Goal: Task Accomplishment & Management: Manage account settings

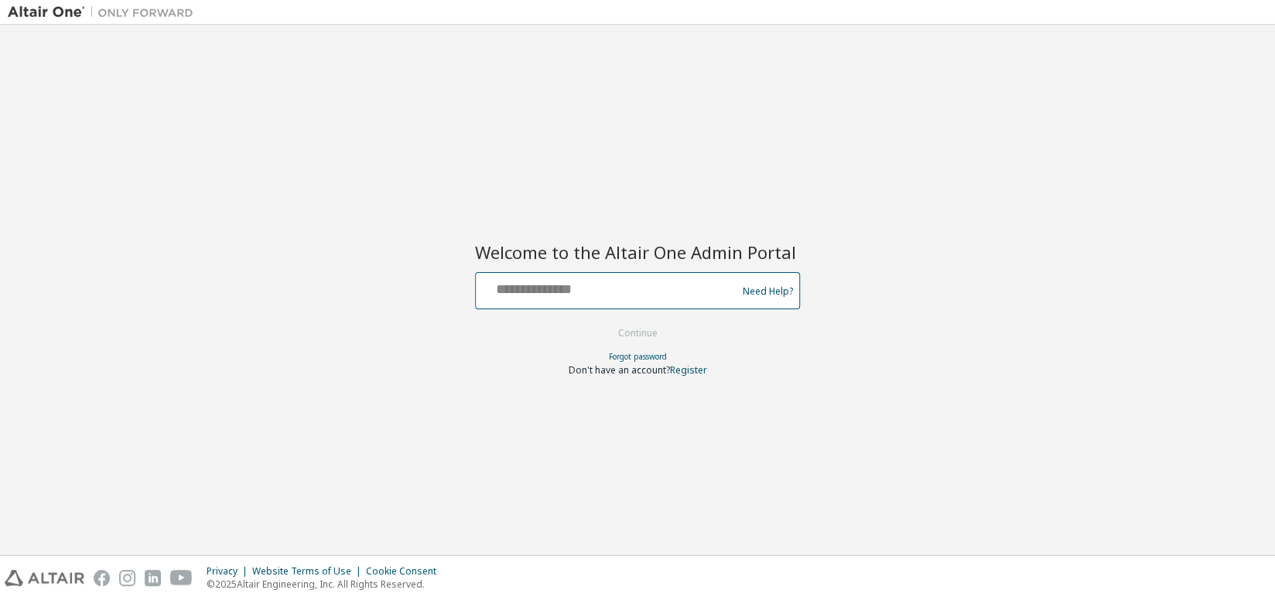
click at [656, 289] on input "text" at bounding box center [608, 287] width 253 height 22
paste input "**********"
type input "**********"
click at [613, 333] on button "Continue" at bounding box center [638, 333] width 72 height 23
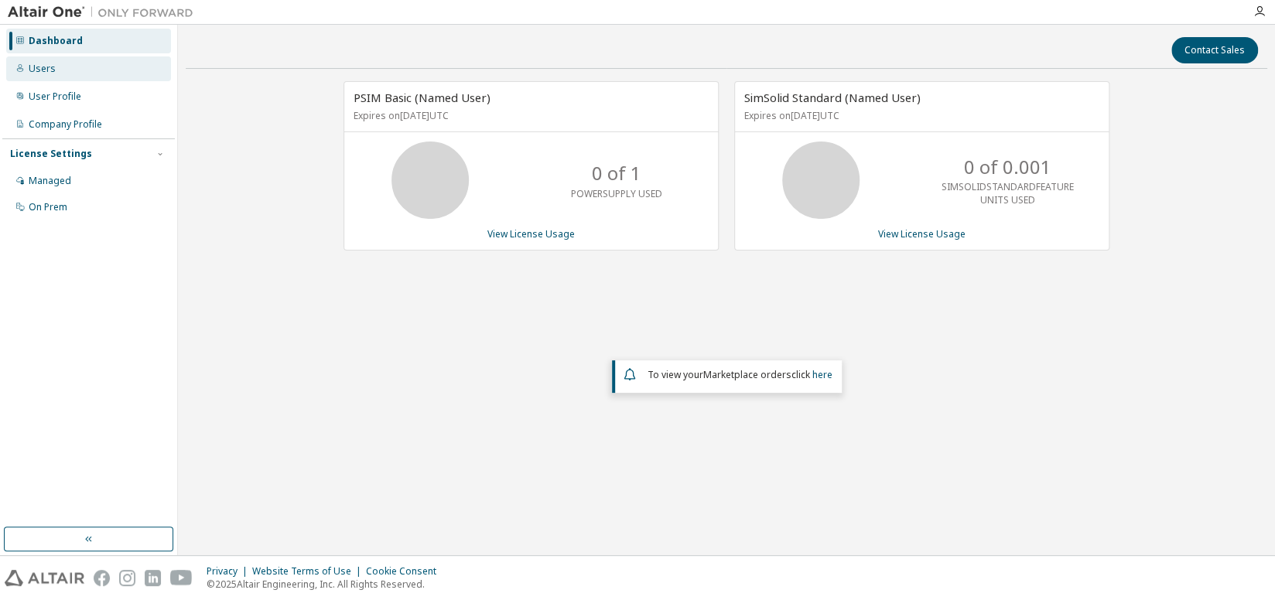
click at [62, 77] on div "Users" at bounding box center [88, 68] width 165 height 25
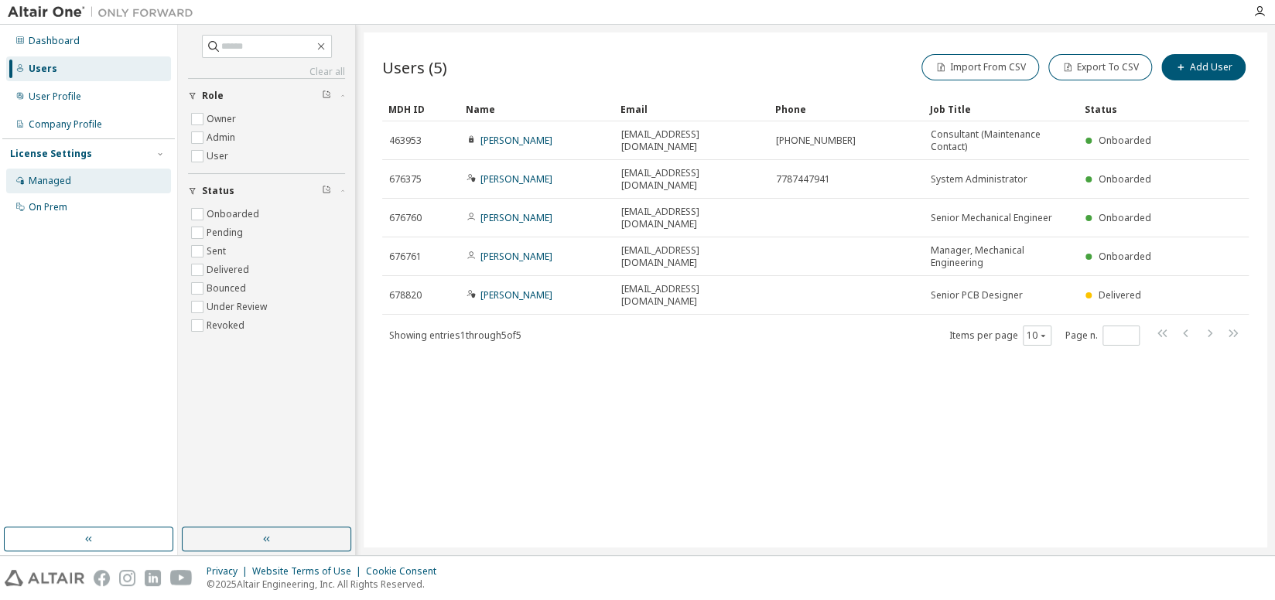
click at [67, 180] on div "Managed" at bounding box center [50, 181] width 43 height 12
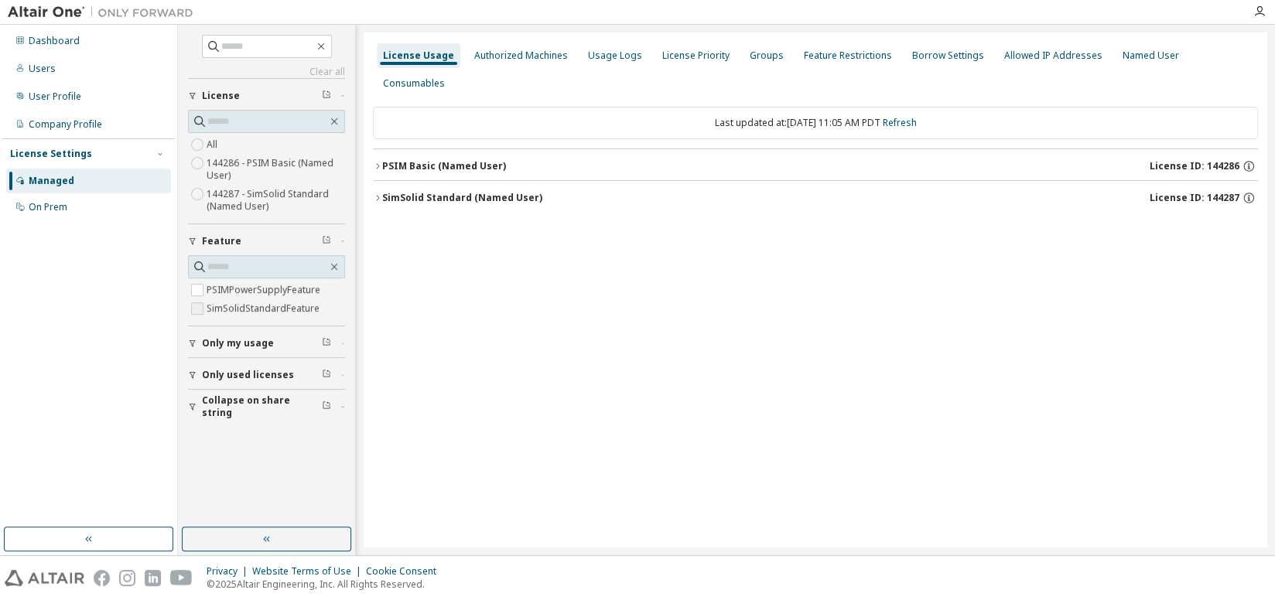
click at [261, 313] on label "SimSolidStandardFeature" at bounding box center [265, 308] width 116 height 19
click at [376, 195] on icon "button" at bounding box center [377, 197] width 3 height 5
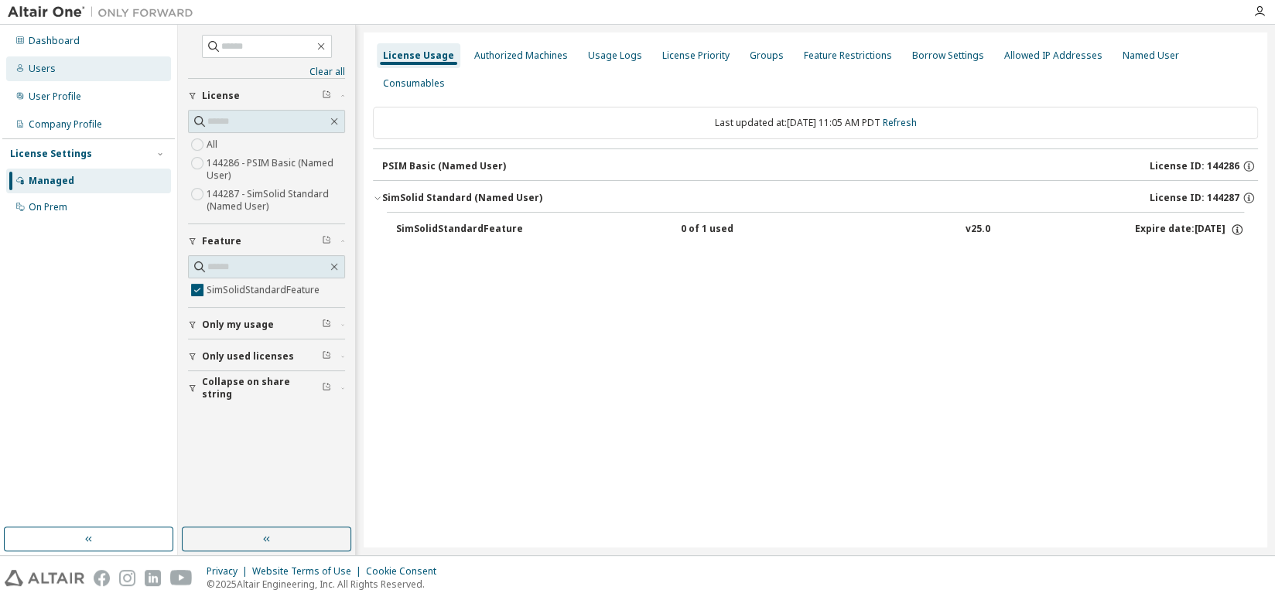
click at [48, 71] on div "Users" at bounding box center [42, 69] width 27 height 12
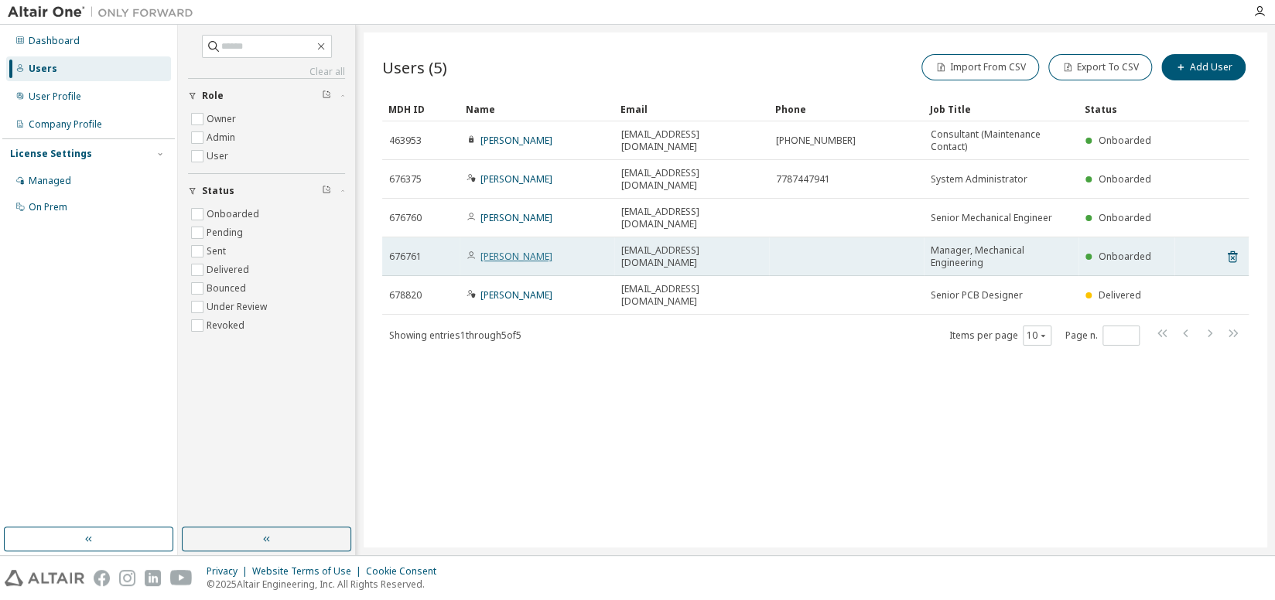
click at [545, 250] on link "[PERSON_NAME]" at bounding box center [516, 256] width 72 height 13
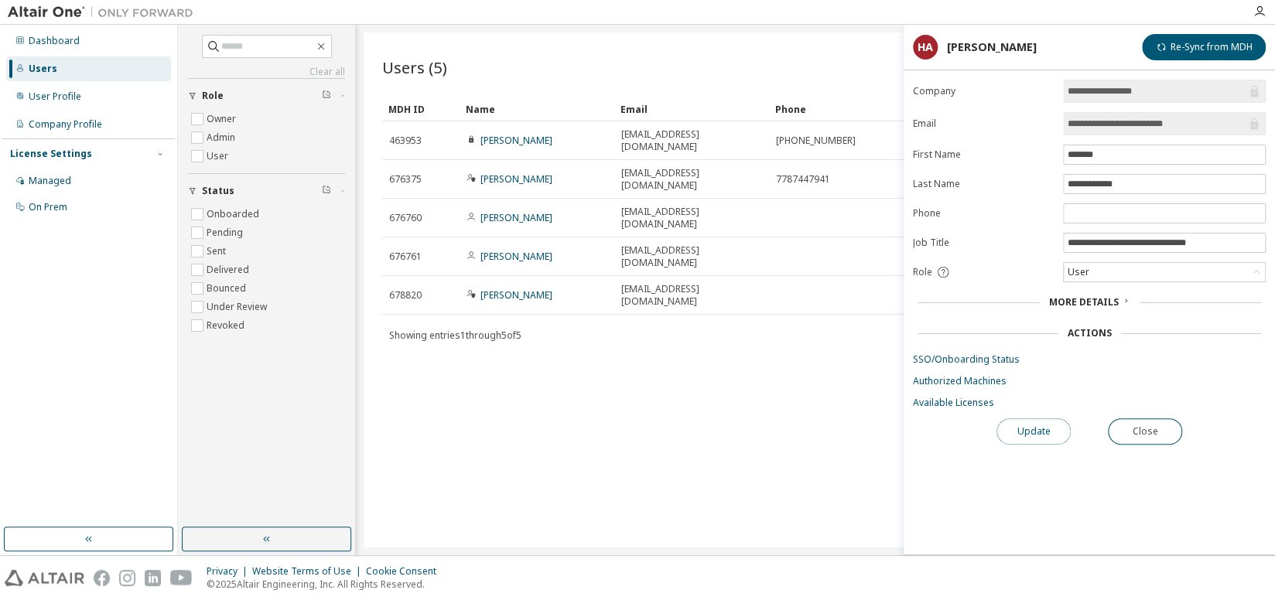
click at [1030, 435] on button "Update" at bounding box center [1033, 432] width 74 height 26
click at [1188, 42] on button "Re-Sync from MDH" at bounding box center [1204, 47] width 124 height 26
click at [1037, 422] on button "Update" at bounding box center [1033, 432] width 74 height 26
click at [1121, 299] on icon at bounding box center [1125, 300] width 9 height 9
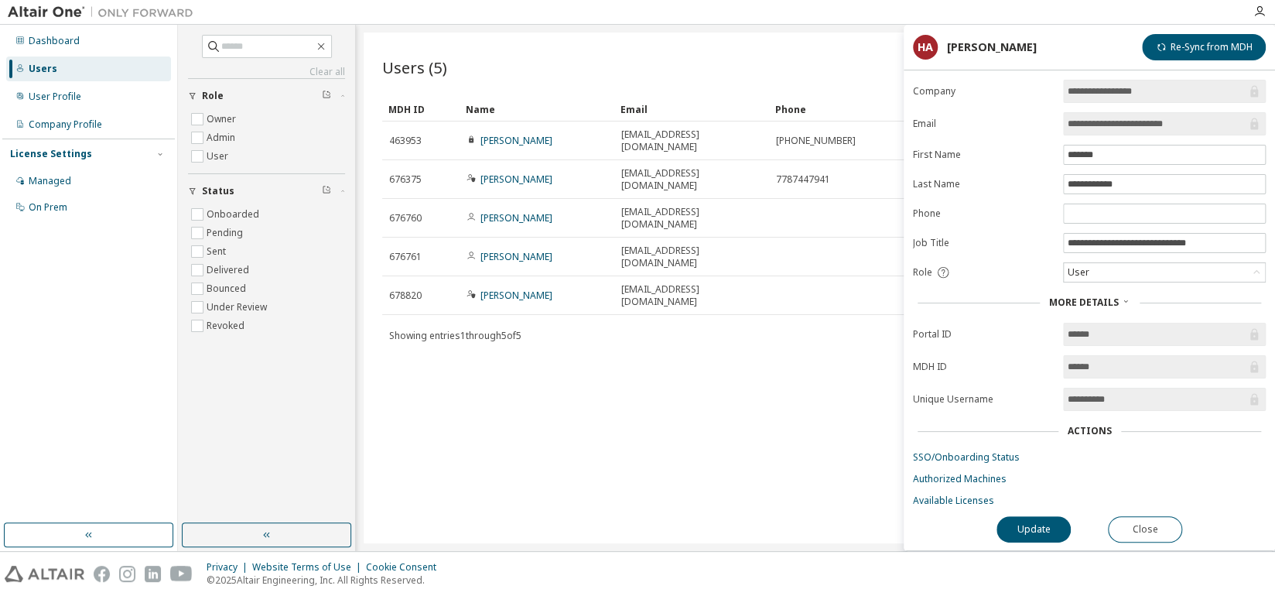
click at [619, 490] on div "Users (5) Import From CSV Export To CSV Add User Clear Load Save Save As Field …" at bounding box center [816, 287] width 904 height 511
click at [69, 186] on div "Managed" at bounding box center [50, 181] width 43 height 12
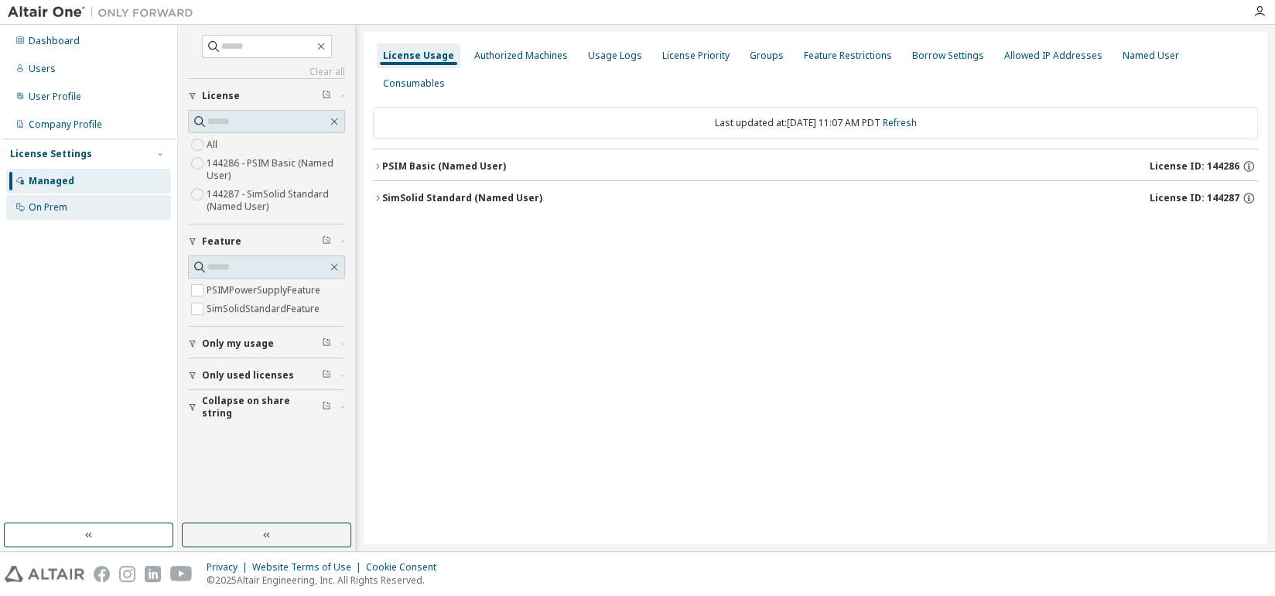
click at [65, 210] on div "On Prem" at bounding box center [48, 207] width 39 height 12
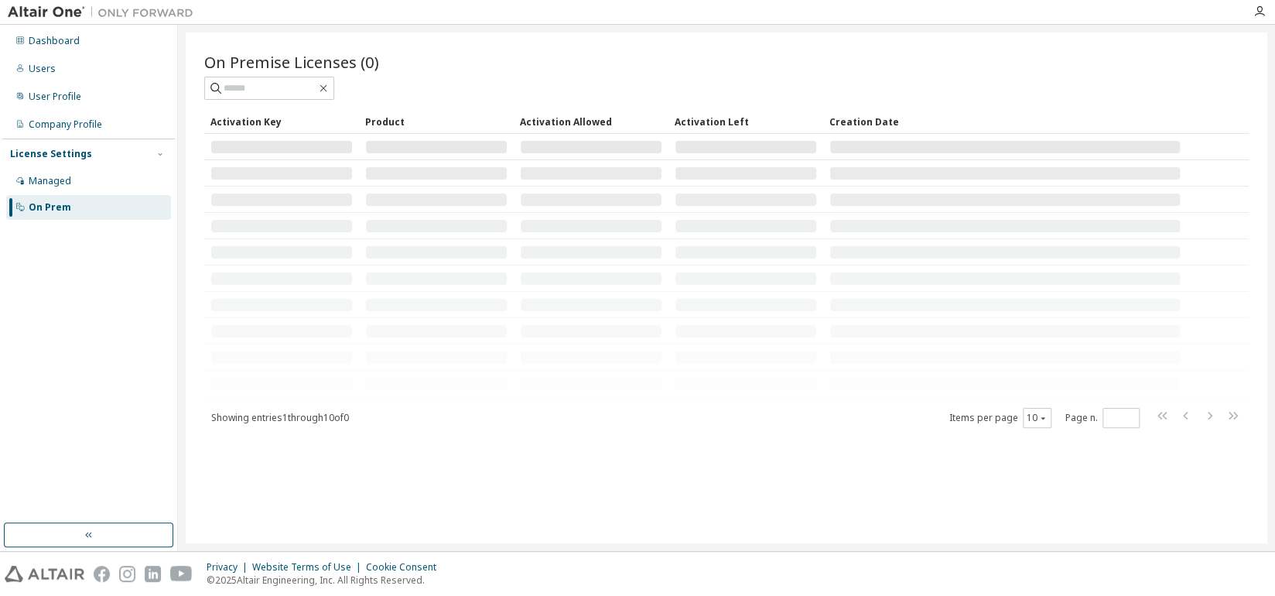
click at [65, 210] on div "On Prem" at bounding box center [50, 207] width 43 height 12
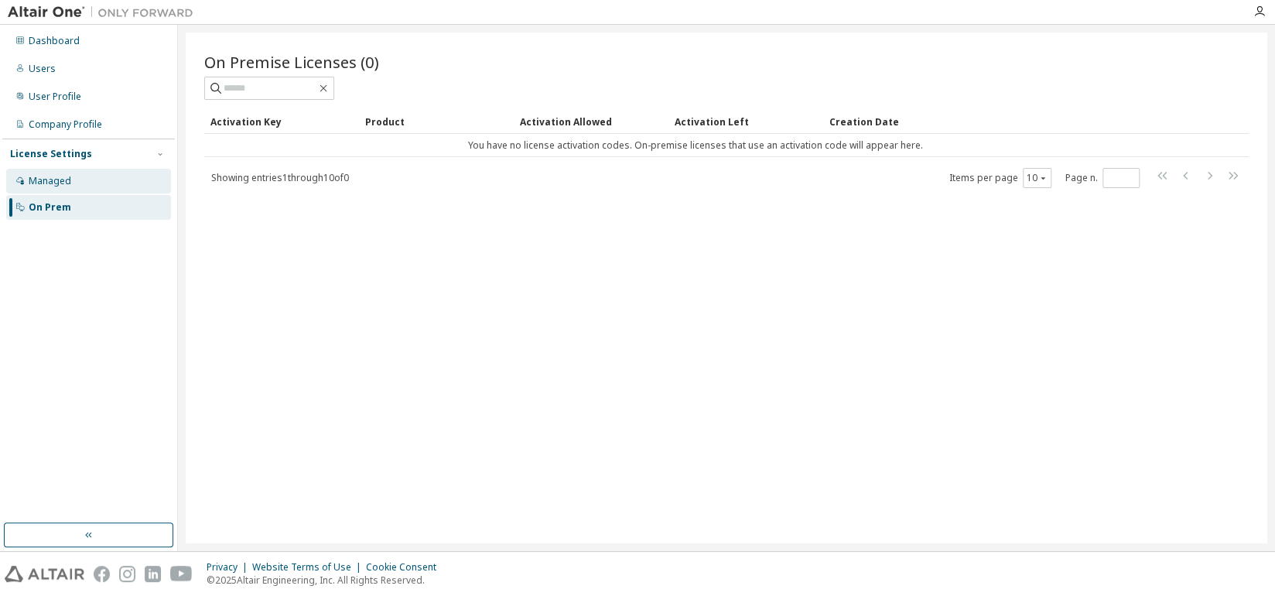
click at [65, 183] on div "Managed" at bounding box center [50, 181] width 43 height 12
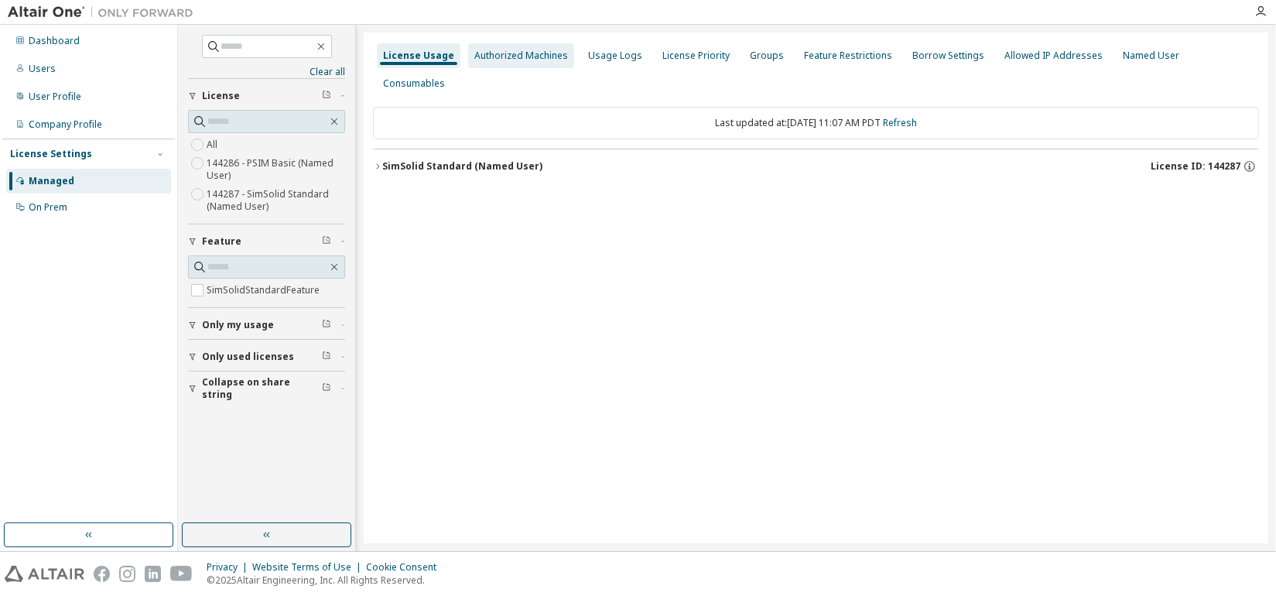
click at [529, 53] on div "Authorized Machines" at bounding box center [521, 56] width 94 height 12
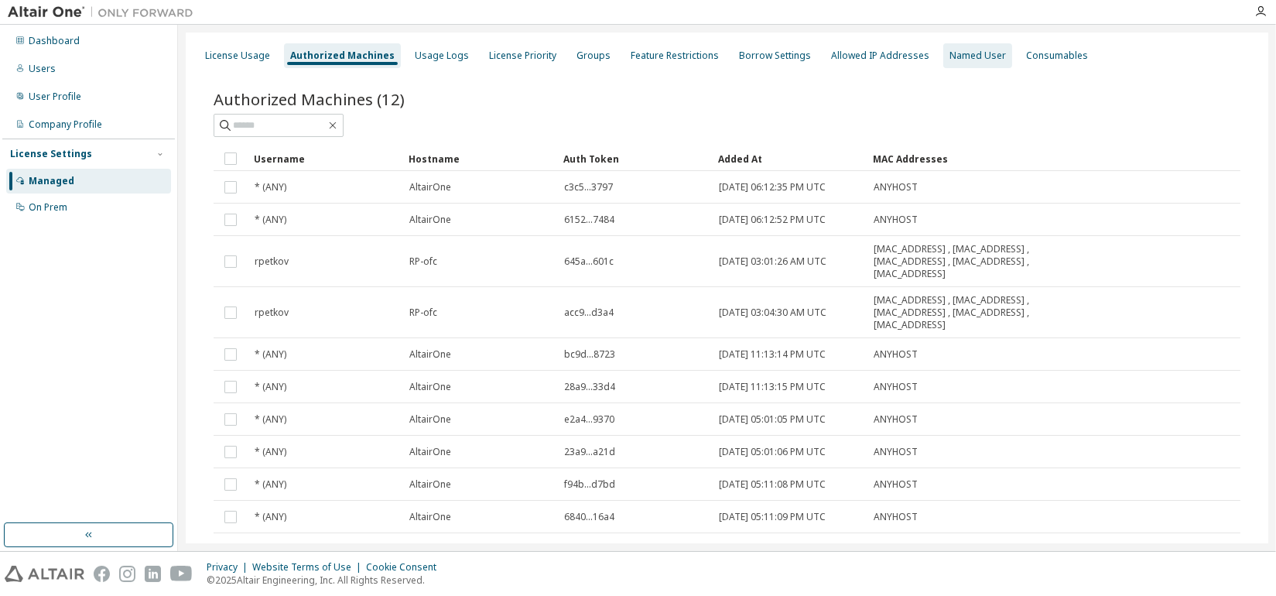
click at [949, 55] on div "Named User" at bounding box center [977, 56] width 56 height 12
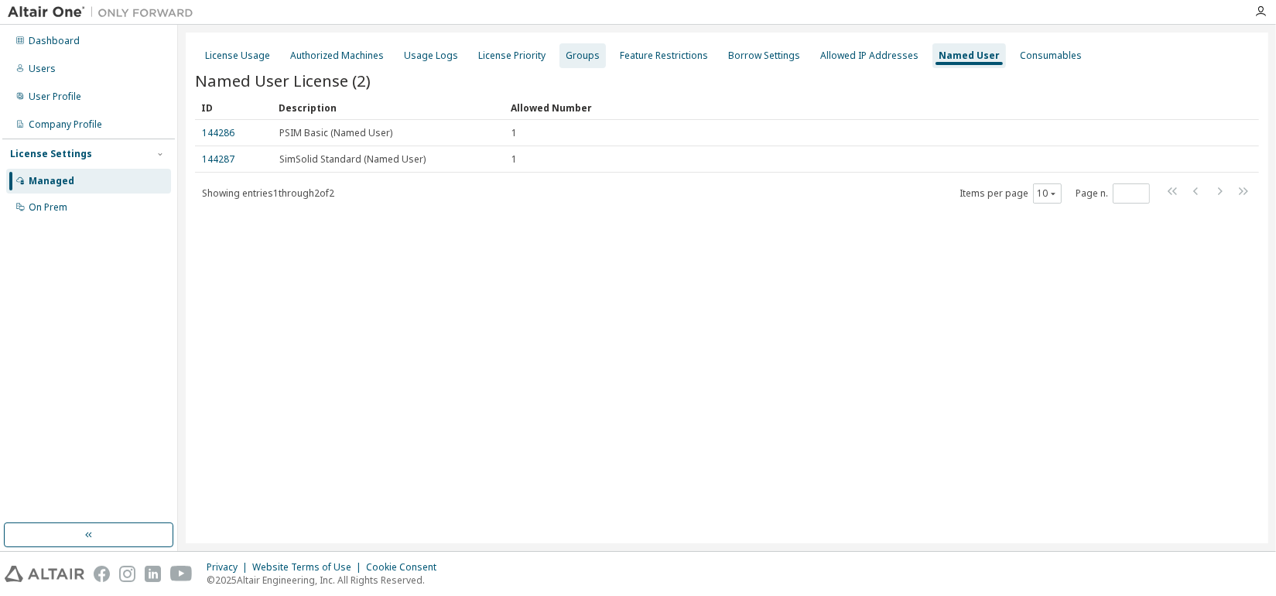
click at [575, 54] on div "Groups" at bounding box center [583, 56] width 34 height 12
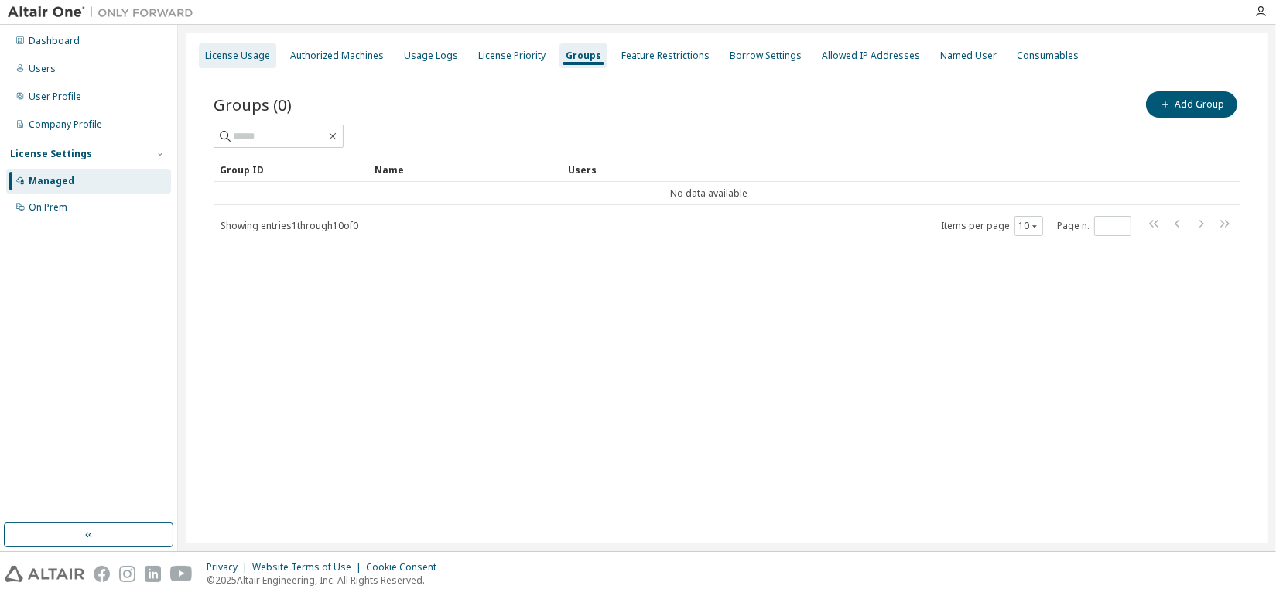
click at [233, 53] on div "License Usage" at bounding box center [237, 56] width 65 height 12
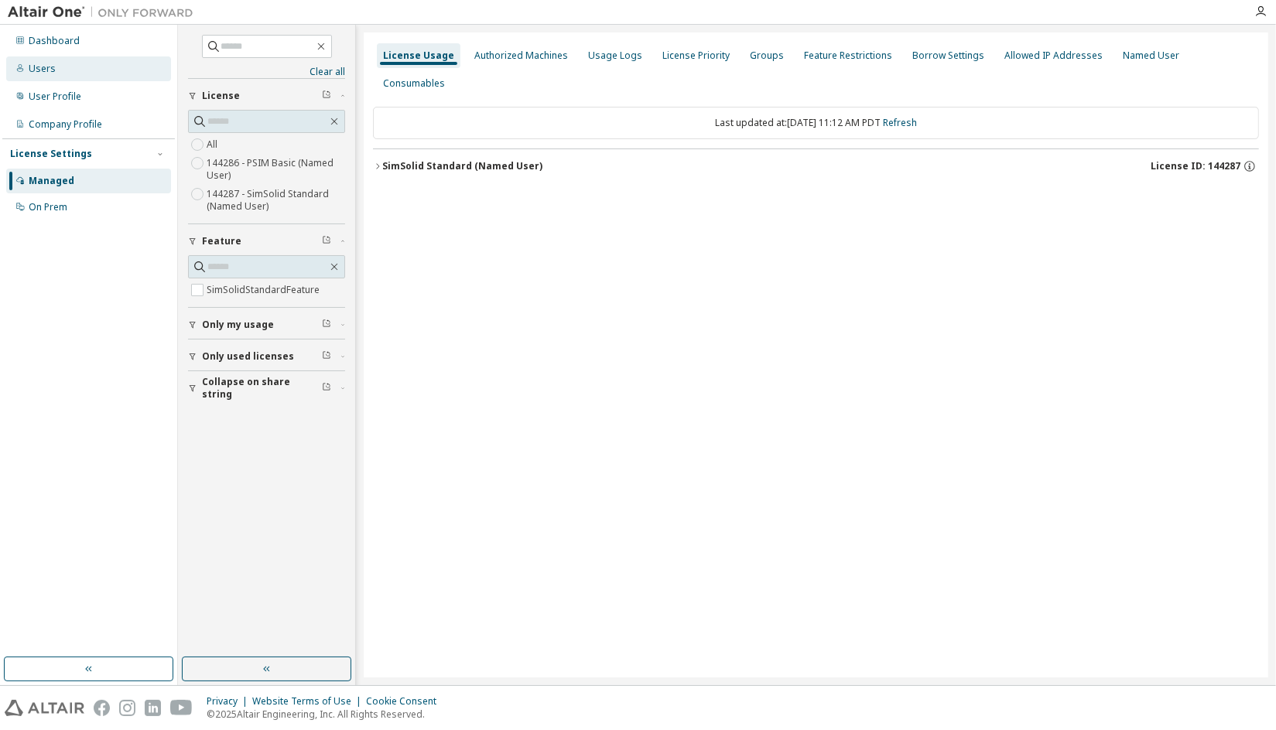
click at [59, 77] on div "Users" at bounding box center [88, 68] width 165 height 25
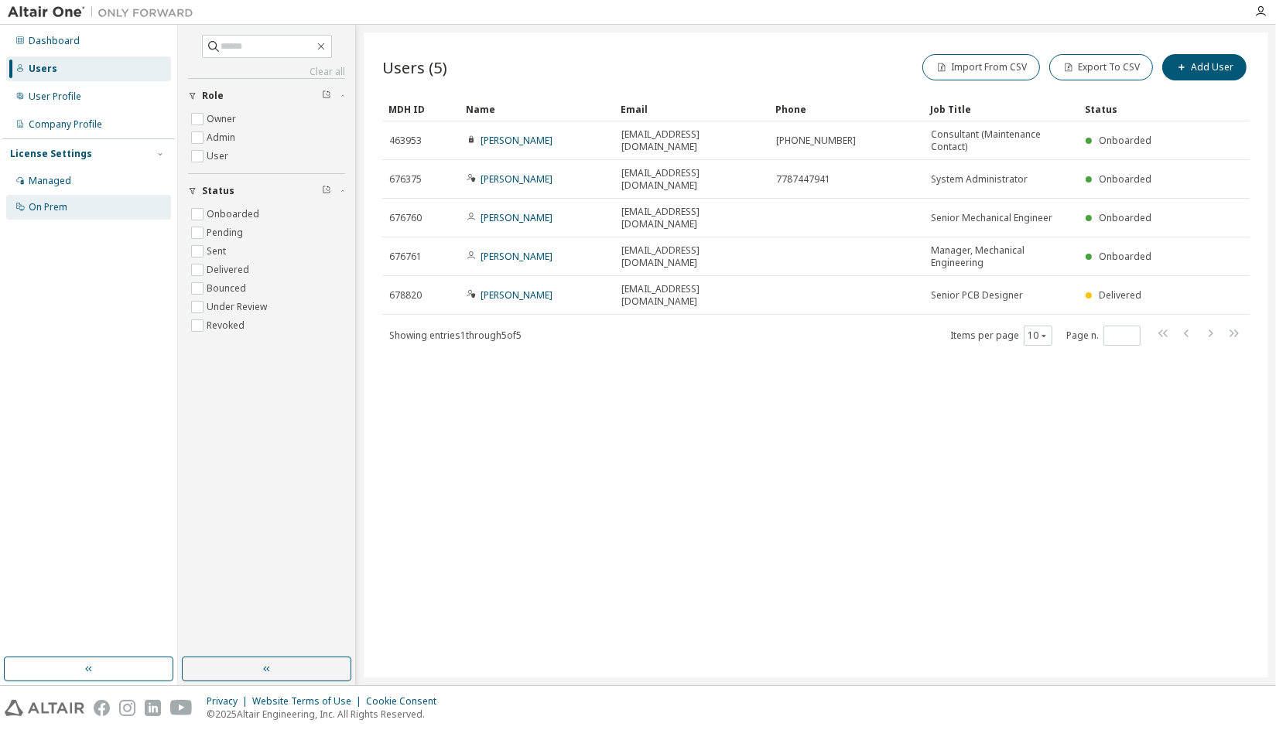
click at [63, 210] on div "On Prem" at bounding box center [48, 207] width 39 height 12
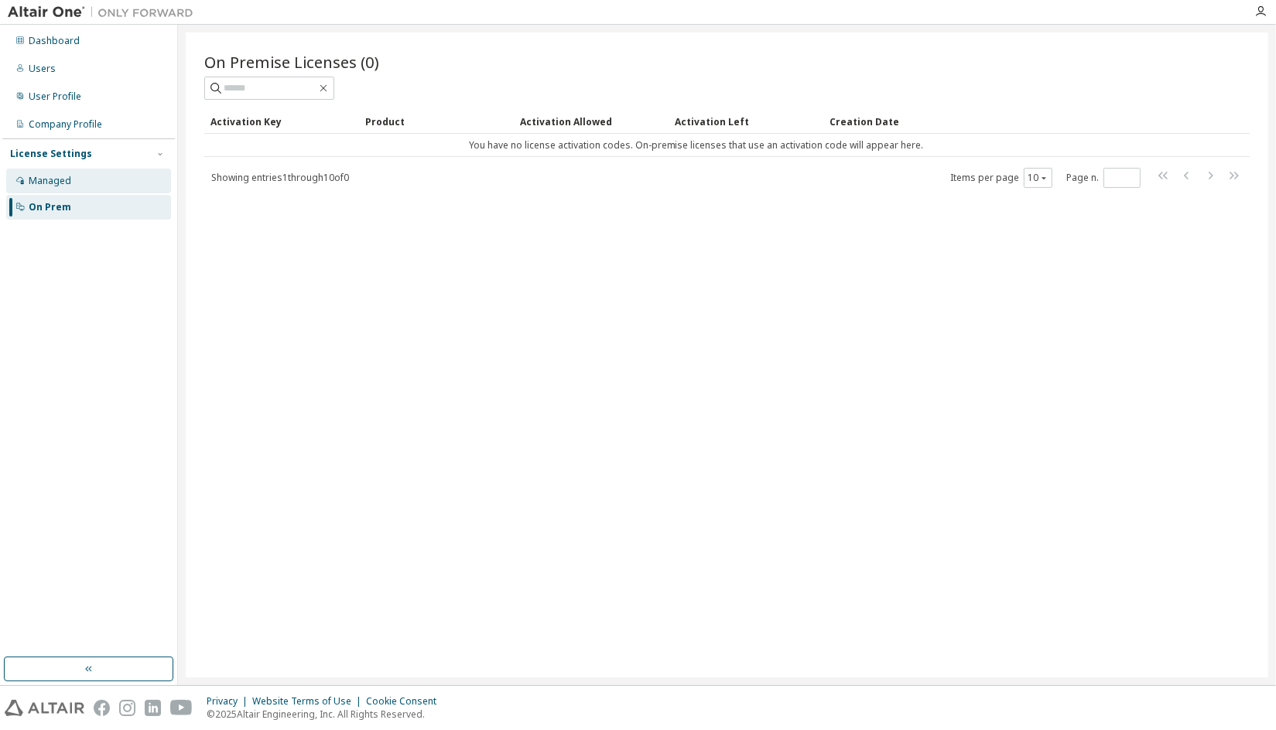
click at [63, 183] on div "Managed" at bounding box center [50, 181] width 43 height 12
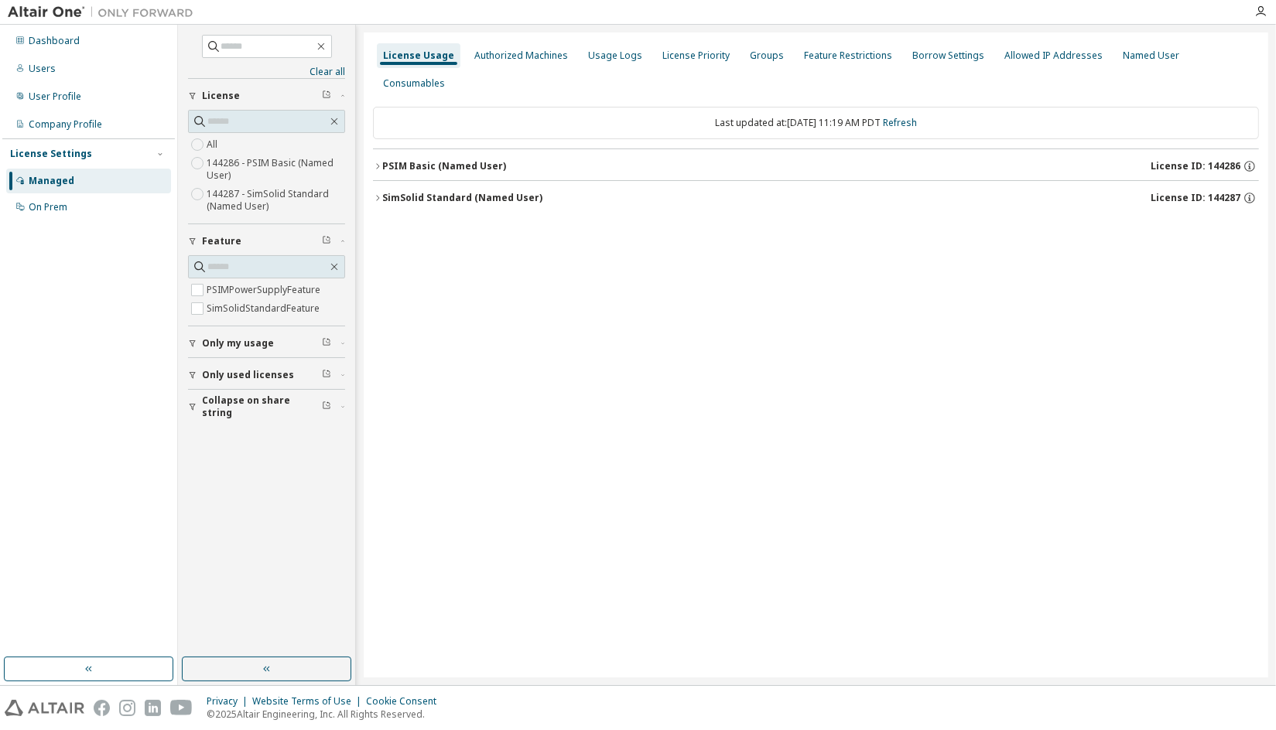
click at [381, 193] on icon "button" at bounding box center [377, 197] width 9 height 9
click at [458, 223] on div "SimSolidStandardFeature" at bounding box center [465, 230] width 139 height 14
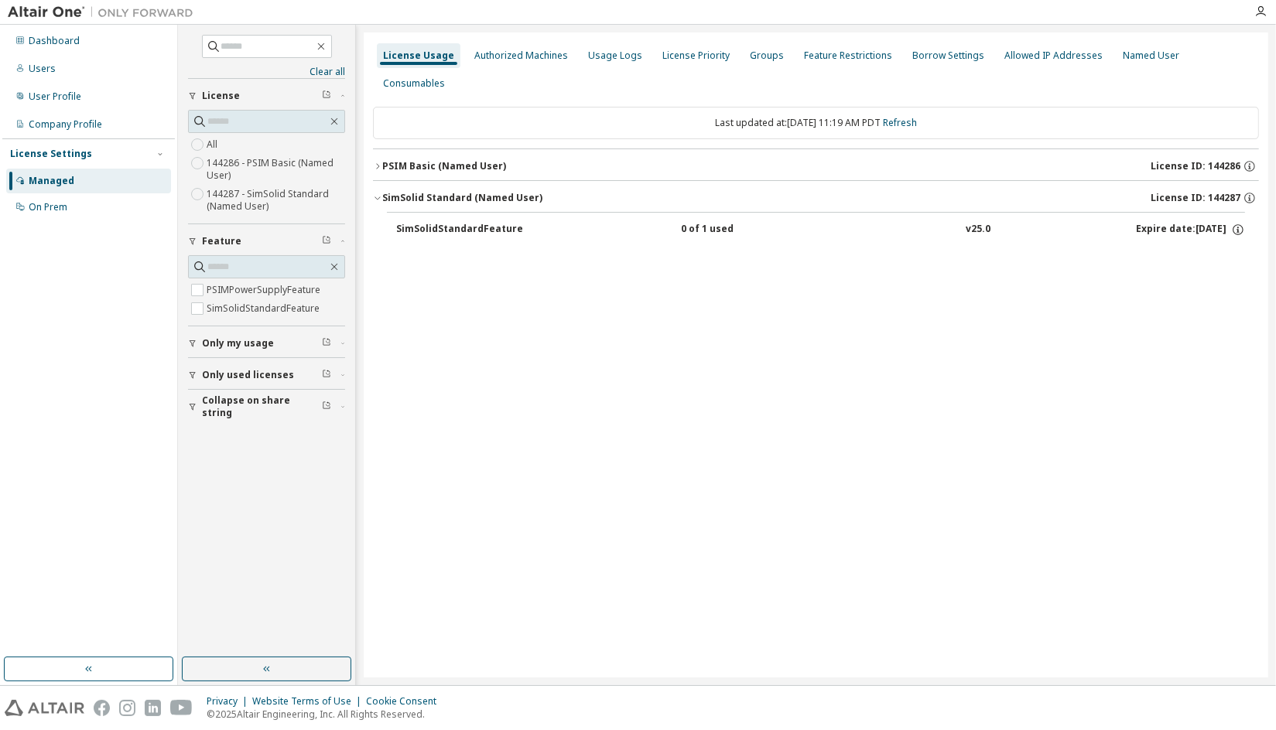
click at [699, 223] on div "0 of 1 used" at bounding box center [750, 230] width 139 height 14
click at [1132, 56] on div "Named User" at bounding box center [1151, 56] width 56 height 12
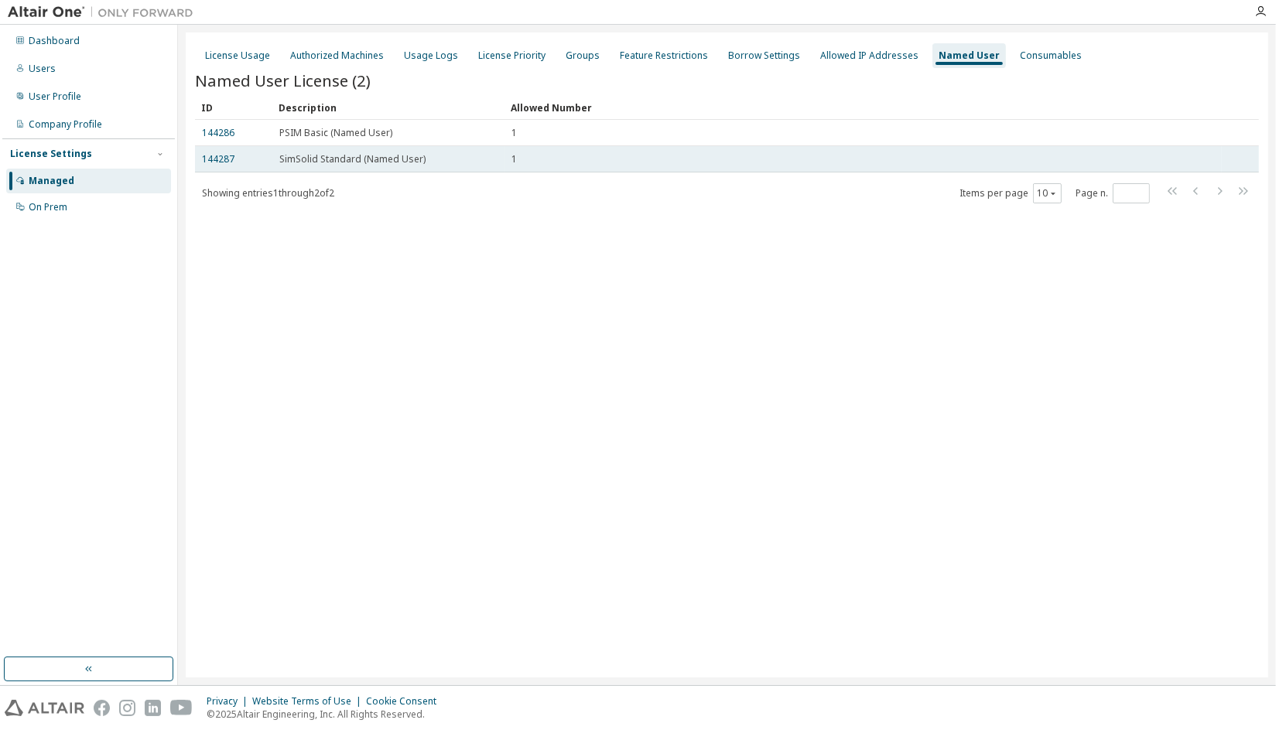
click at [395, 164] on span "SimSolid Standard (Named User)" at bounding box center [352, 159] width 146 height 12
click at [361, 159] on span "SimSolid Standard (Named User)" at bounding box center [352, 159] width 146 height 12
click at [248, 160] on div "144287" at bounding box center [233, 159] width 63 height 12
click at [401, 159] on span "SimSolid Standard (Named User)" at bounding box center [352, 159] width 146 height 12
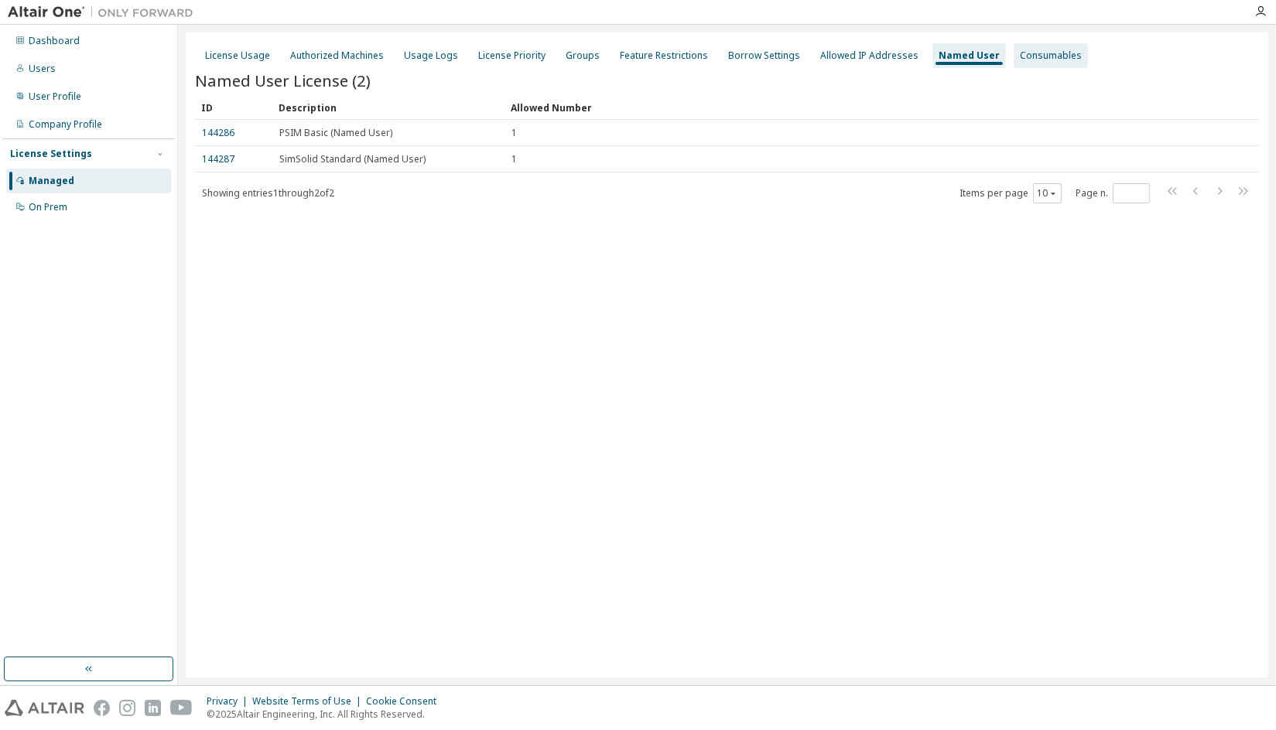
click at [1042, 59] on div "Consumables" at bounding box center [1051, 56] width 62 height 12
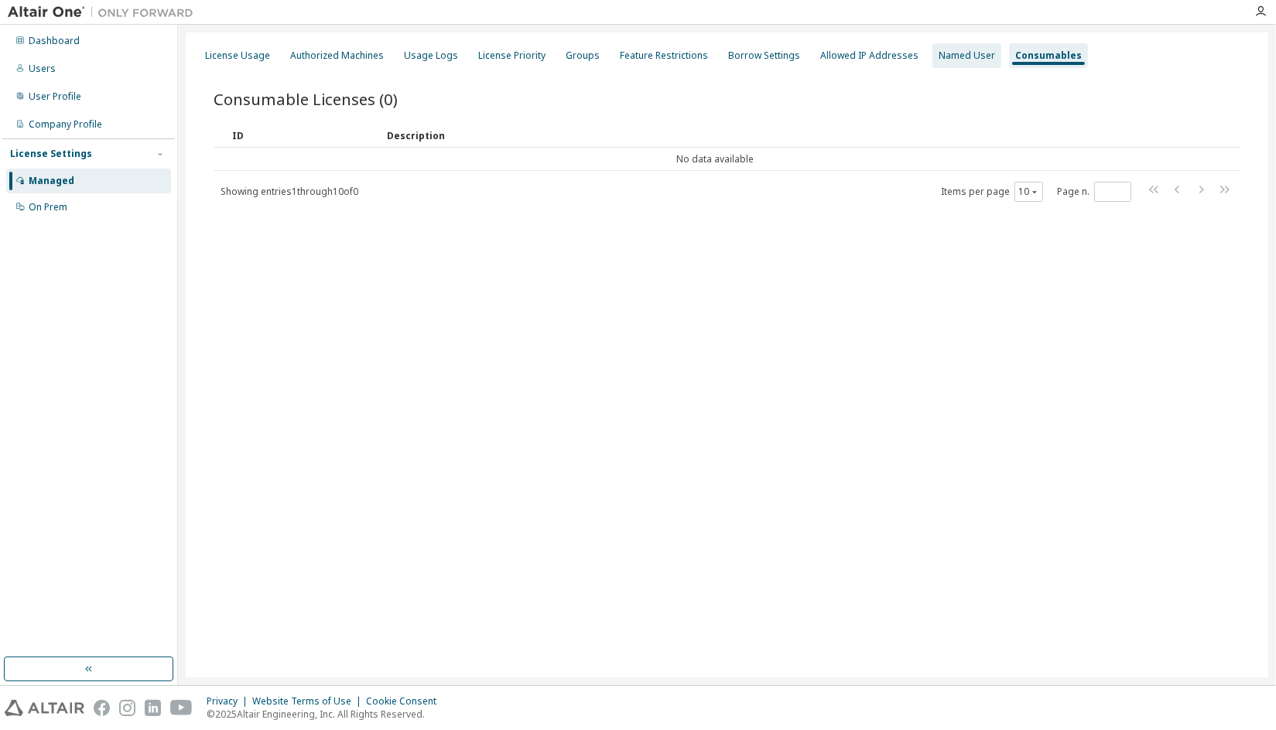
click at [959, 54] on div "Named User" at bounding box center [966, 56] width 56 height 12
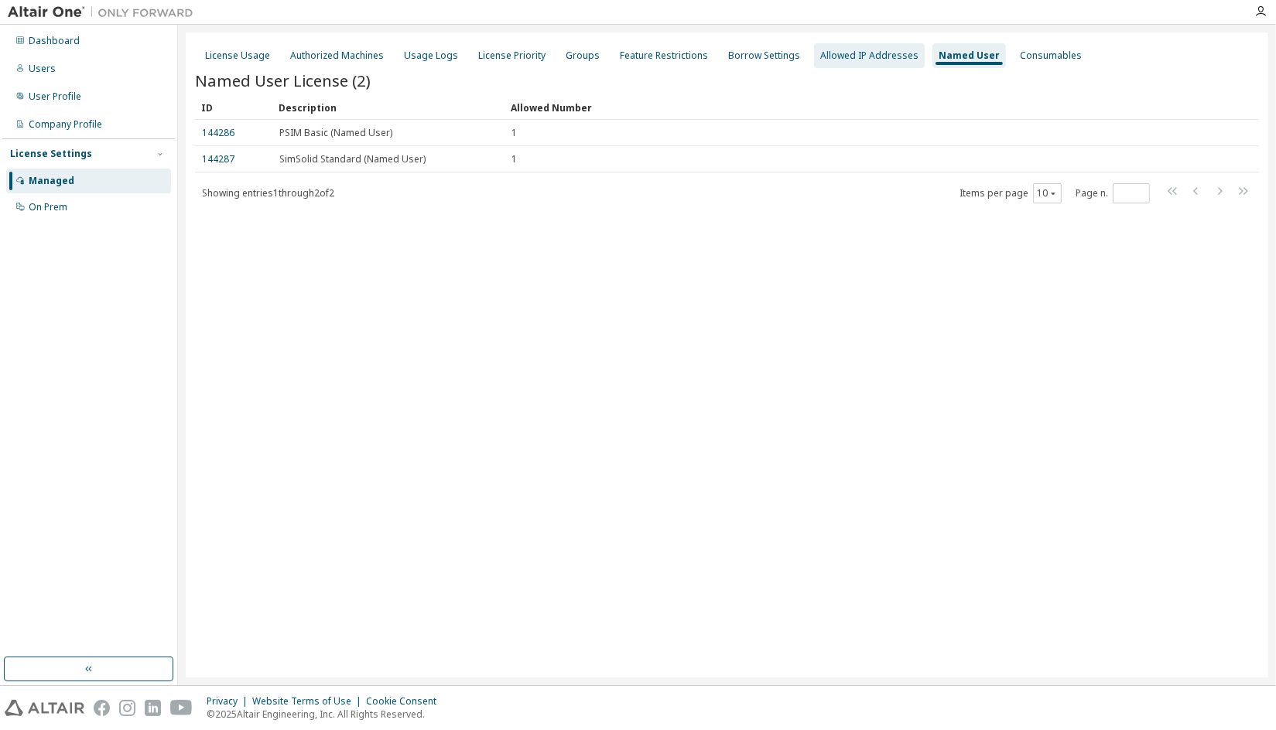
click at [832, 56] on div "Allowed IP Addresses" at bounding box center [869, 56] width 98 height 12
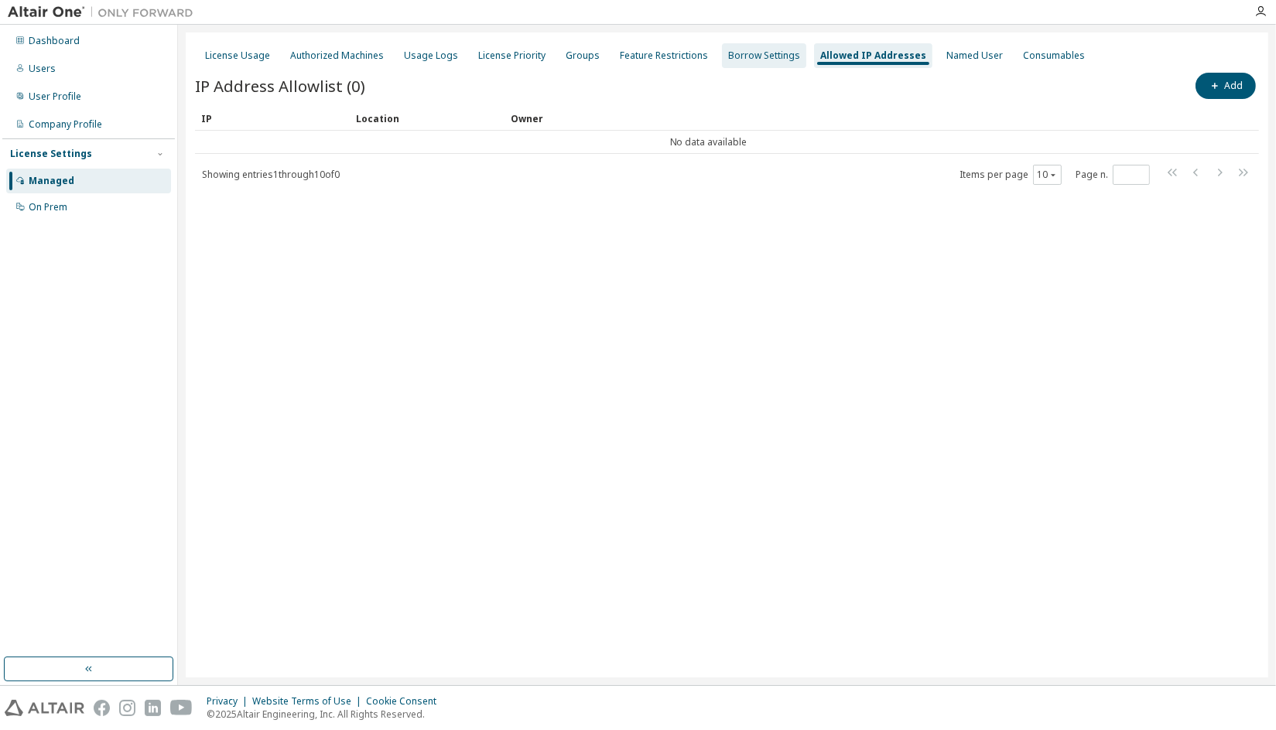
click at [728, 57] on div "Borrow Settings" at bounding box center [764, 56] width 72 height 12
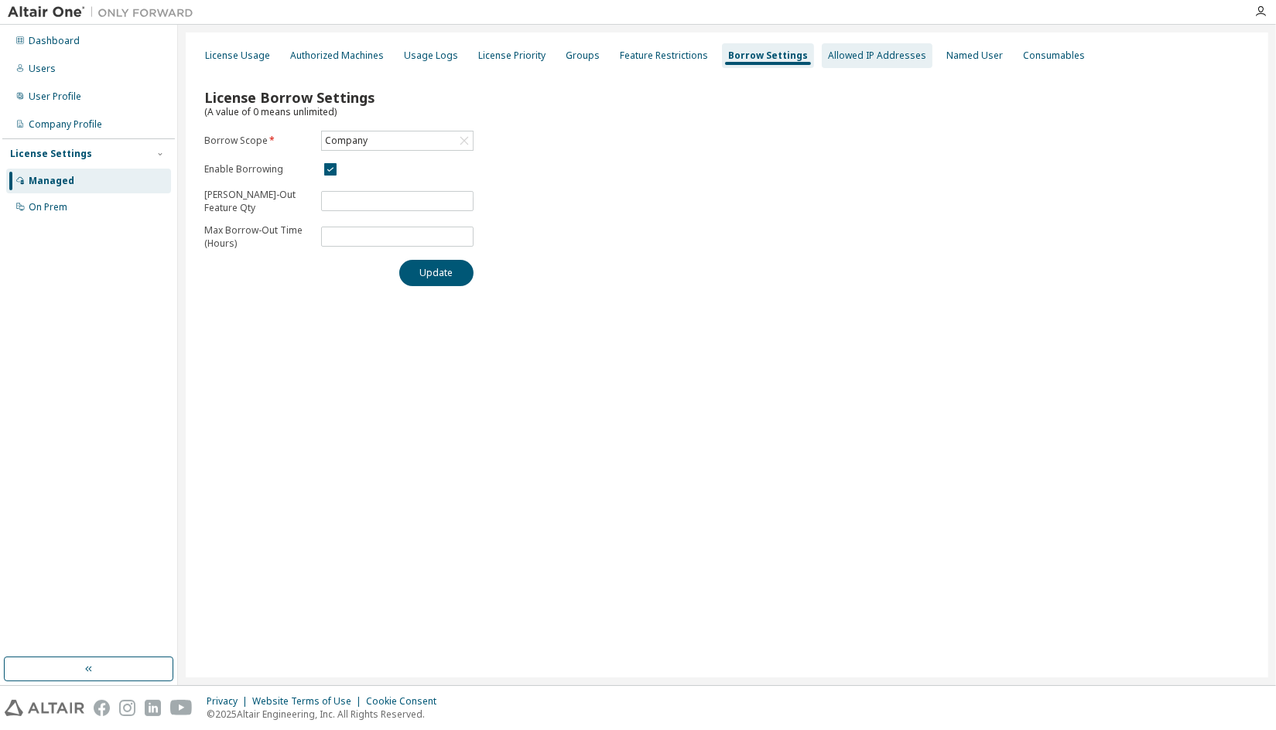
click at [831, 58] on div "Allowed IP Addresses" at bounding box center [877, 56] width 98 height 12
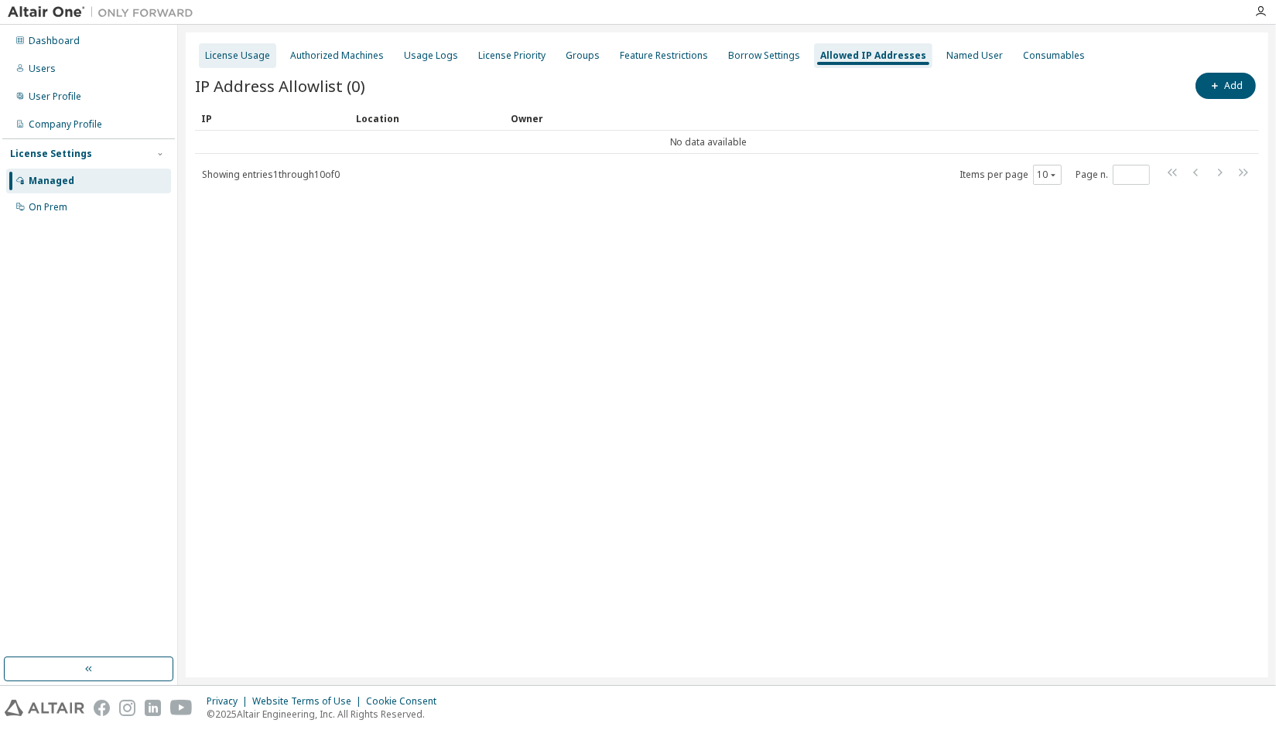
click at [248, 56] on div "License Usage" at bounding box center [237, 56] width 65 height 12
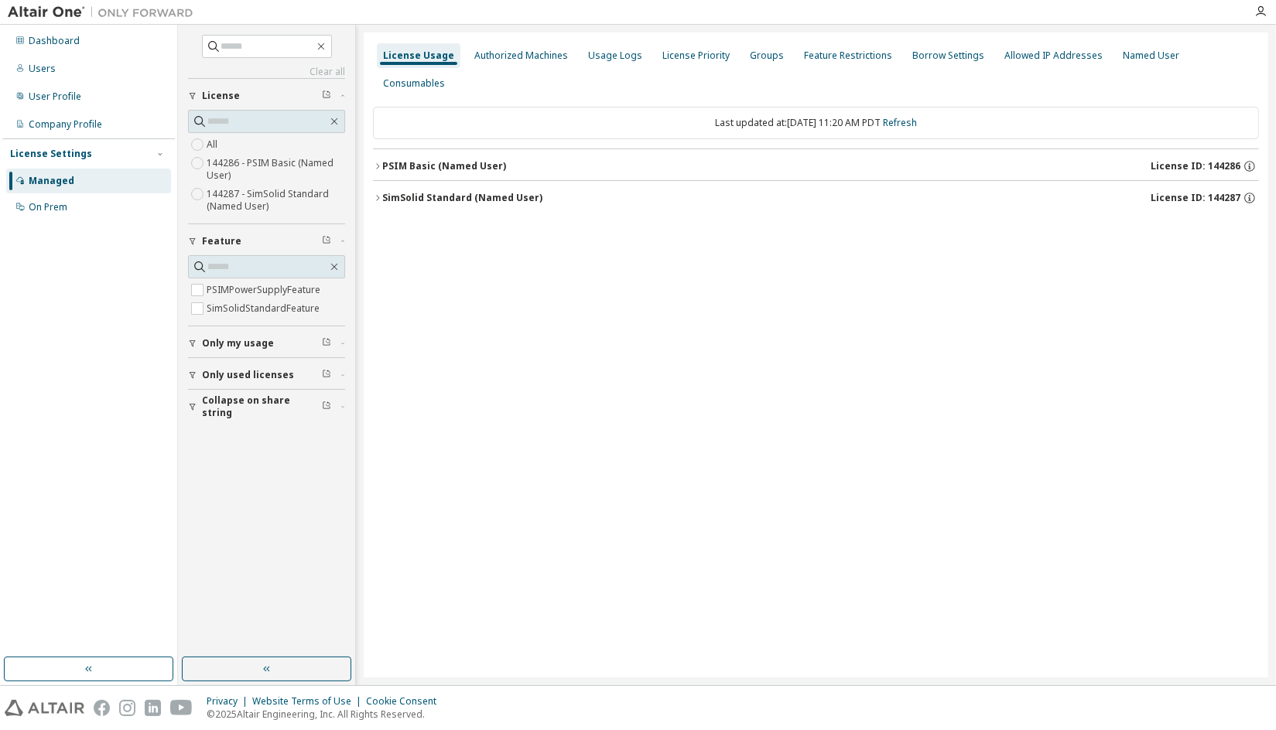
click at [340, 375] on span "button" at bounding box center [342, 375] width 5 height 9
click at [374, 162] on icon "button" at bounding box center [377, 166] width 9 height 9
click at [380, 231] on icon "button" at bounding box center [377, 235] width 9 height 9
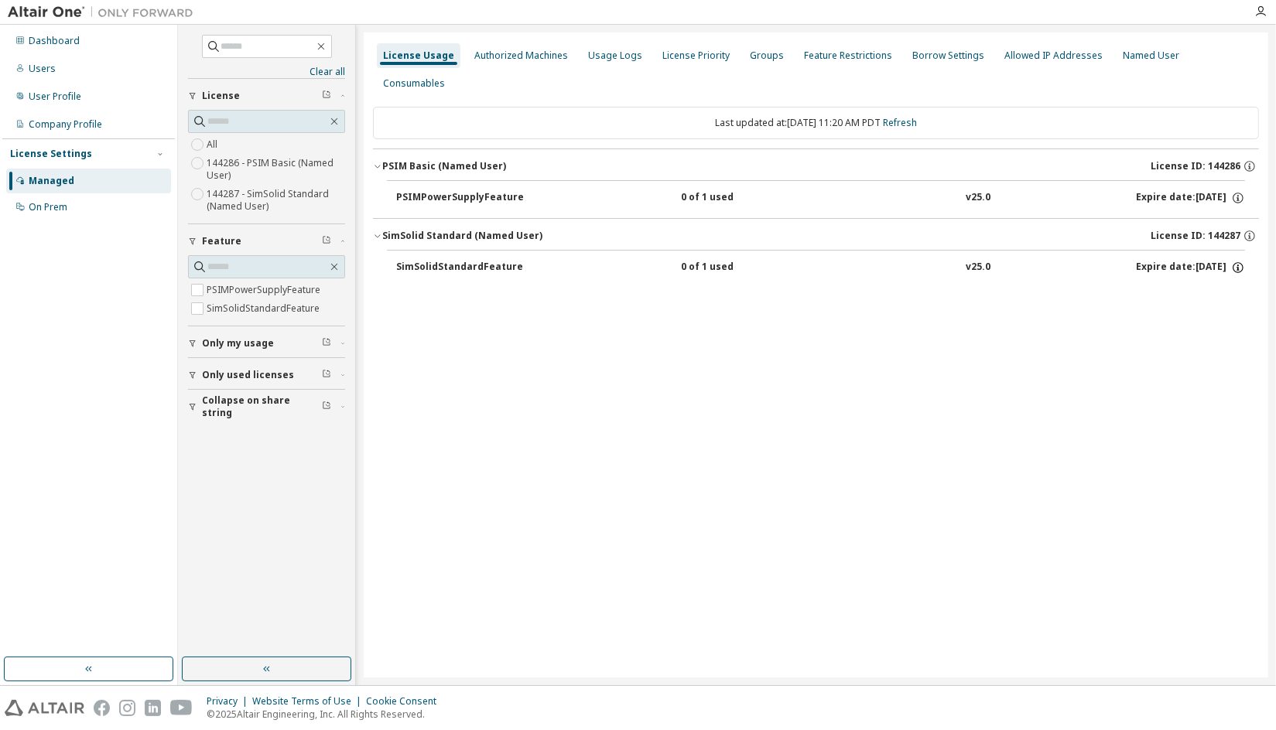
click at [1241, 261] on icon "button" at bounding box center [1238, 268] width 14 height 14
click at [1125, 284] on div "License Usage Authorized Machines Usage Logs License Priority Groups Feature Re…" at bounding box center [816, 354] width 904 height 645
click at [505, 56] on div "Authorized Machines" at bounding box center [521, 56] width 94 height 12
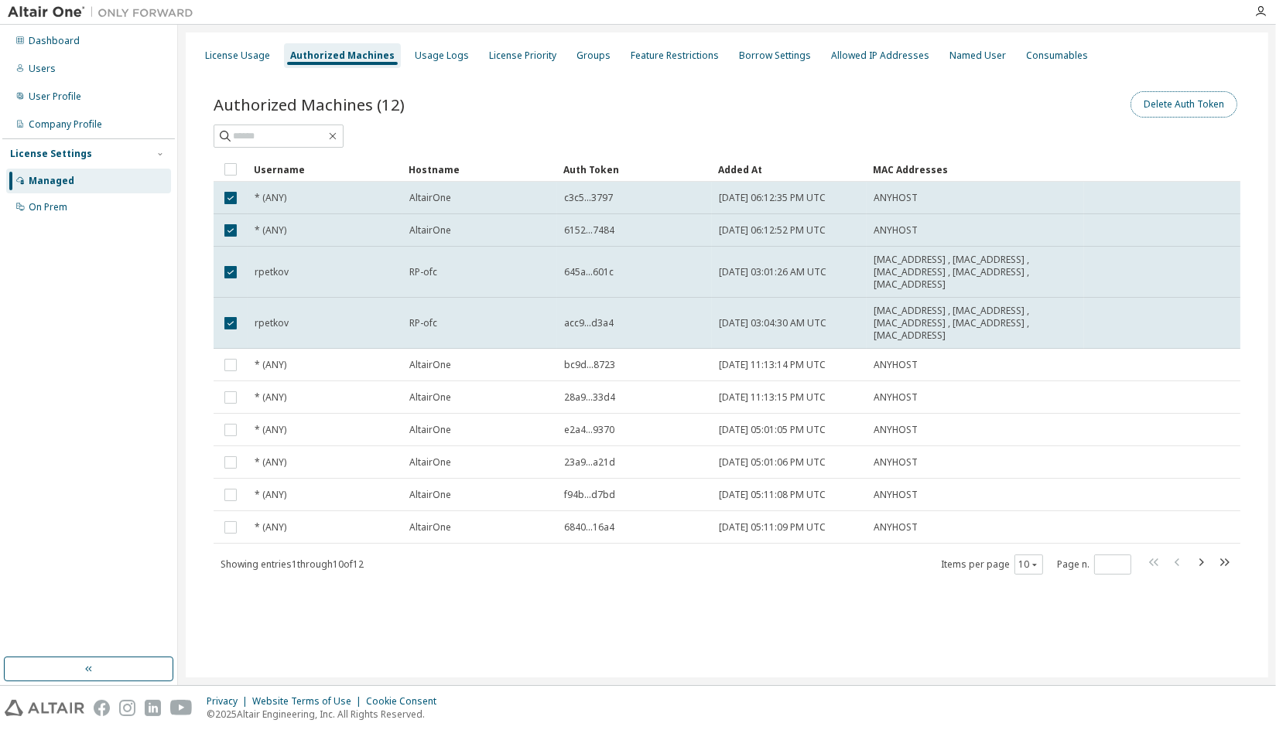
click at [1211, 91] on button "Delete Auth Token" at bounding box center [1183, 104] width 107 height 26
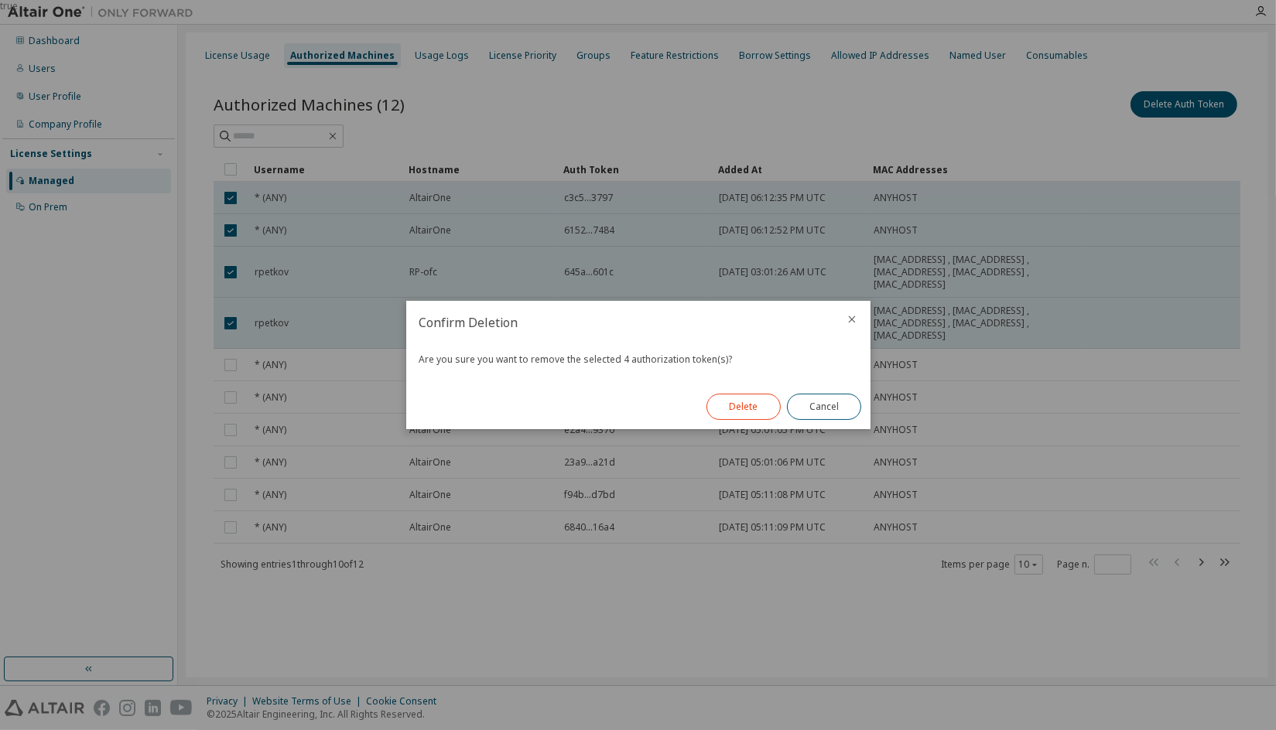
click at [741, 401] on button "Delete" at bounding box center [743, 407] width 74 height 26
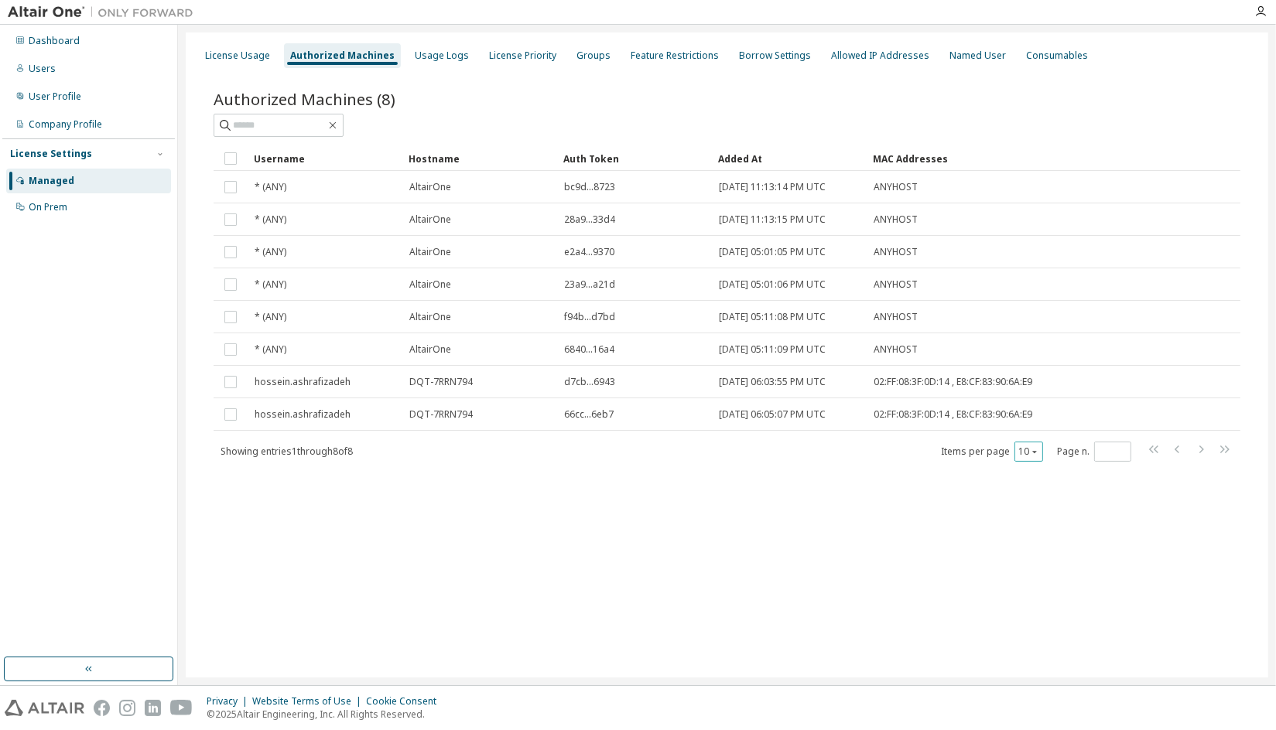
click at [1030, 448] on icon "button" at bounding box center [1034, 451] width 9 height 9
click at [1034, 542] on div "100" at bounding box center [1078, 545] width 124 height 19
click at [425, 57] on div "Usage Logs" at bounding box center [442, 56] width 54 height 12
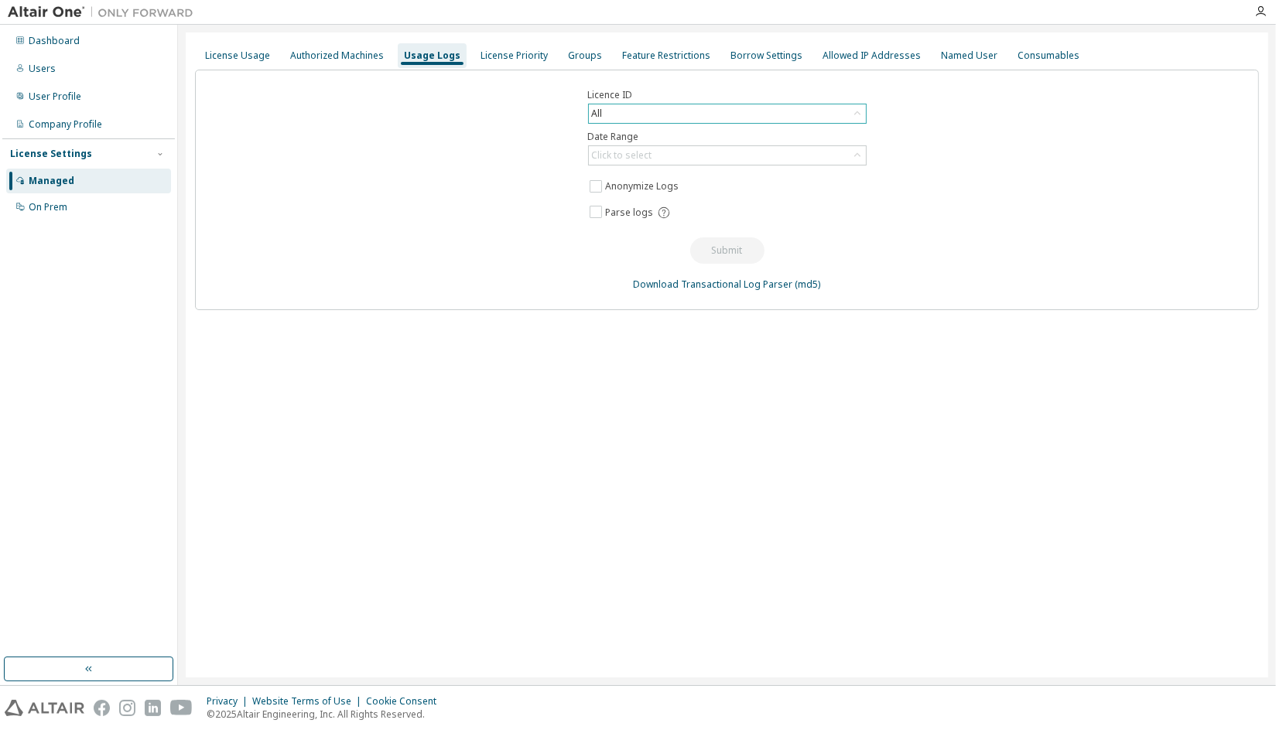
click at [678, 119] on div "All" at bounding box center [727, 113] width 277 height 19
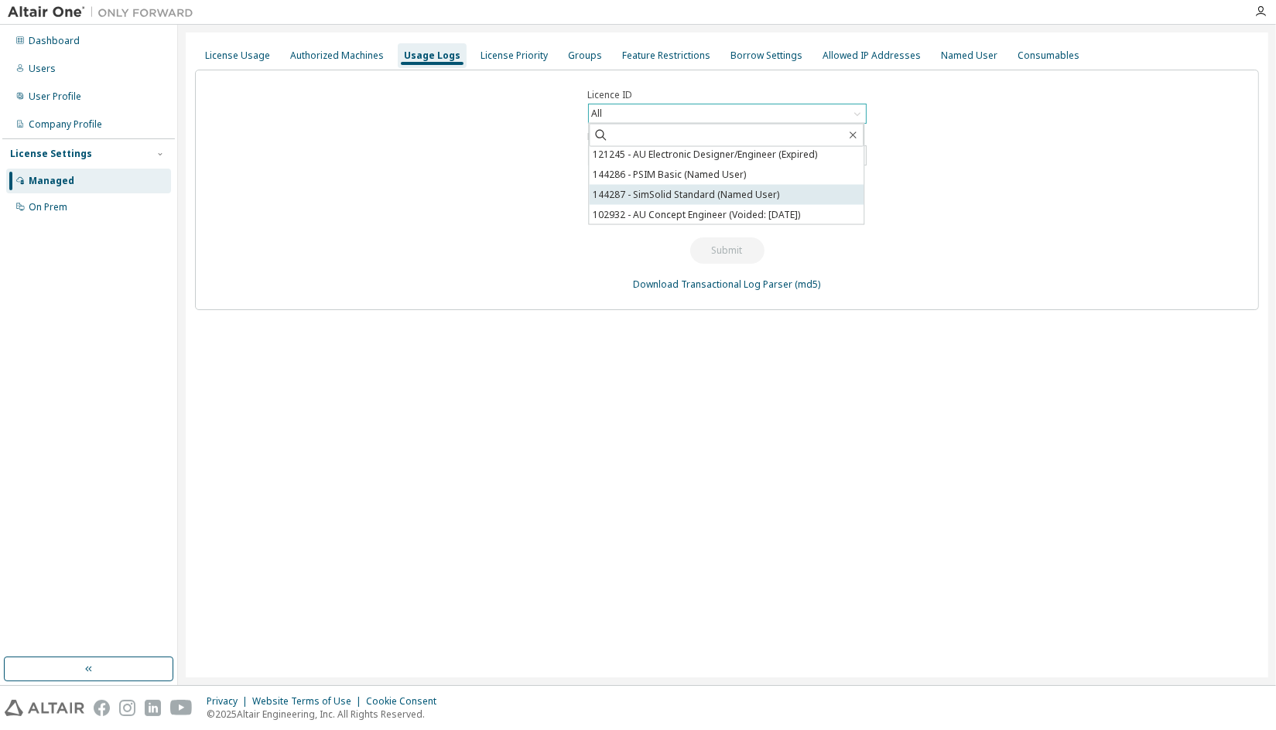
click at [786, 192] on li "144287 - SimSolid Standard (Named User)" at bounding box center [726, 195] width 275 height 20
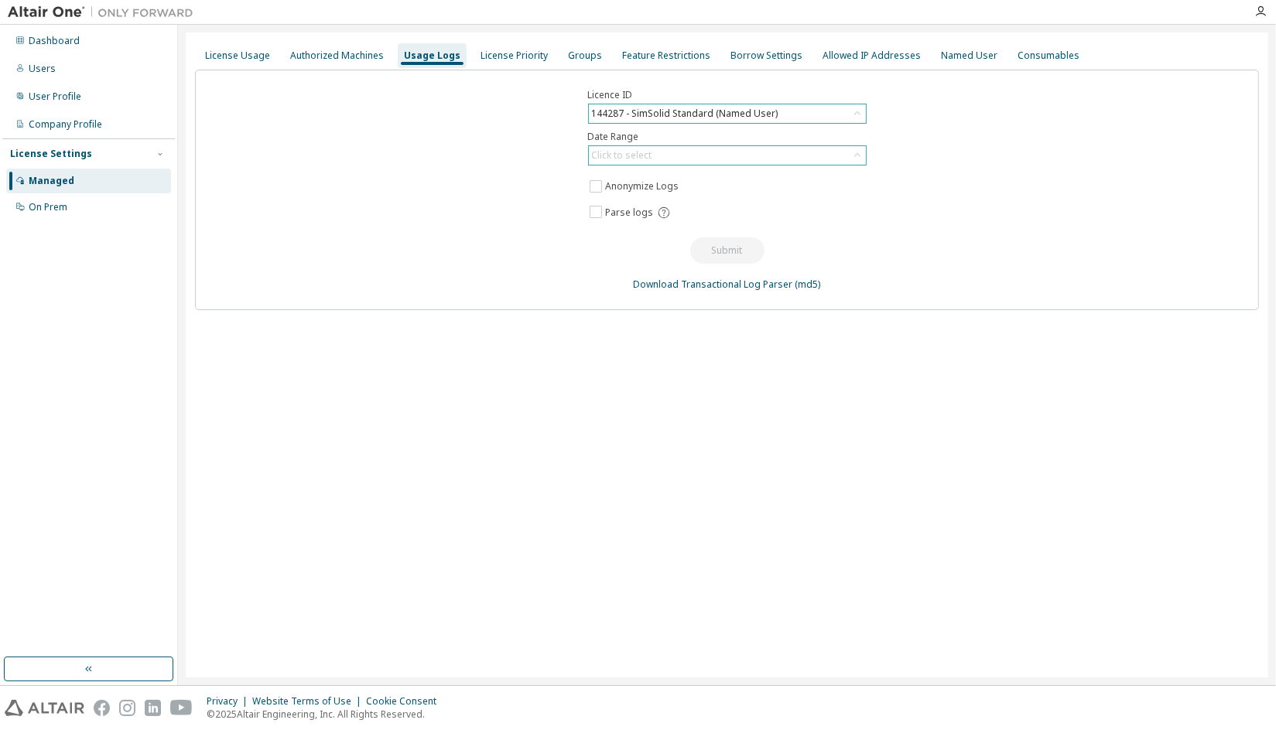
click at [743, 152] on div "Click to select" at bounding box center [727, 155] width 277 height 19
click at [731, 190] on li "Last 30 days" at bounding box center [726, 198] width 275 height 20
click at [724, 249] on button "Submit" at bounding box center [727, 251] width 74 height 26
click at [518, 53] on div "License Priority" at bounding box center [513, 56] width 67 height 12
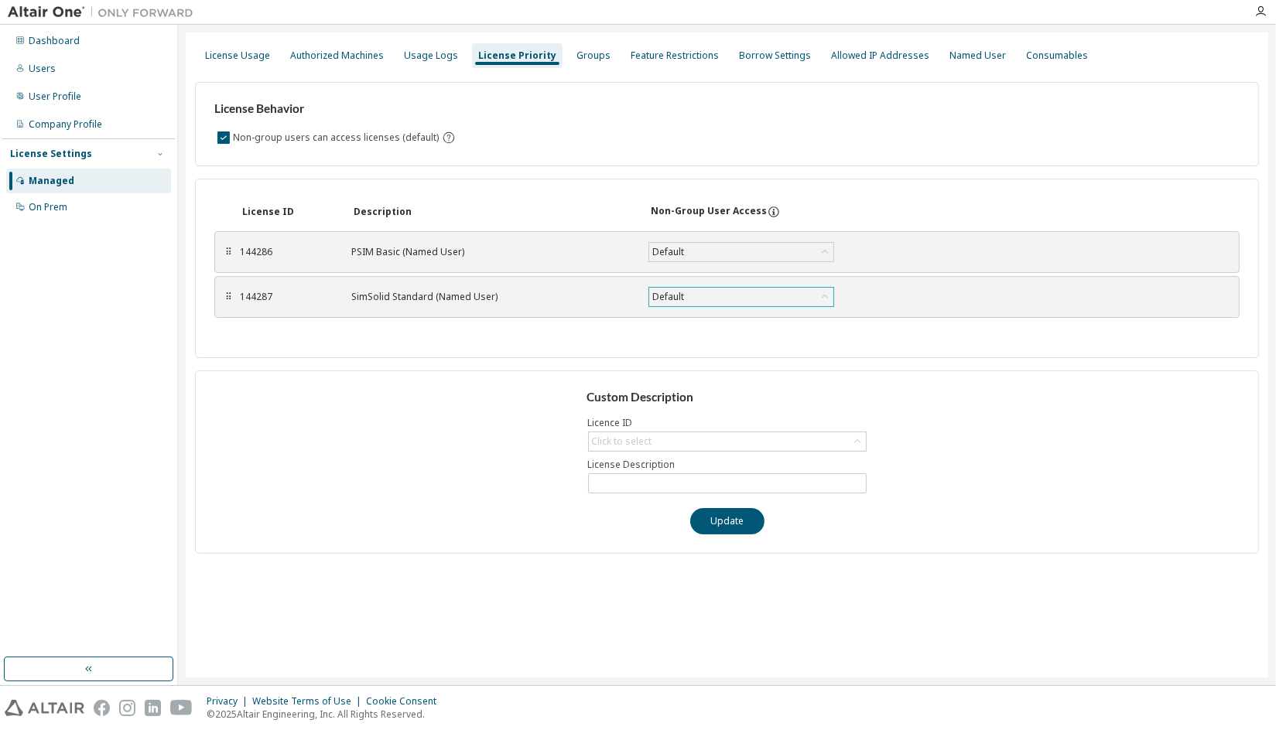
click at [698, 289] on div "Default" at bounding box center [741, 297] width 184 height 19
click at [767, 210] on icon at bounding box center [774, 212] width 14 height 14
click at [583, 66] on div "Groups" at bounding box center [593, 55] width 46 height 25
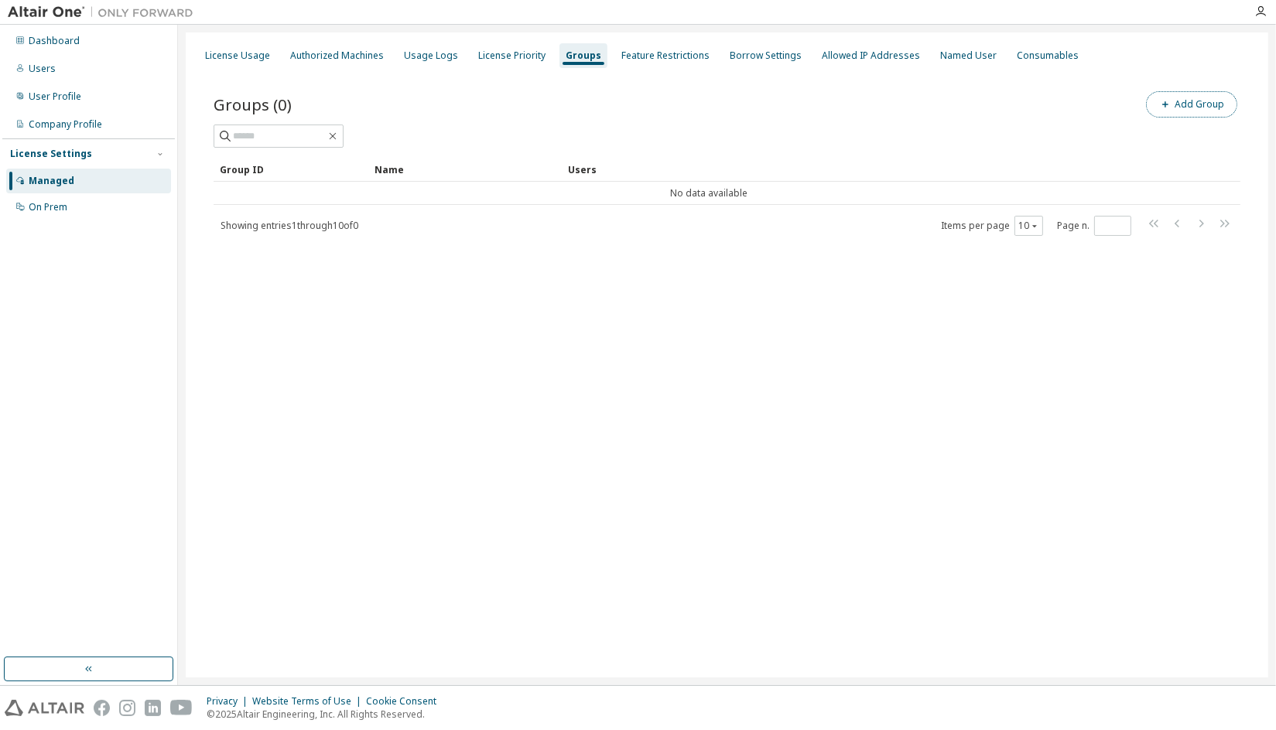
click at [1197, 97] on button "Add Group" at bounding box center [1191, 104] width 91 height 26
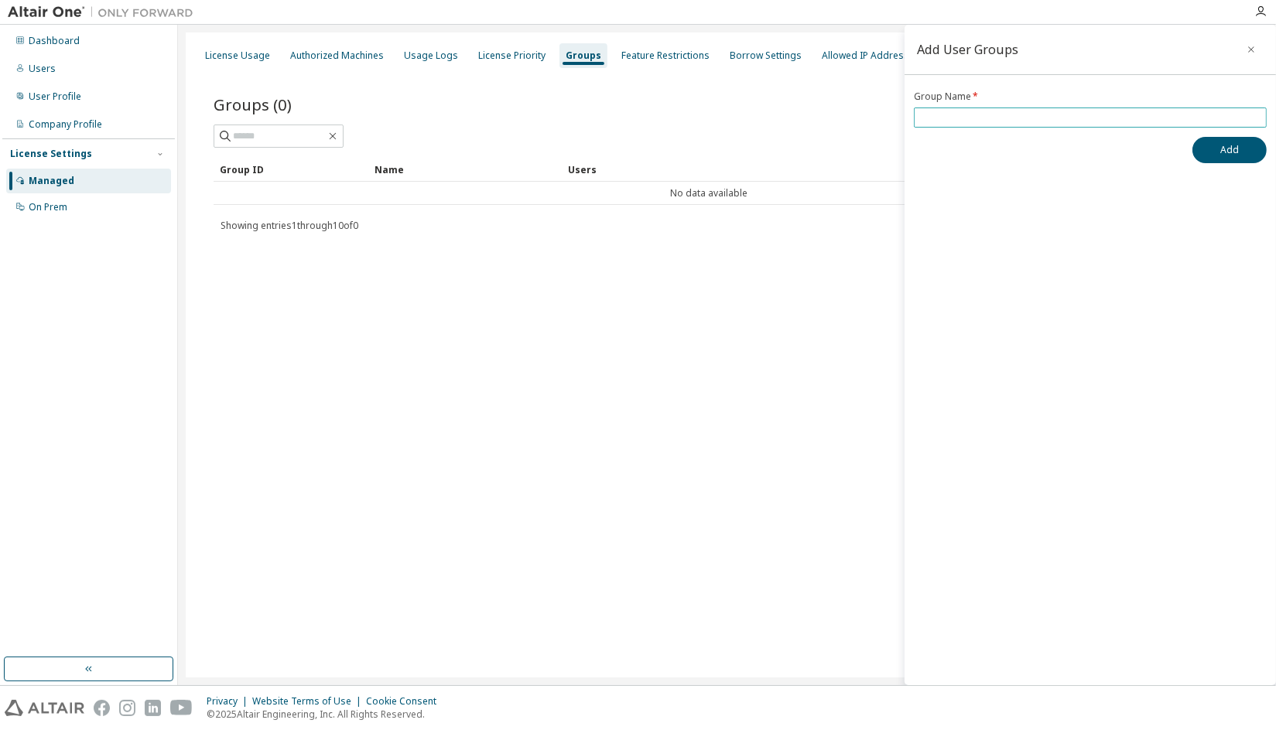
click at [1006, 123] on span at bounding box center [1090, 118] width 353 height 20
click at [1004, 108] on span at bounding box center [1090, 118] width 353 height 20
click at [1016, 120] on input "text" at bounding box center [1090, 117] width 345 height 12
type input "*********"
click at [1235, 152] on button "Add" at bounding box center [1229, 150] width 74 height 26
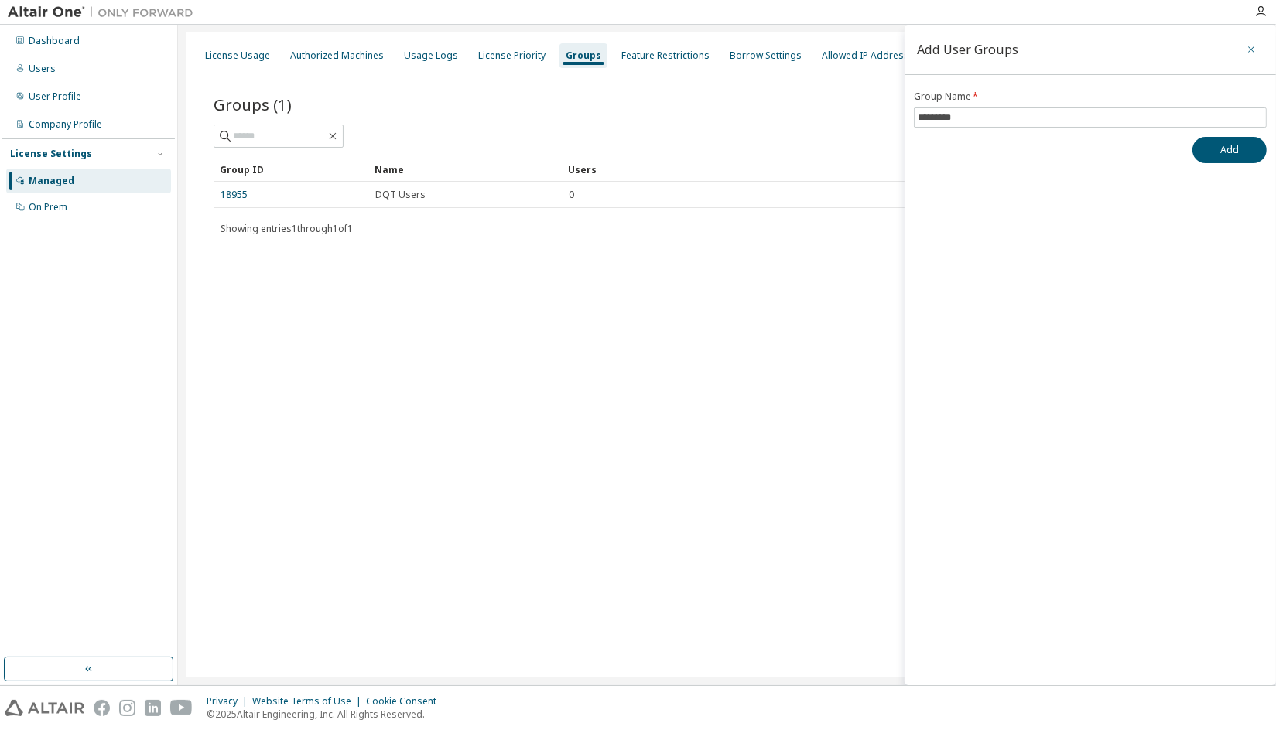
click at [1247, 48] on icon "button" at bounding box center [1251, 49] width 11 height 12
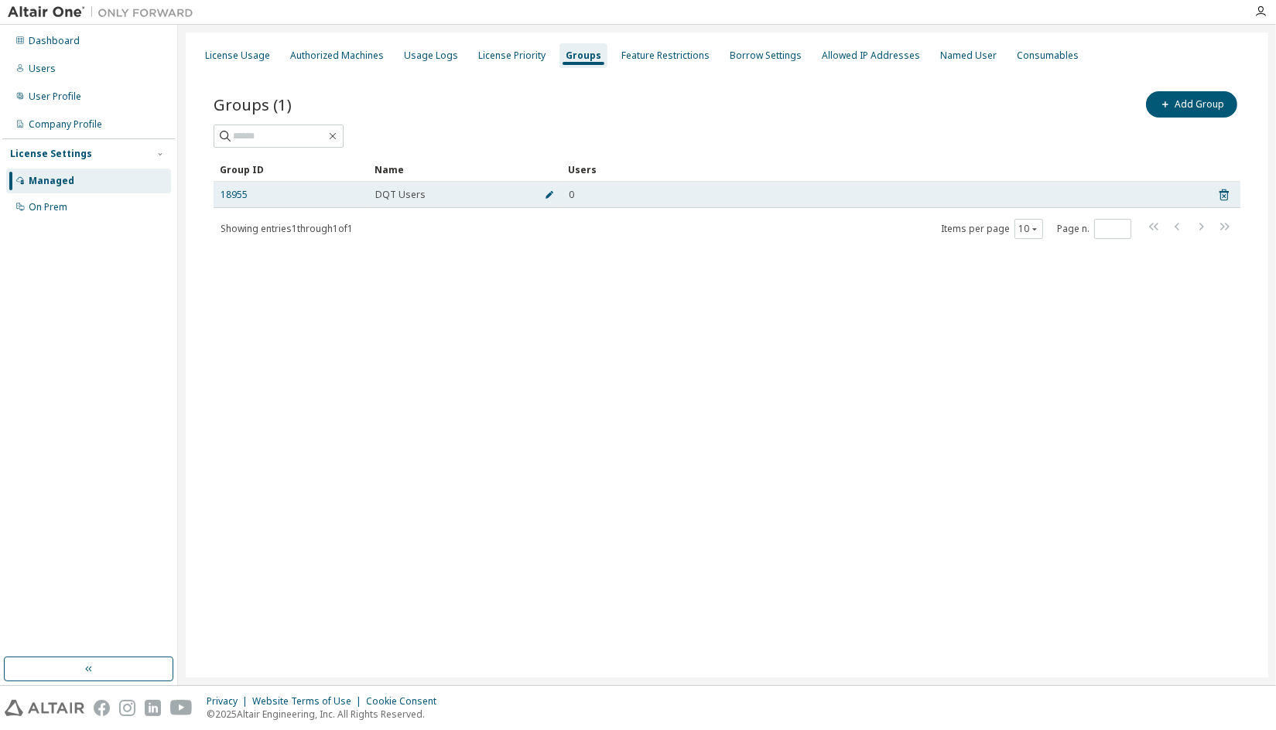
click at [552, 197] on icon "button" at bounding box center [549, 194] width 9 height 9
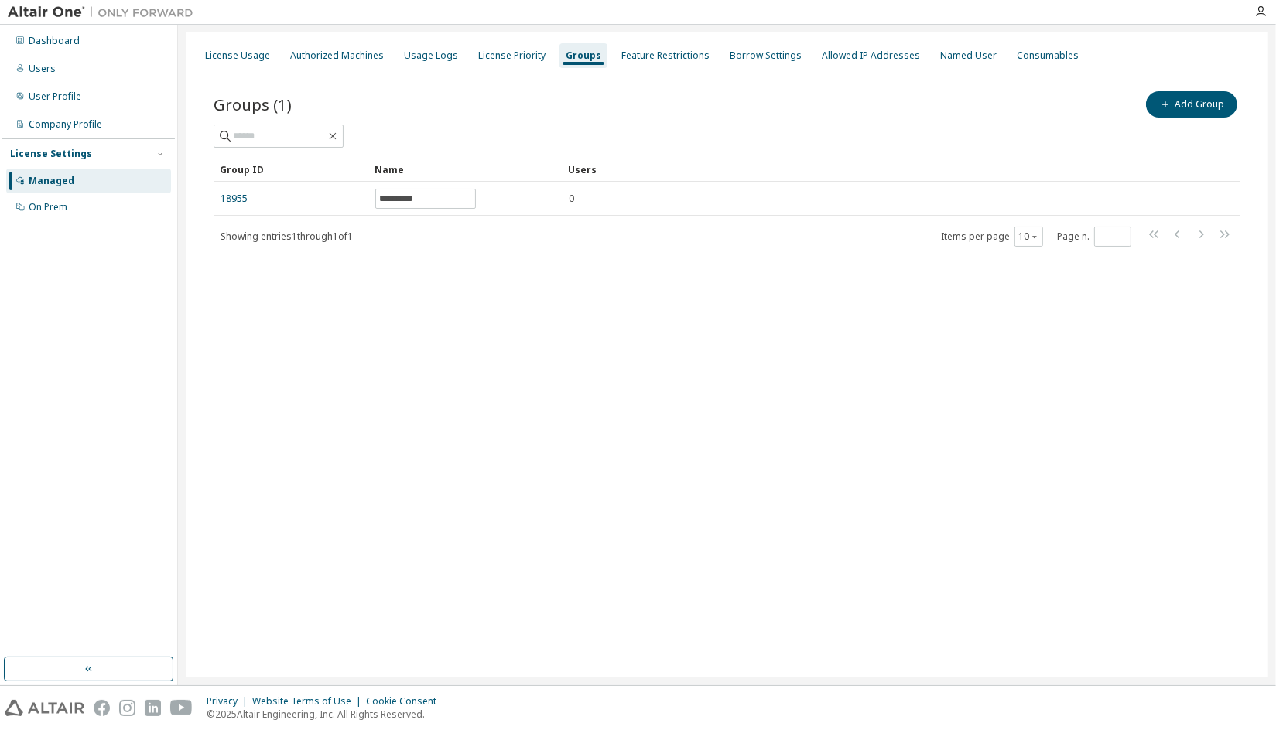
click at [528, 324] on div "License Usage Authorized Machines Usage Logs License Priority Groups Feature Re…" at bounding box center [727, 354] width 1082 height 645
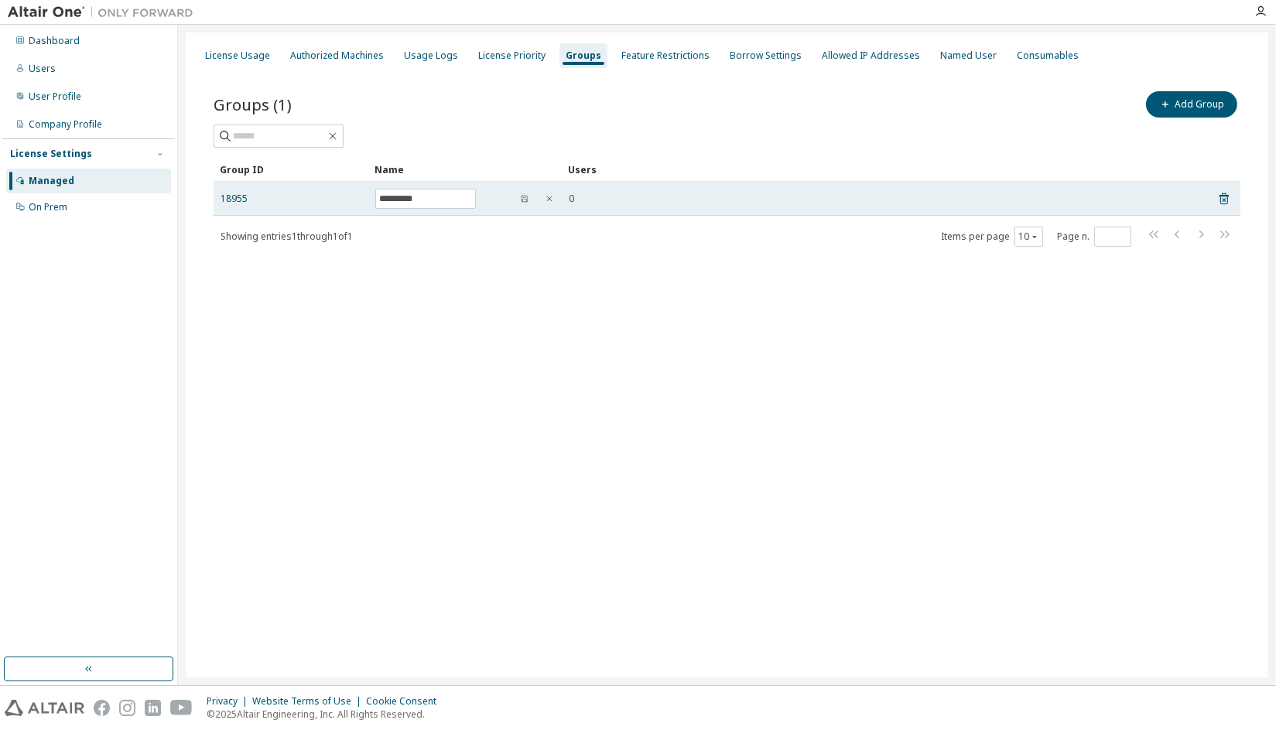
click at [283, 200] on div "18955" at bounding box center [290, 199] width 141 height 12
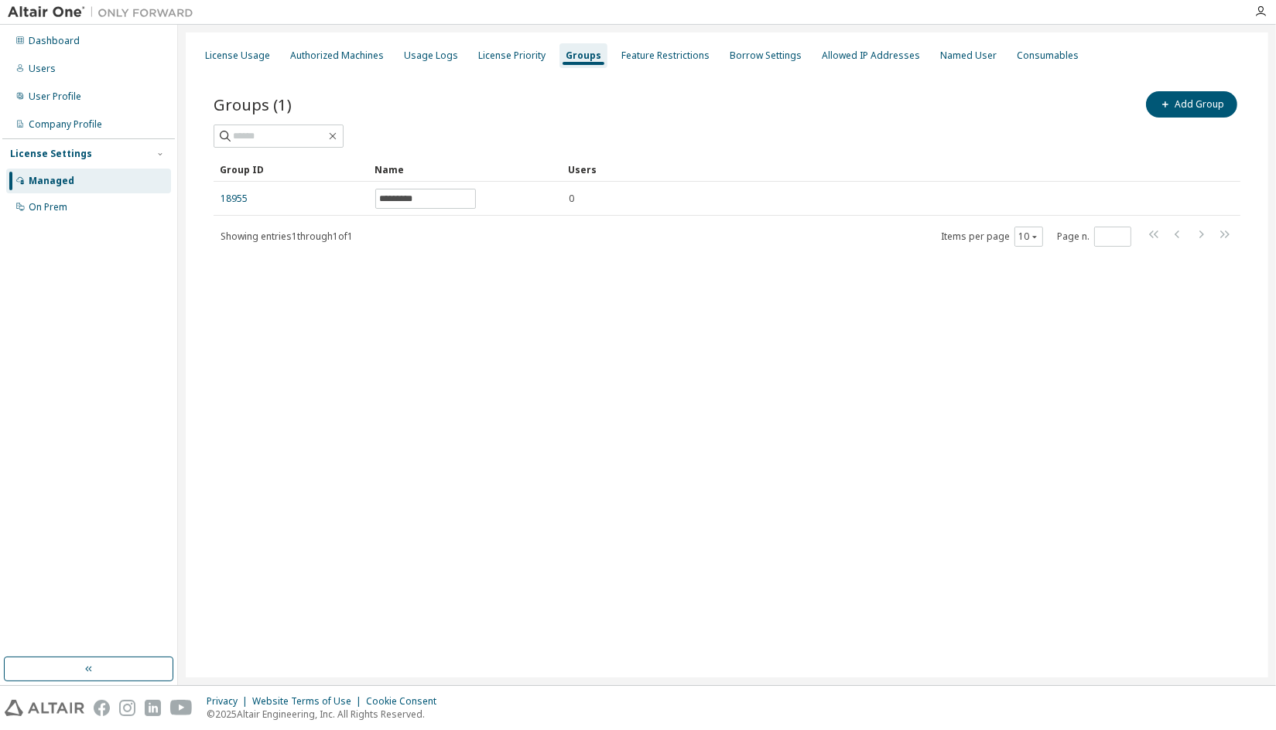
click at [420, 353] on div "License Usage Authorized Machines Usage Logs License Priority Groups Feature Re…" at bounding box center [727, 354] width 1082 height 645
click at [73, 72] on div "Users" at bounding box center [88, 68] width 165 height 25
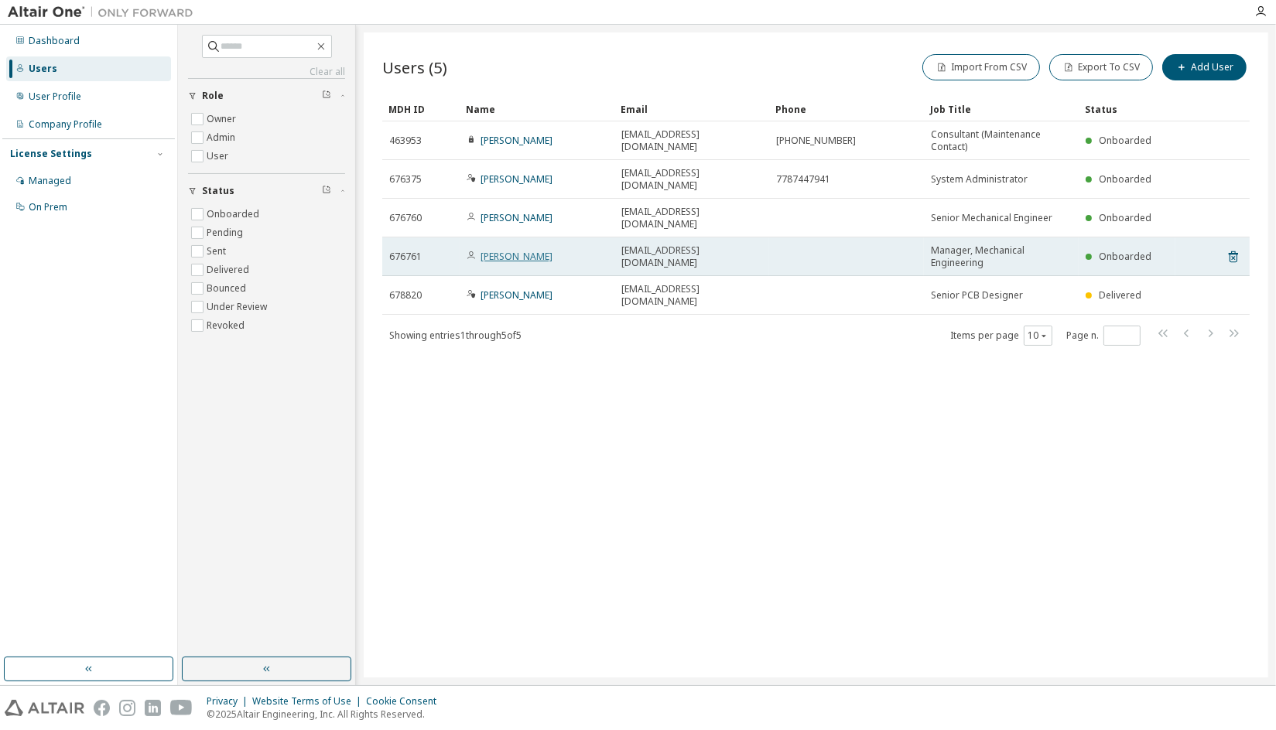
click at [552, 250] on link "[PERSON_NAME]" at bounding box center [516, 256] width 72 height 13
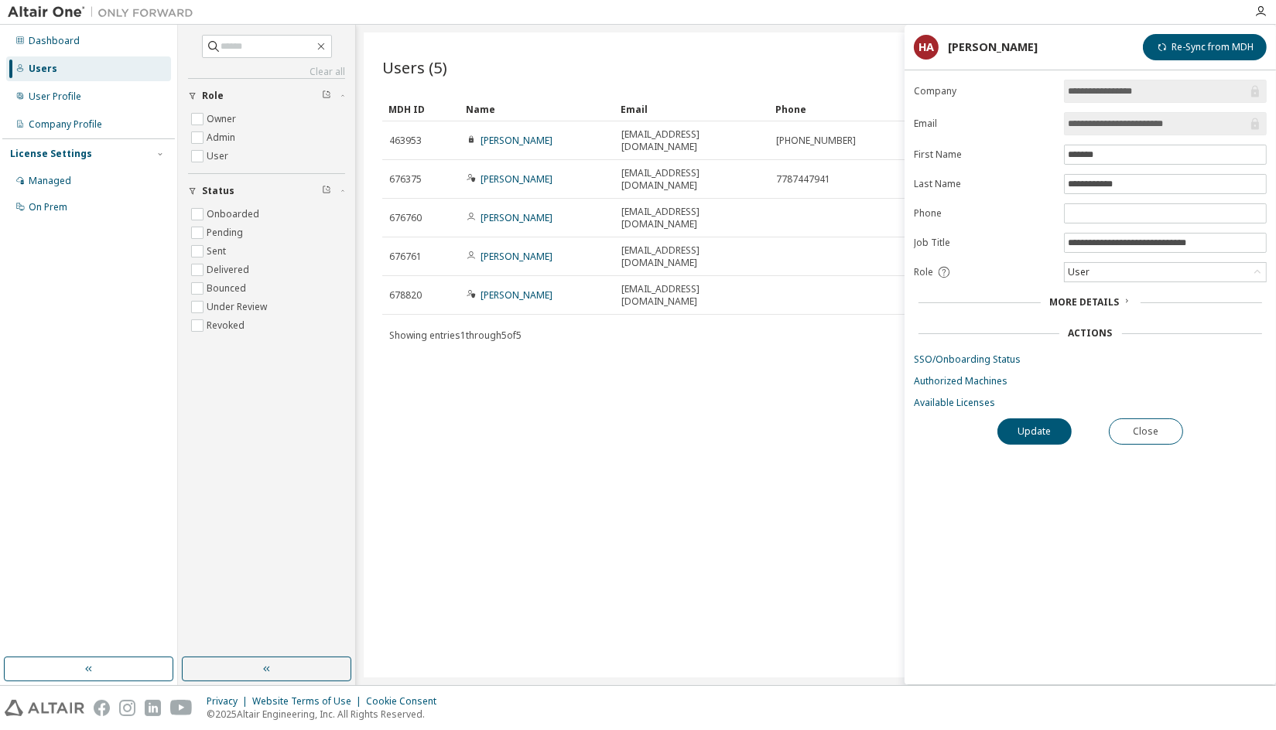
click at [1122, 299] on icon at bounding box center [1126, 300] width 9 height 9
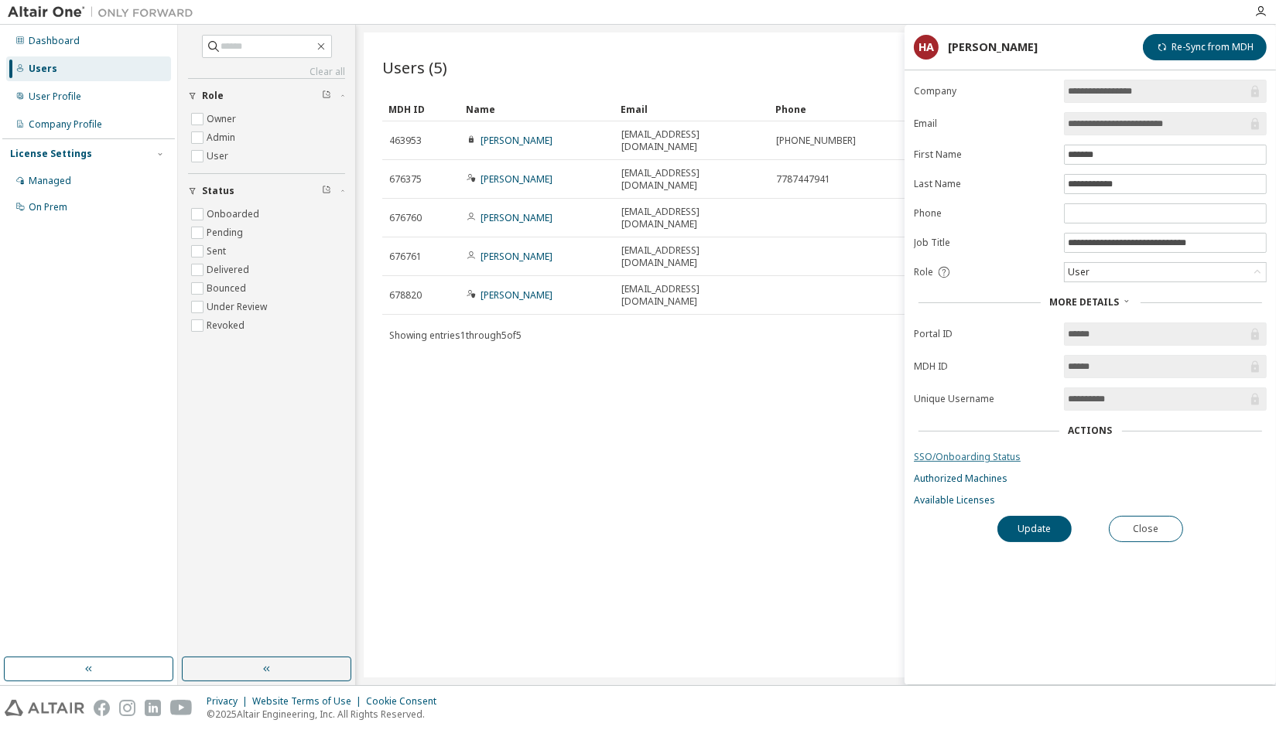
click at [996, 456] on link "SSO/Onboarding Status" at bounding box center [1090, 457] width 353 height 12
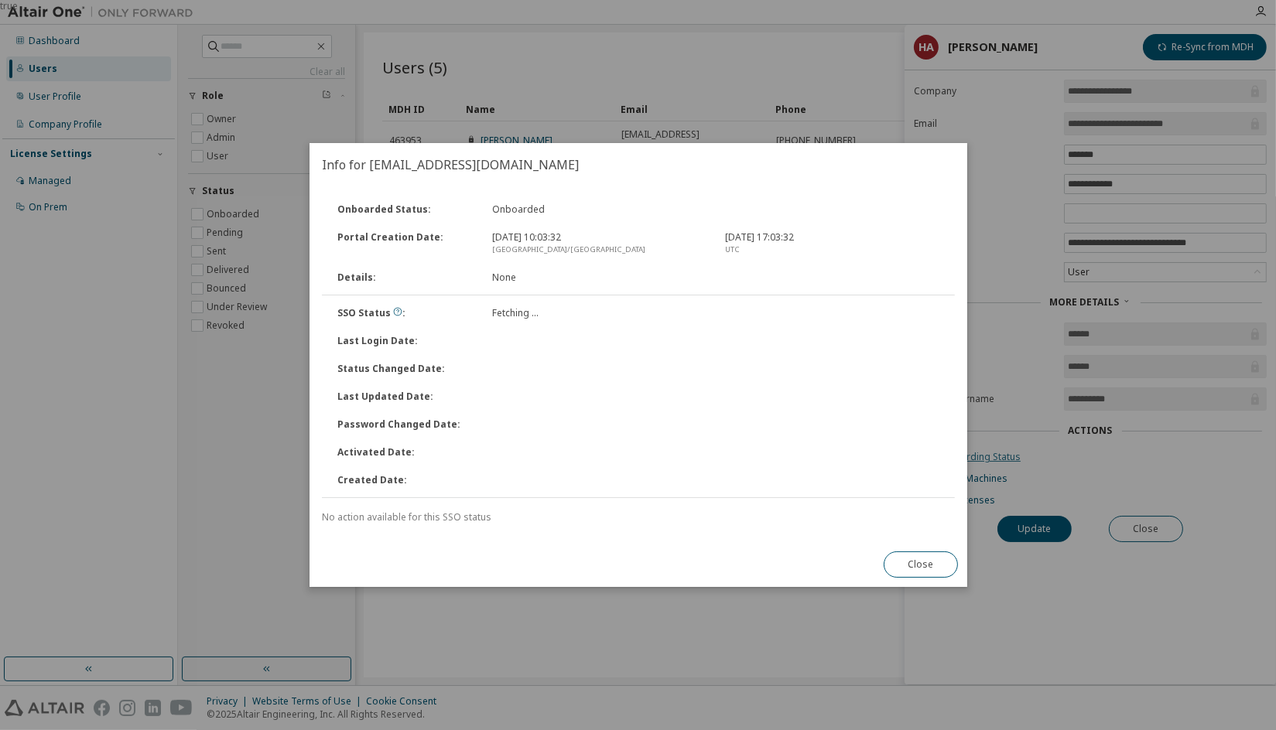
click at [996, 456] on div "true" at bounding box center [638, 365] width 1276 height 730
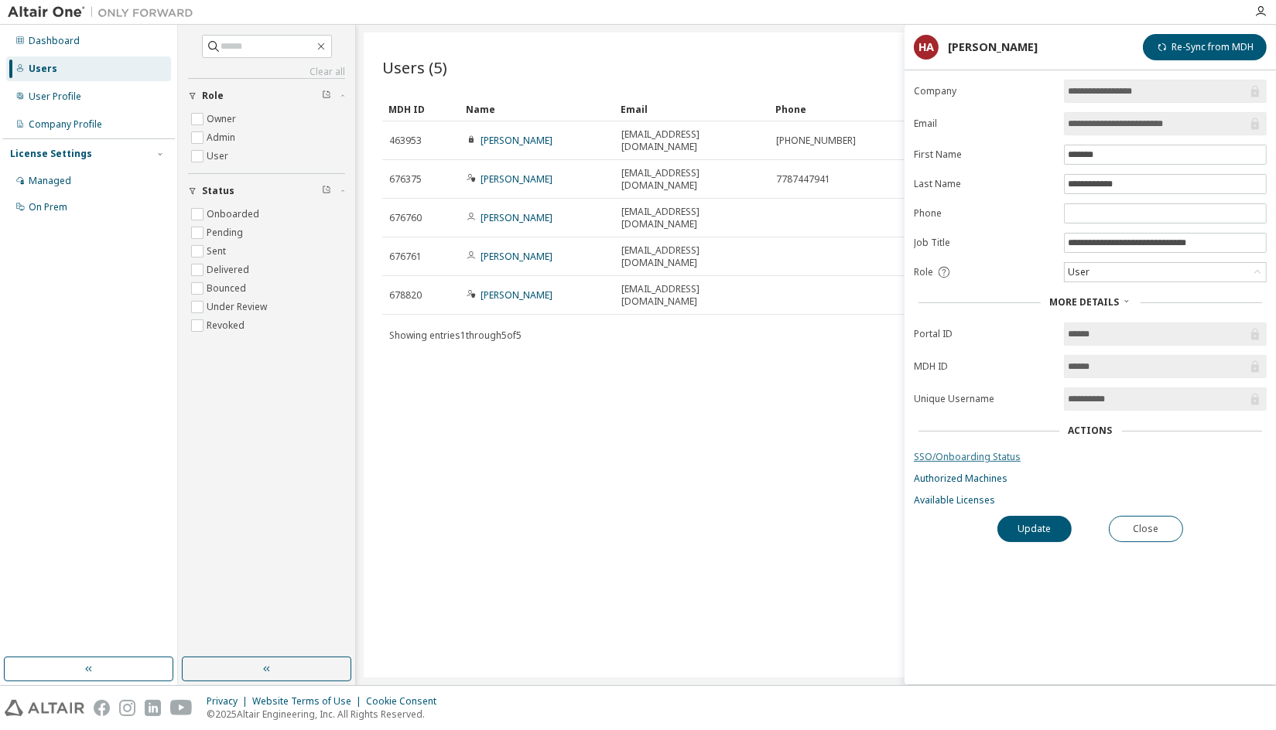
click at [996, 453] on link "SSO/Onboarding Status" at bounding box center [1090, 457] width 353 height 12
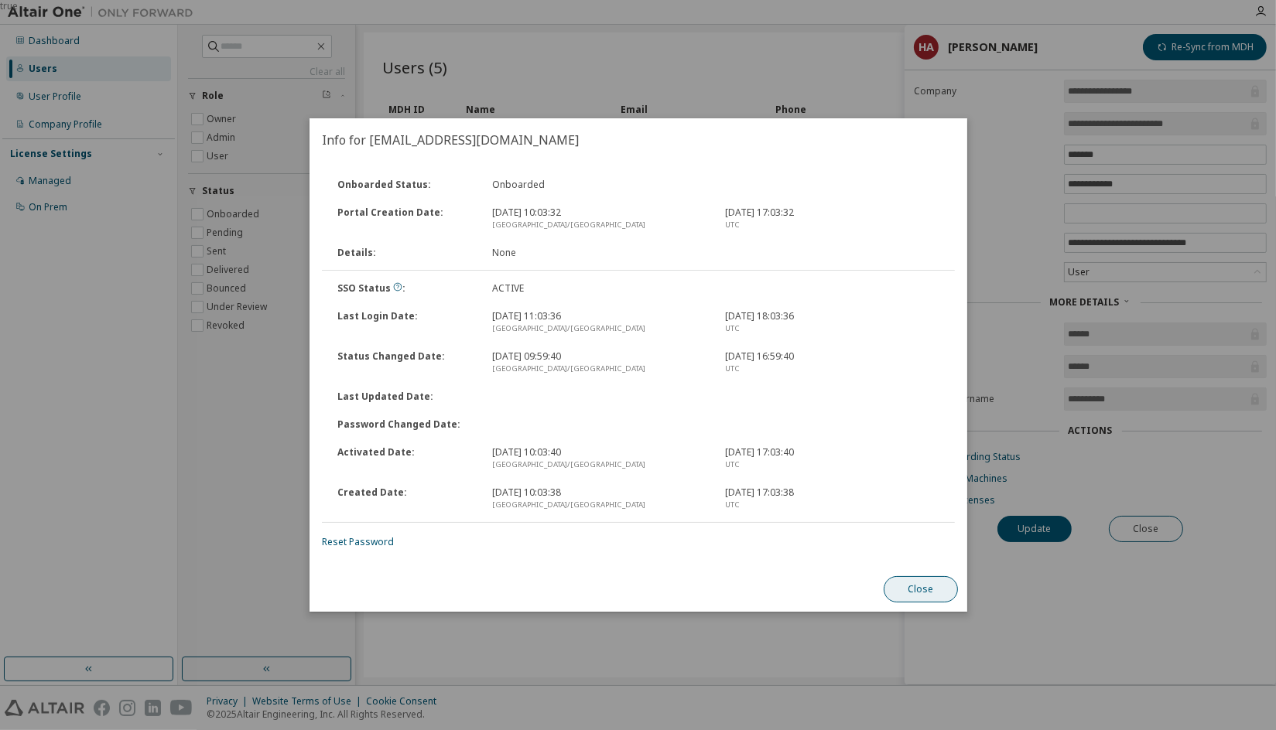
click at [921, 588] on button "Close" at bounding box center [920, 589] width 74 height 26
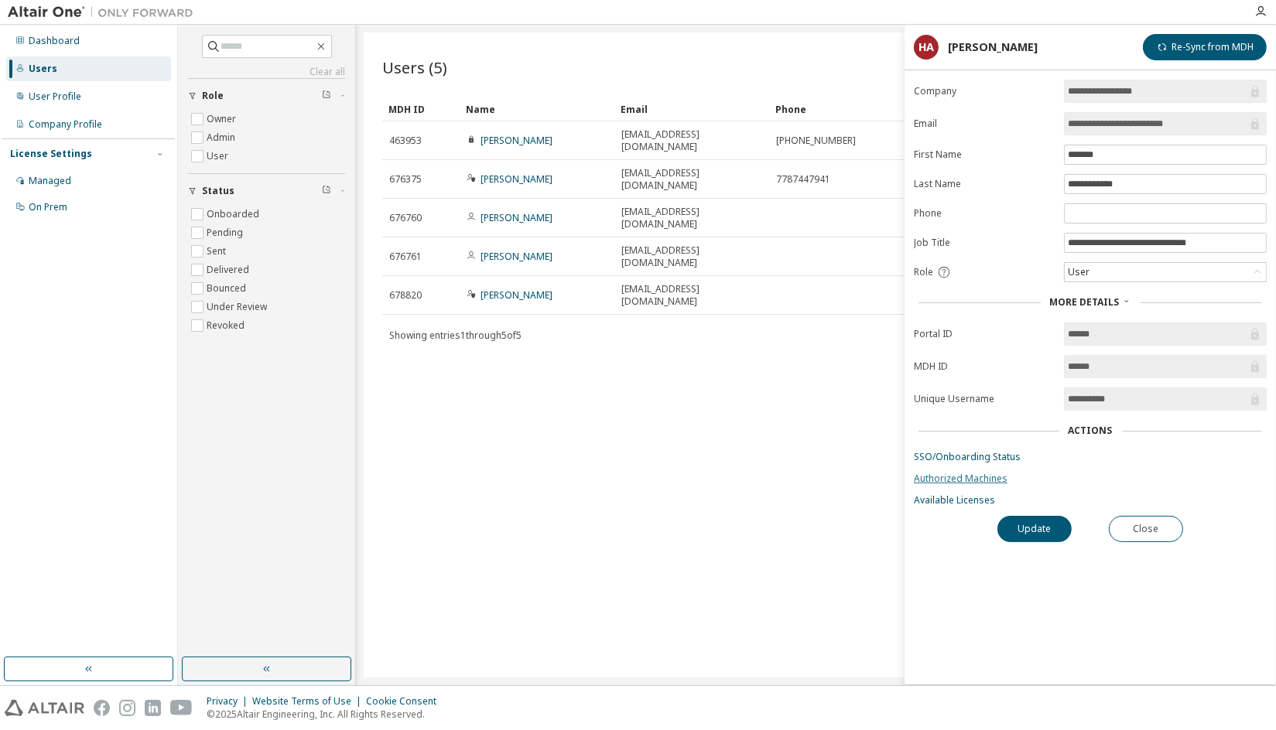
click at [984, 473] on link "Authorized Machines" at bounding box center [1090, 479] width 353 height 12
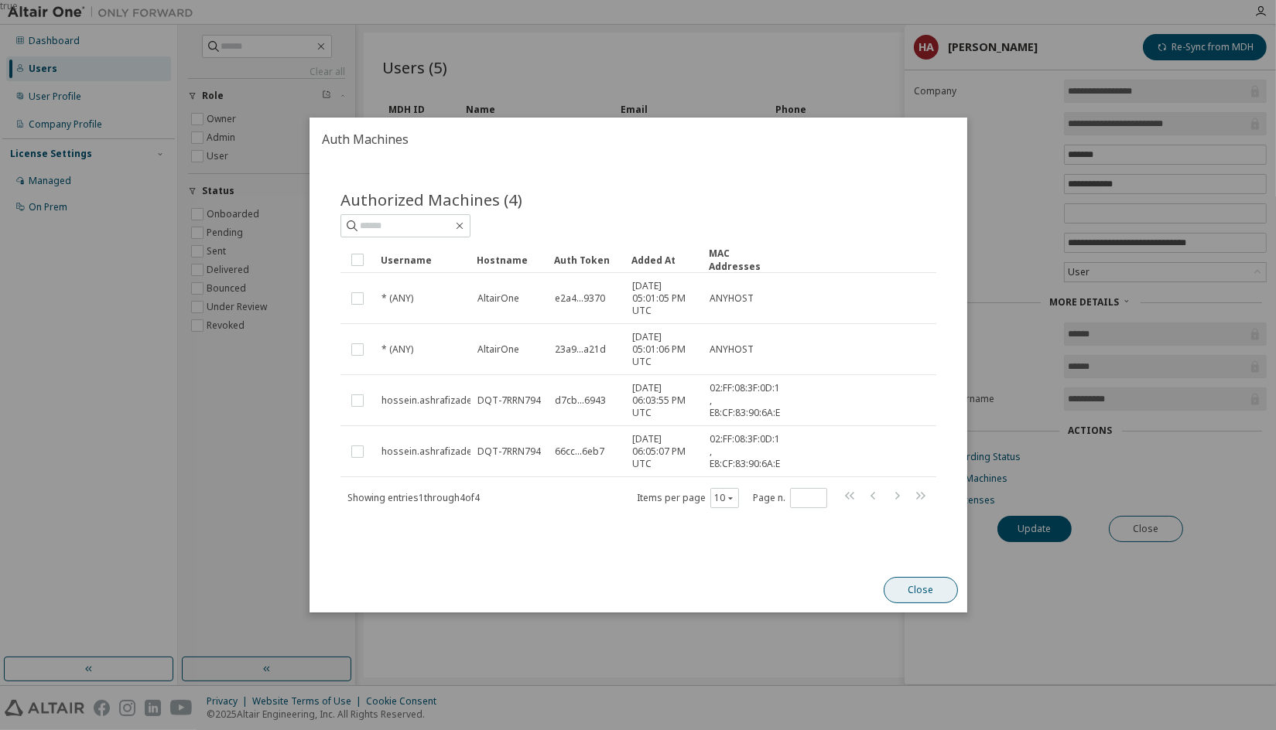
click at [910, 583] on button "Close" at bounding box center [920, 590] width 74 height 26
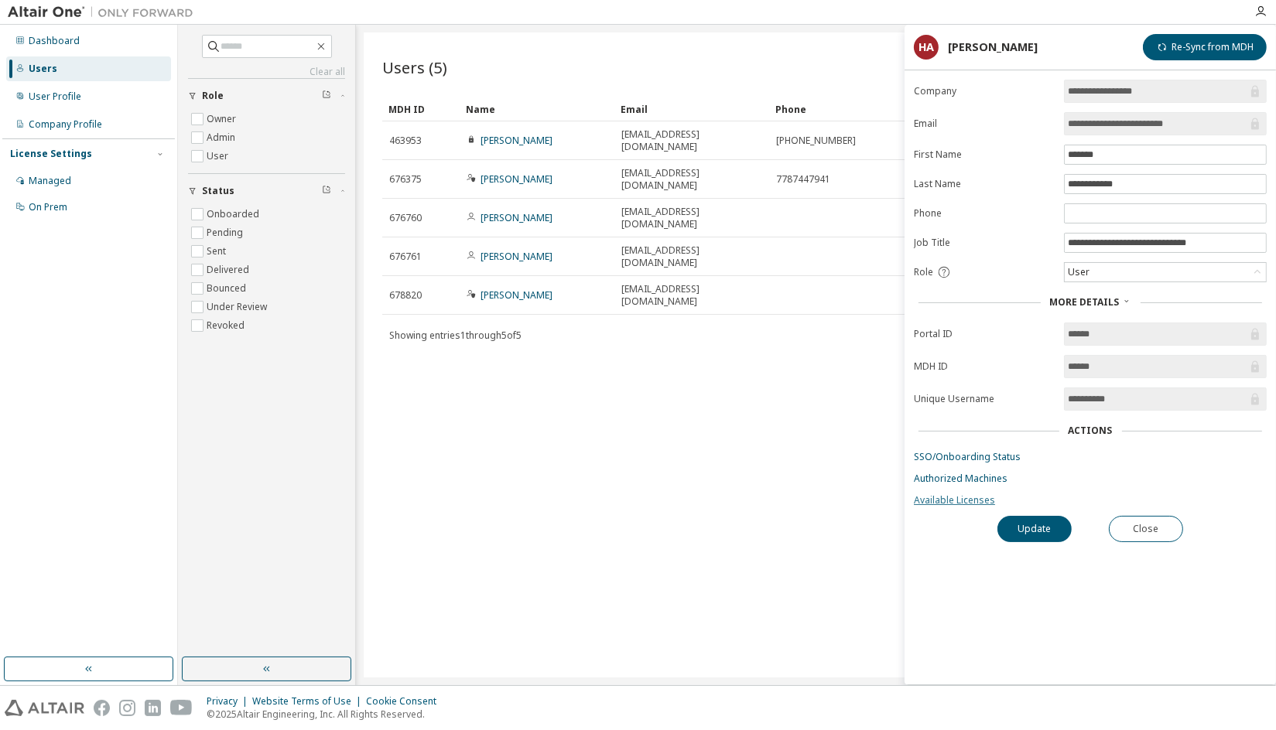
click at [955, 497] on link "Available Licenses" at bounding box center [1090, 500] width 353 height 12
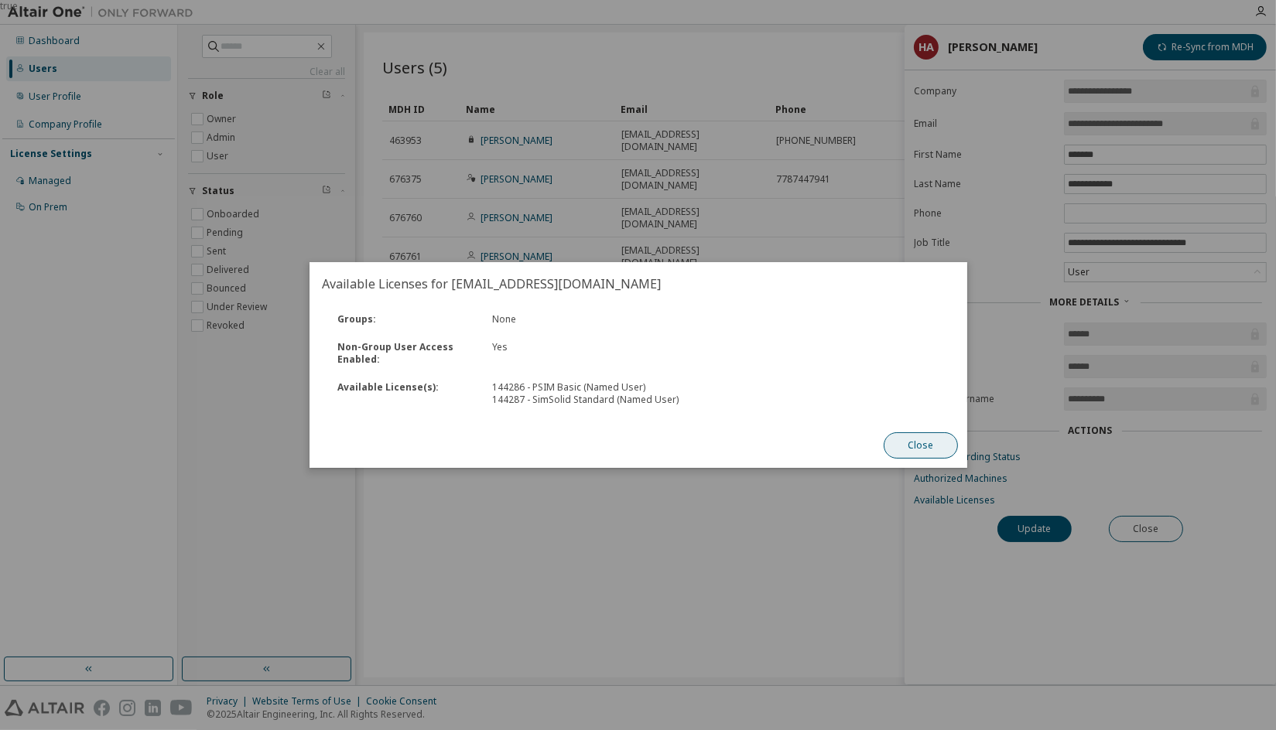
click at [934, 443] on button "Close" at bounding box center [920, 445] width 74 height 26
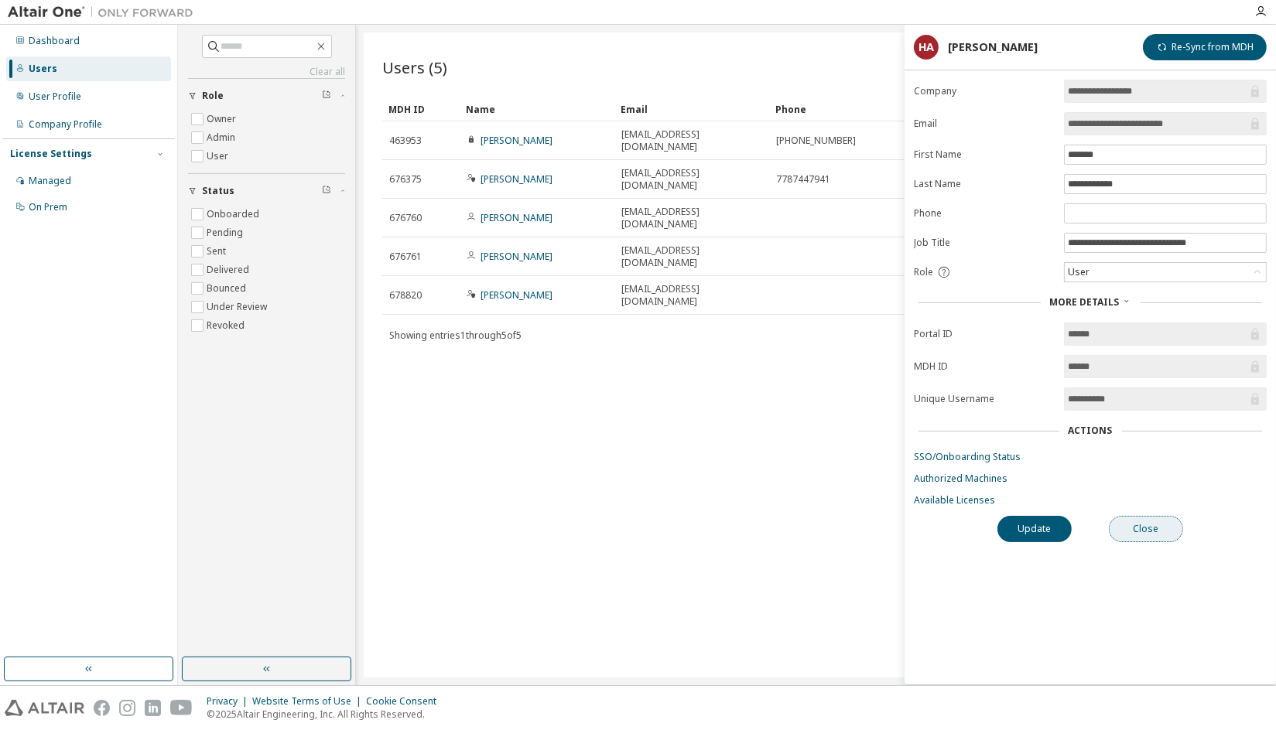
click at [1126, 523] on button "Close" at bounding box center [1146, 529] width 74 height 26
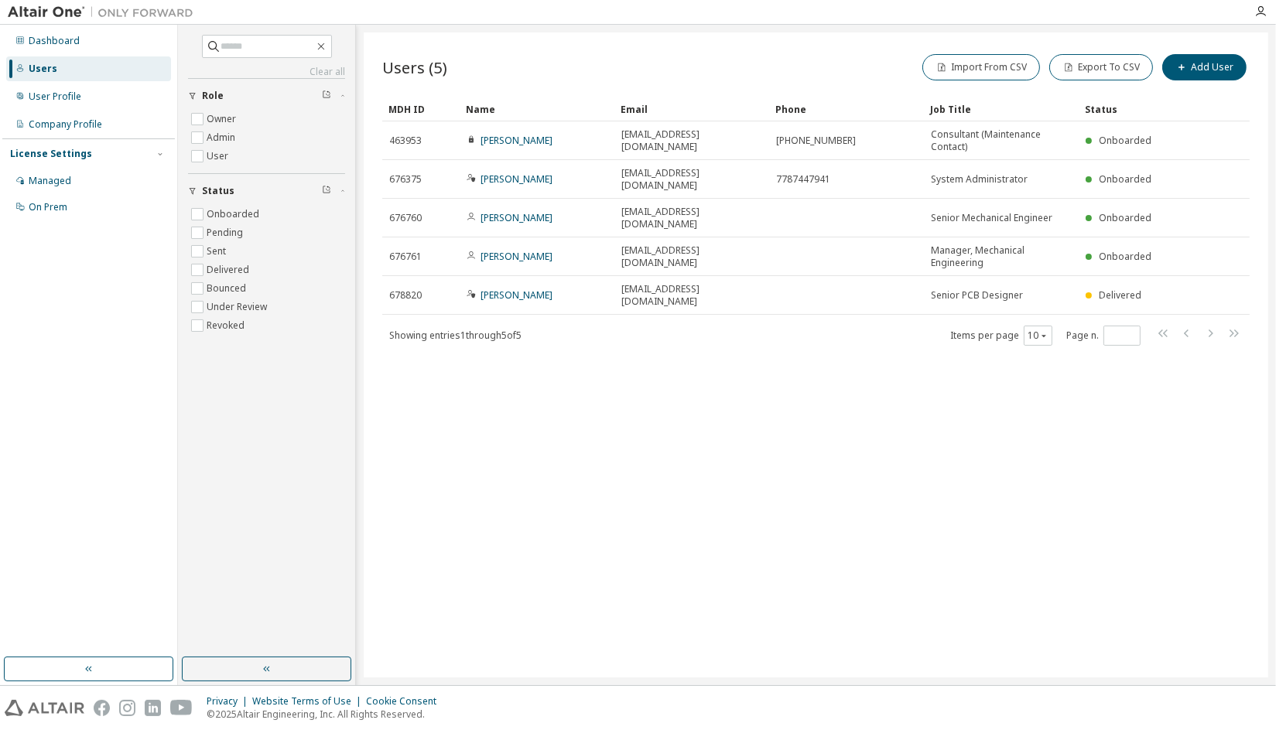
click at [64, 63] on div "Users" at bounding box center [88, 68] width 165 height 25
click at [63, 89] on div "User Profile" at bounding box center [88, 96] width 165 height 25
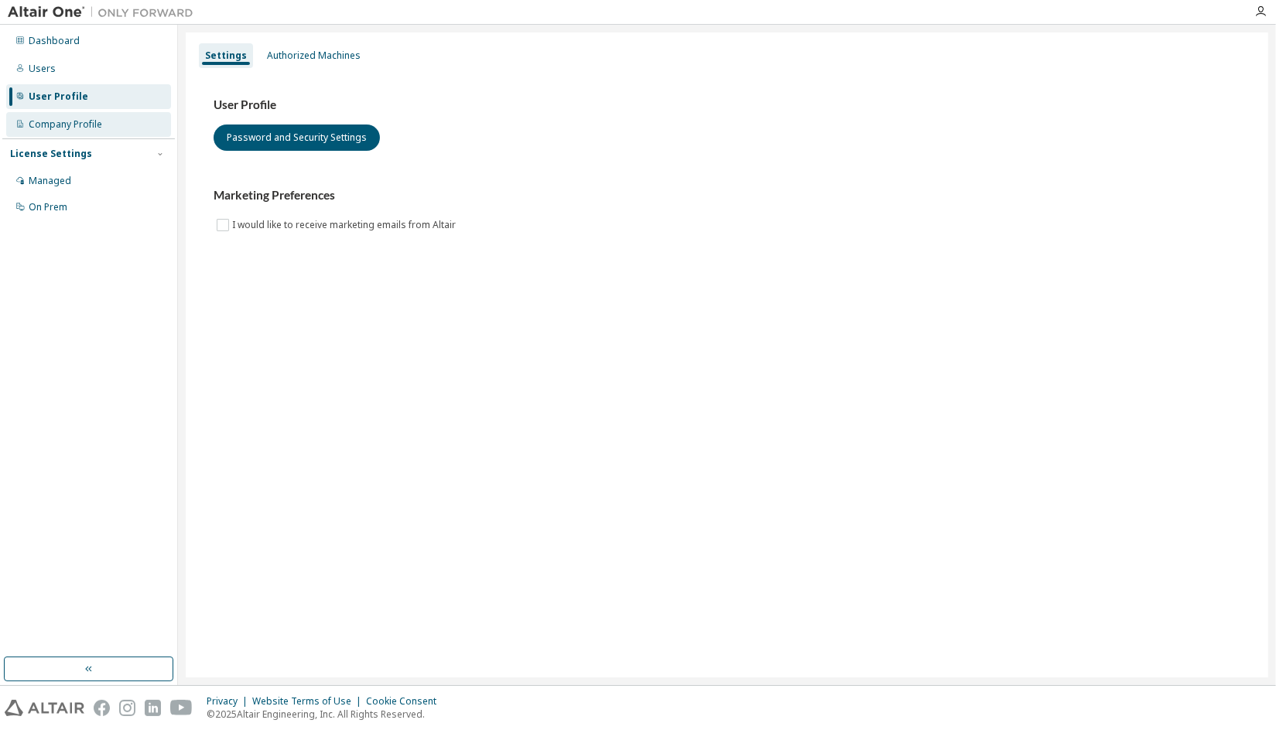
click at [71, 124] on div "Company Profile" at bounding box center [65, 124] width 73 height 12
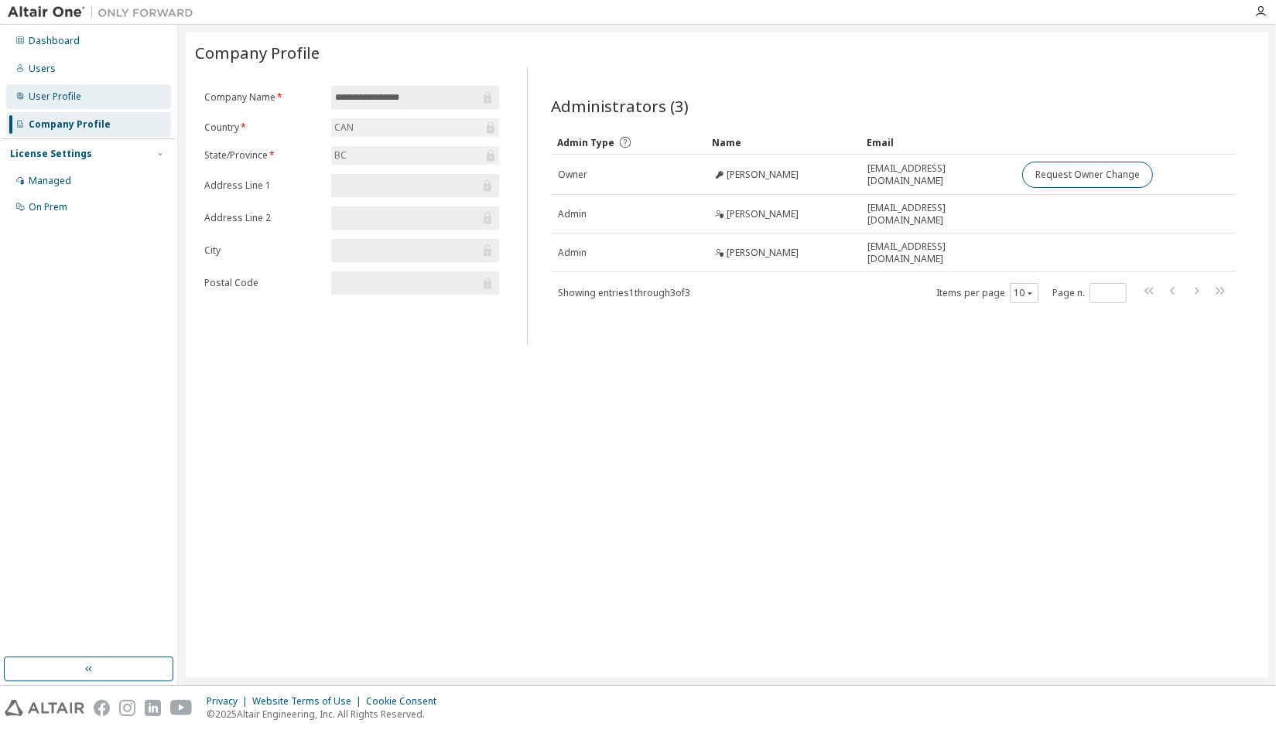
click at [66, 97] on div "User Profile" at bounding box center [55, 97] width 53 height 12
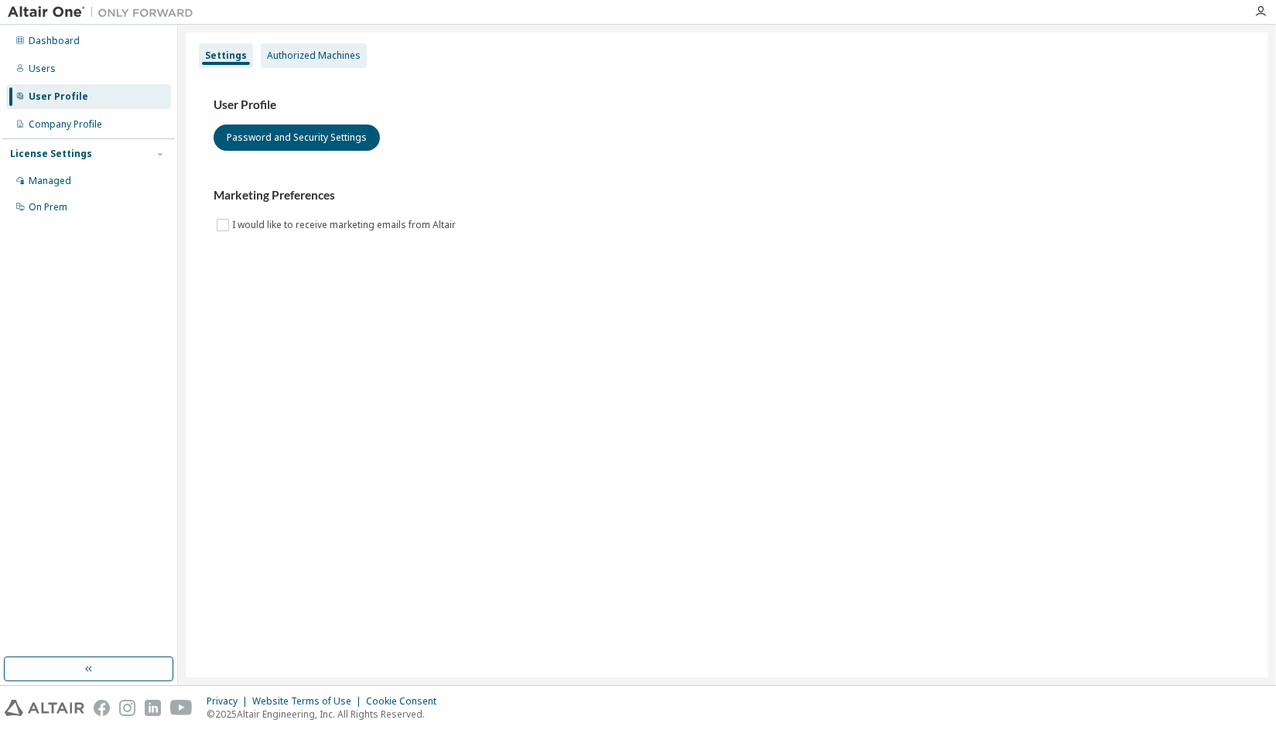
click at [292, 62] on div "Authorized Machines" at bounding box center [314, 55] width 106 height 25
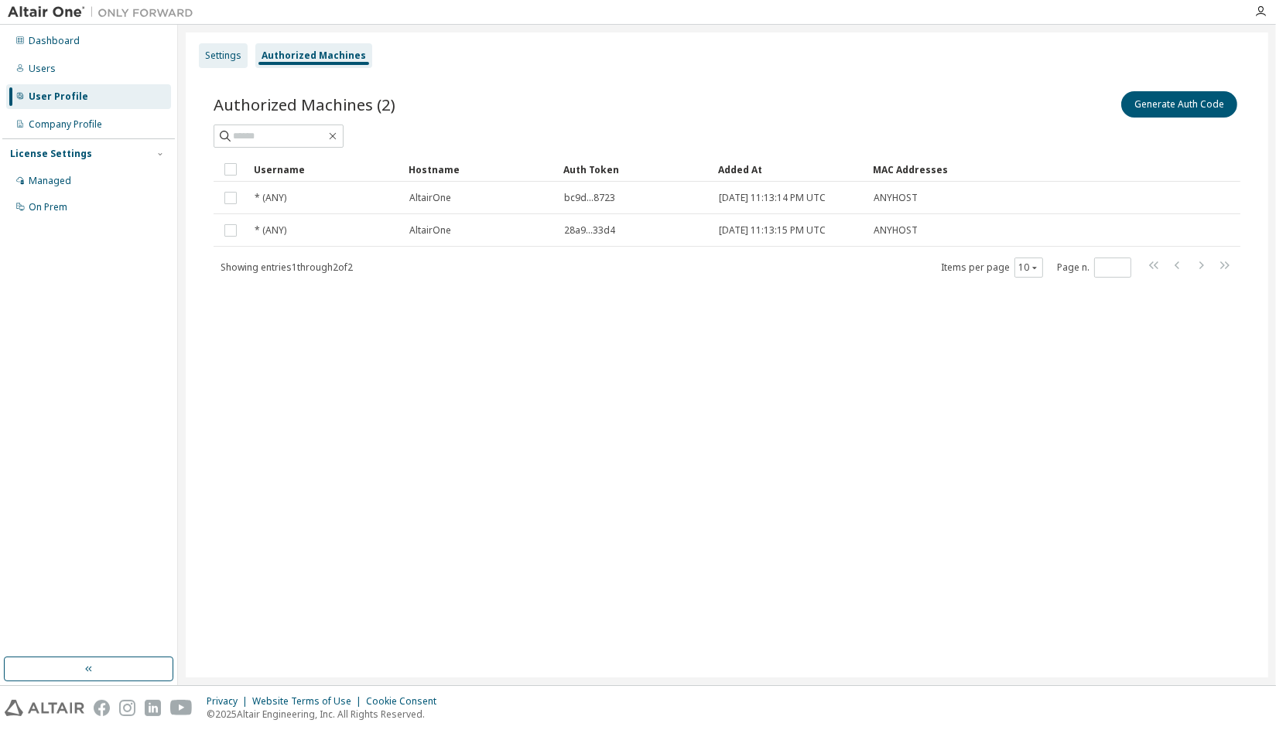
click at [245, 60] on div "Settings" at bounding box center [223, 55] width 49 height 25
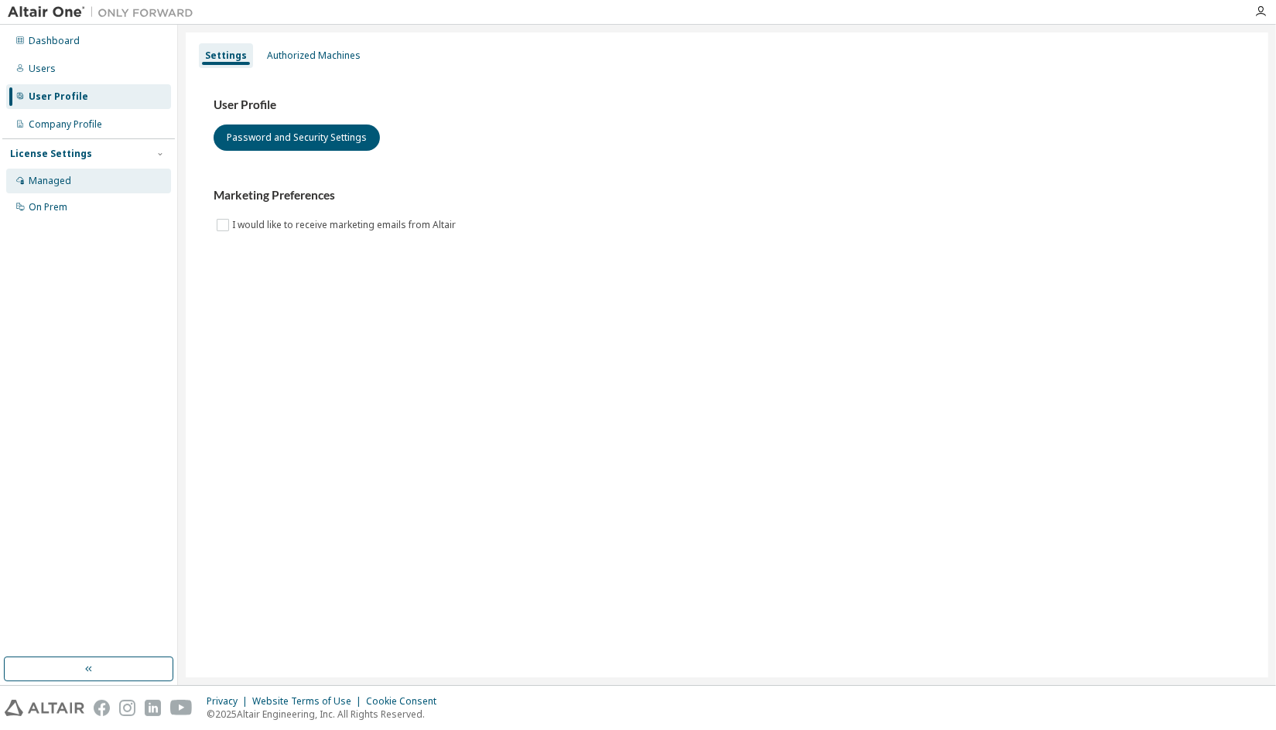
click at [56, 179] on div "Managed" at bounding box center [50, 181] width 43 height 12
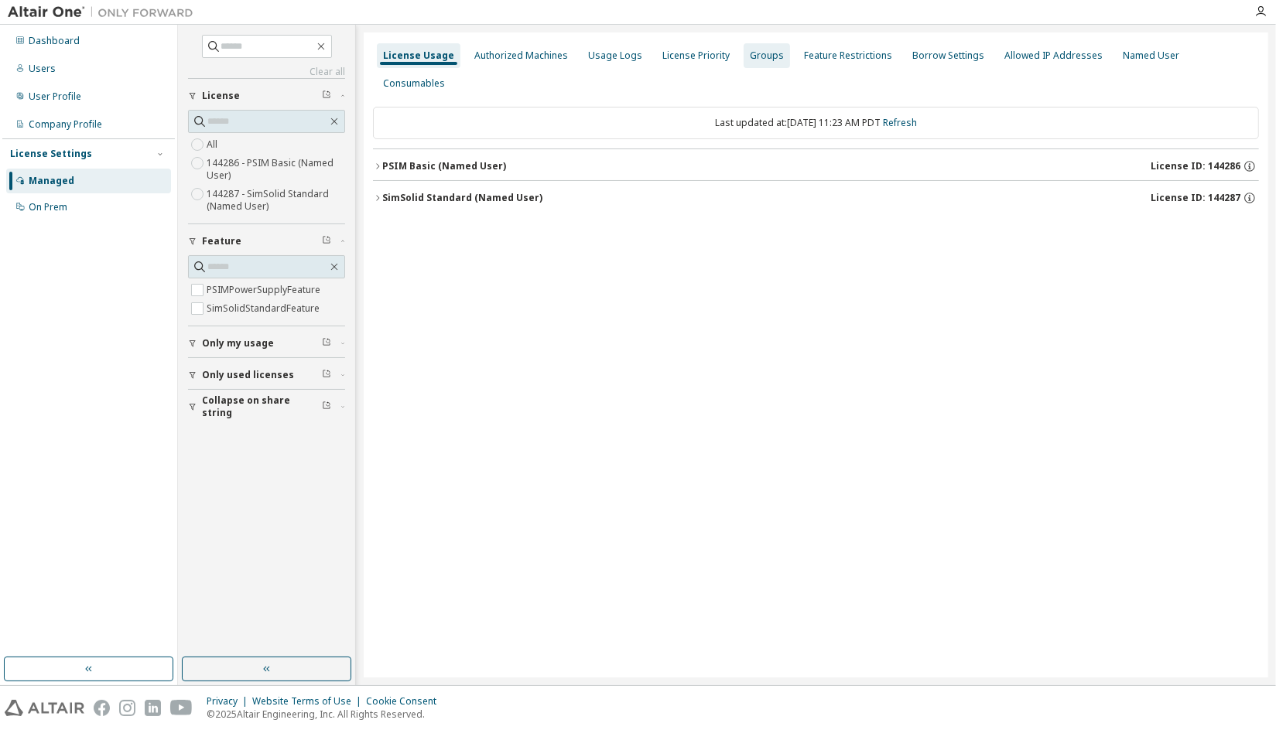
click at [750, 53] on div "Groups" at bounding box center [767, 56] width 34 height 12
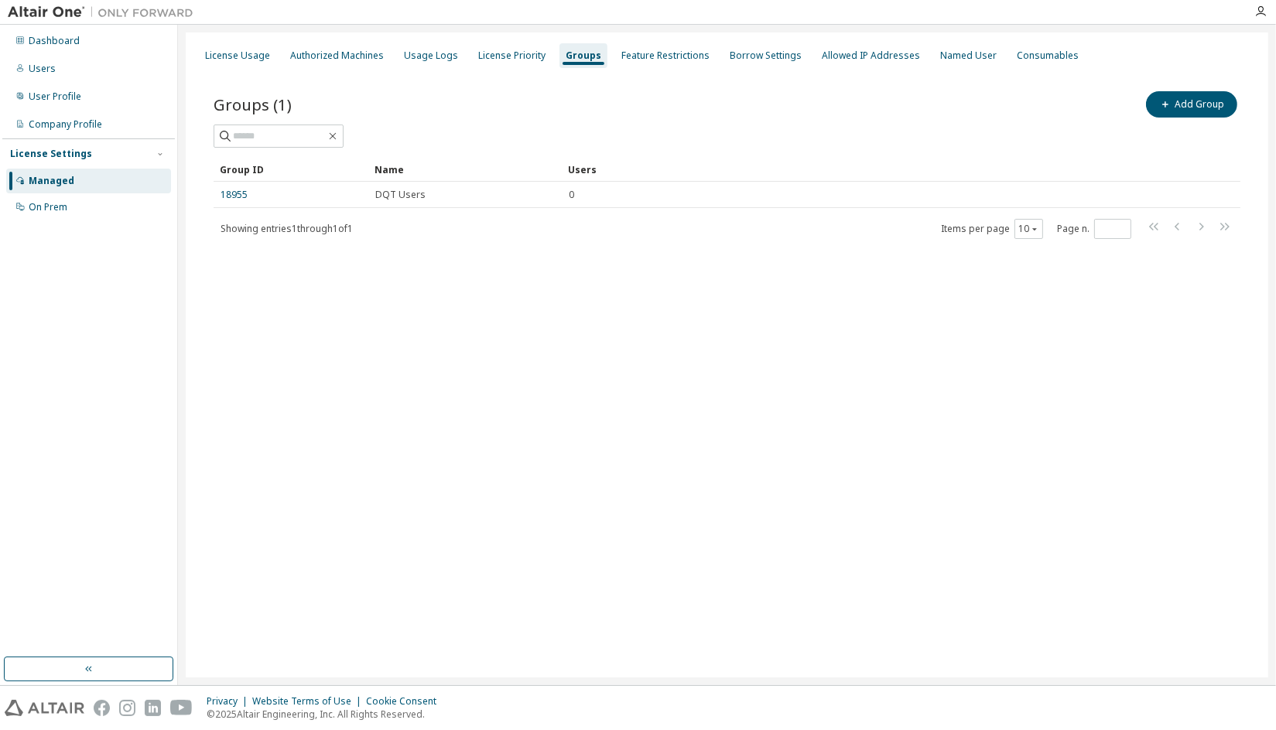
drag, startPoint x: 422, startPoint y: 193, endPoint x: 995, endPoint y: 370, distance: 599.8
click at [995, 370] on div "License Usage Authorized Machines Usage Logs License Priority Groups Feature Re…" at bounding box center [727, 354] width 1082 height 645
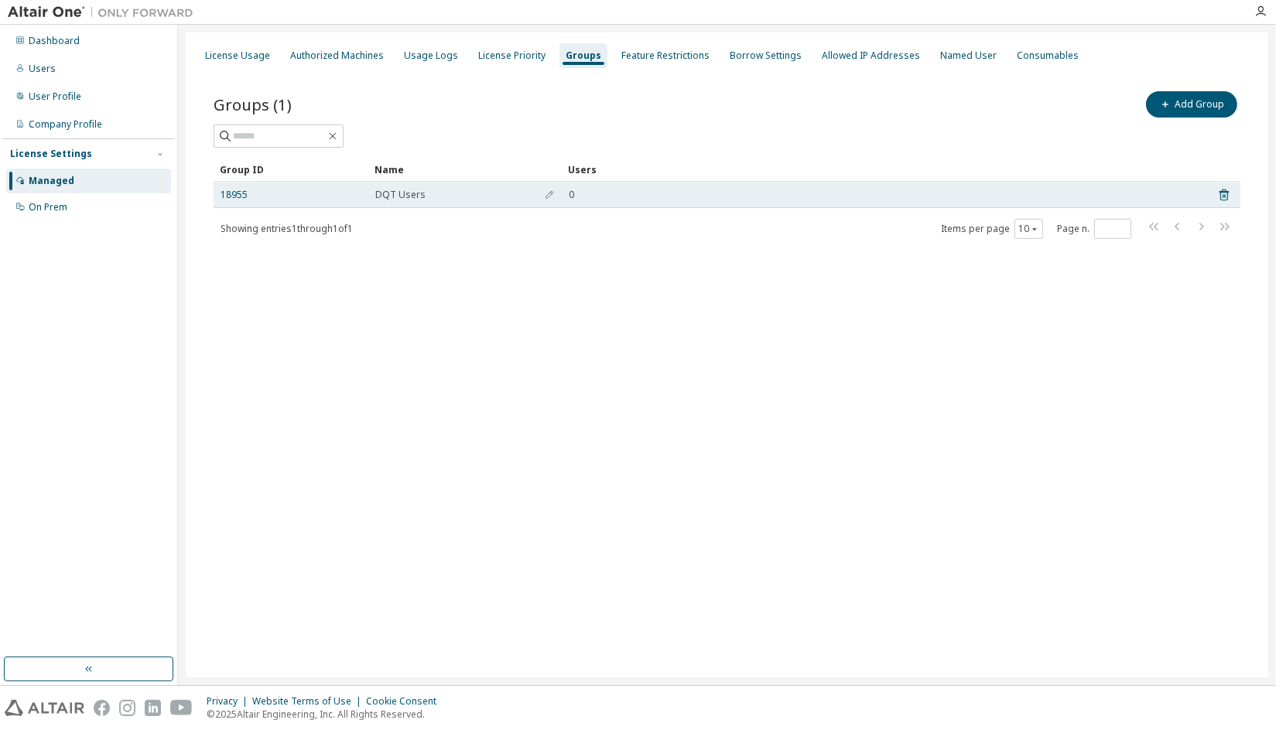
click at [1213, 192] on tr "18955 DQT Users 0" at bounding box center [727, 195] width 1027 height 26
click at [1223, 197] on icon at bounding box center [1224, 195] width 14 height 19
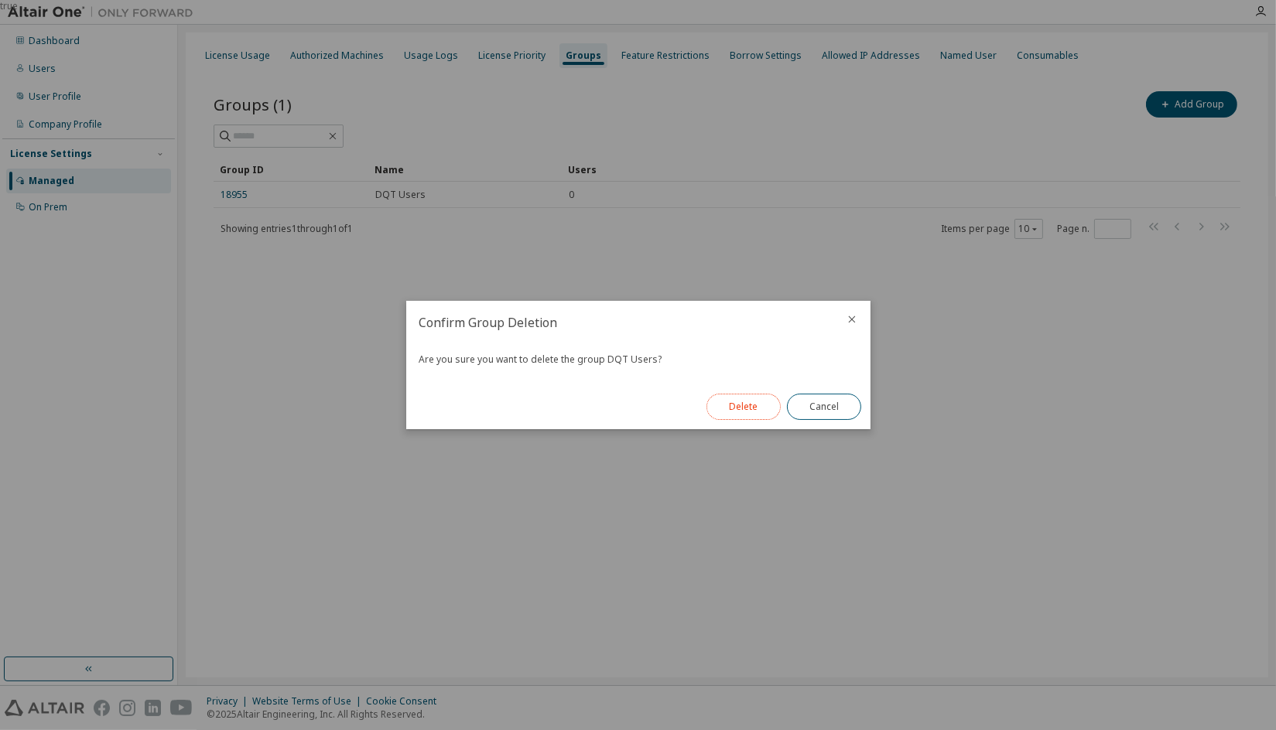
click at [733, 414] on button "Delete" at bounding box center [743, 407] width 74 height 26
click at [828, 406] on button "Close" at bounding box center [824, 407] width 74 height 26
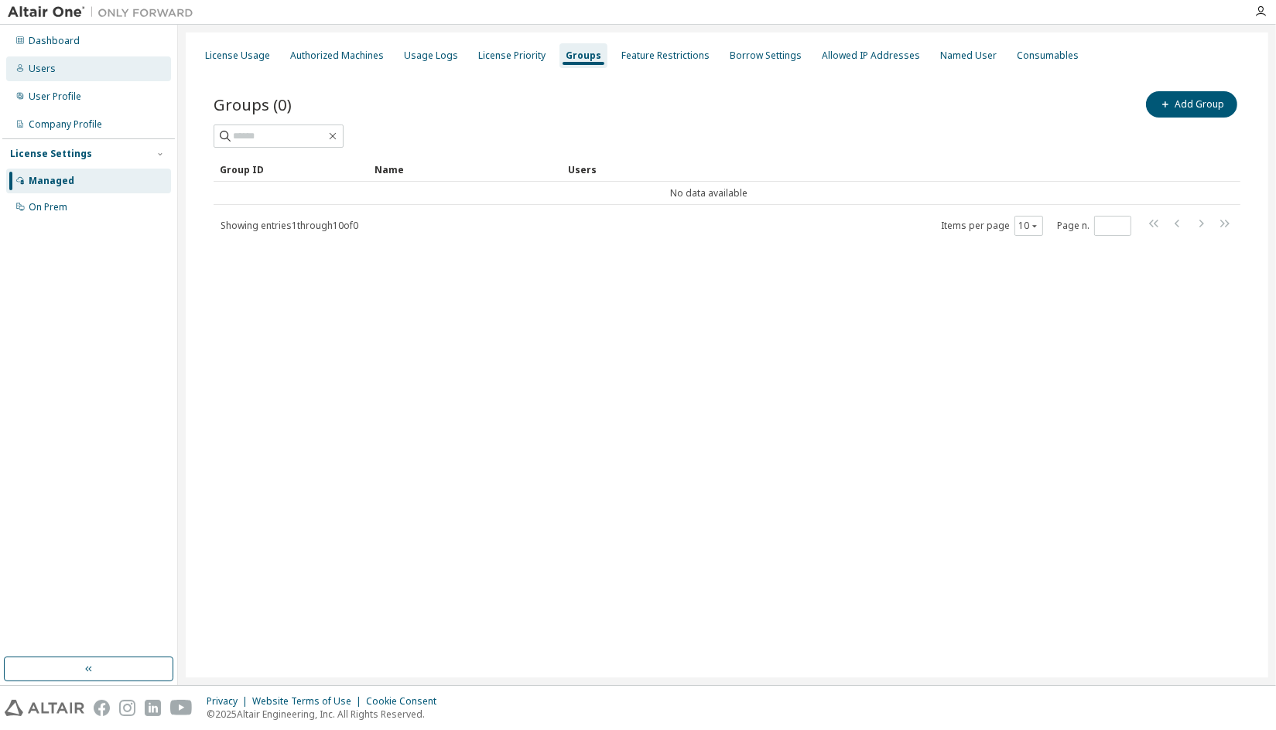
click at [46, 70] on div "Users" at bounding box center [42, 69] width 27 height 12
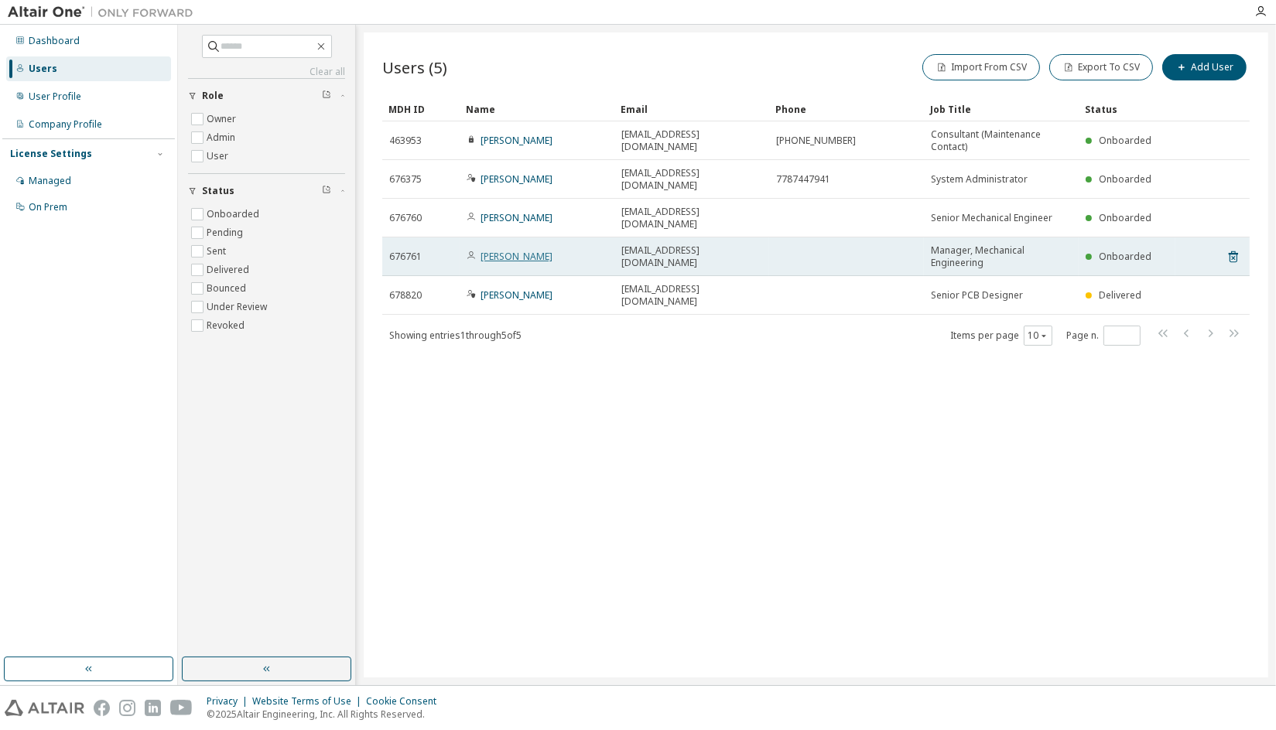
click at [552, 250] on link "[PERSON_NAME]" at bounding box center [516, 256] width 72 height 13
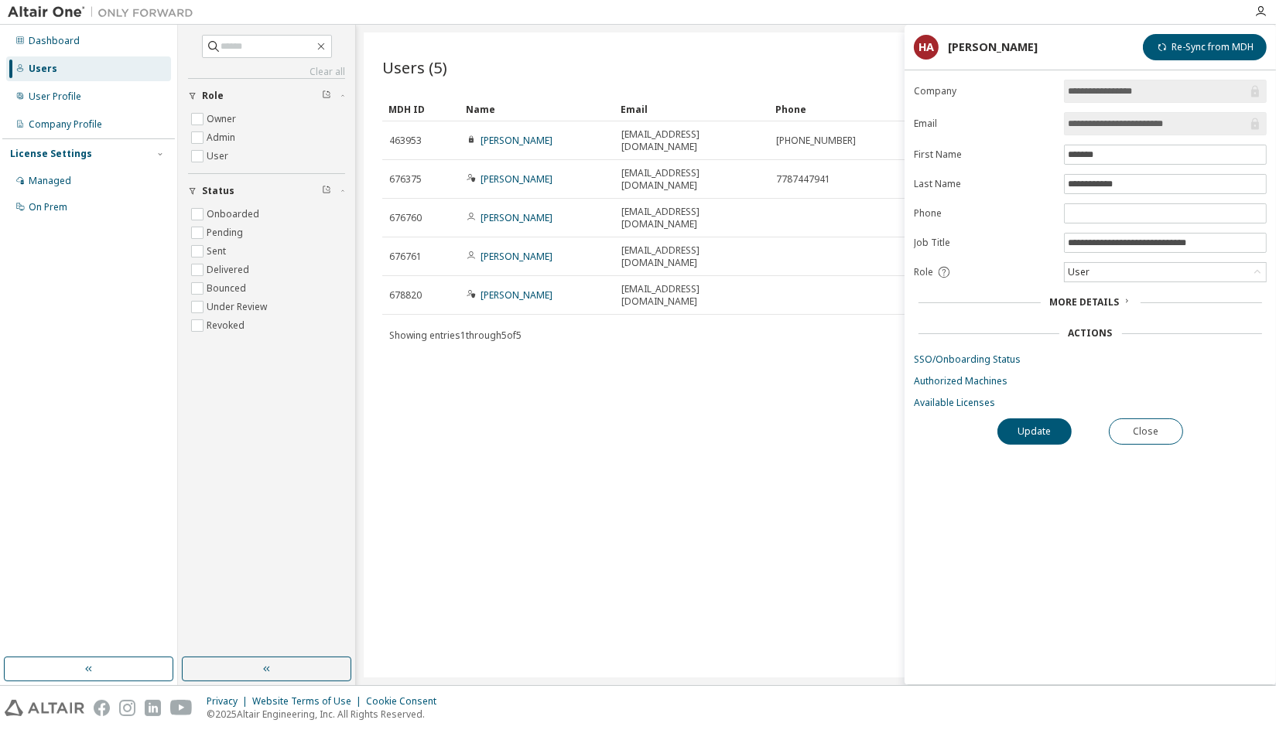
click at [1122, 299] on icon at bounding box center [1126, 300] width 9 height 9
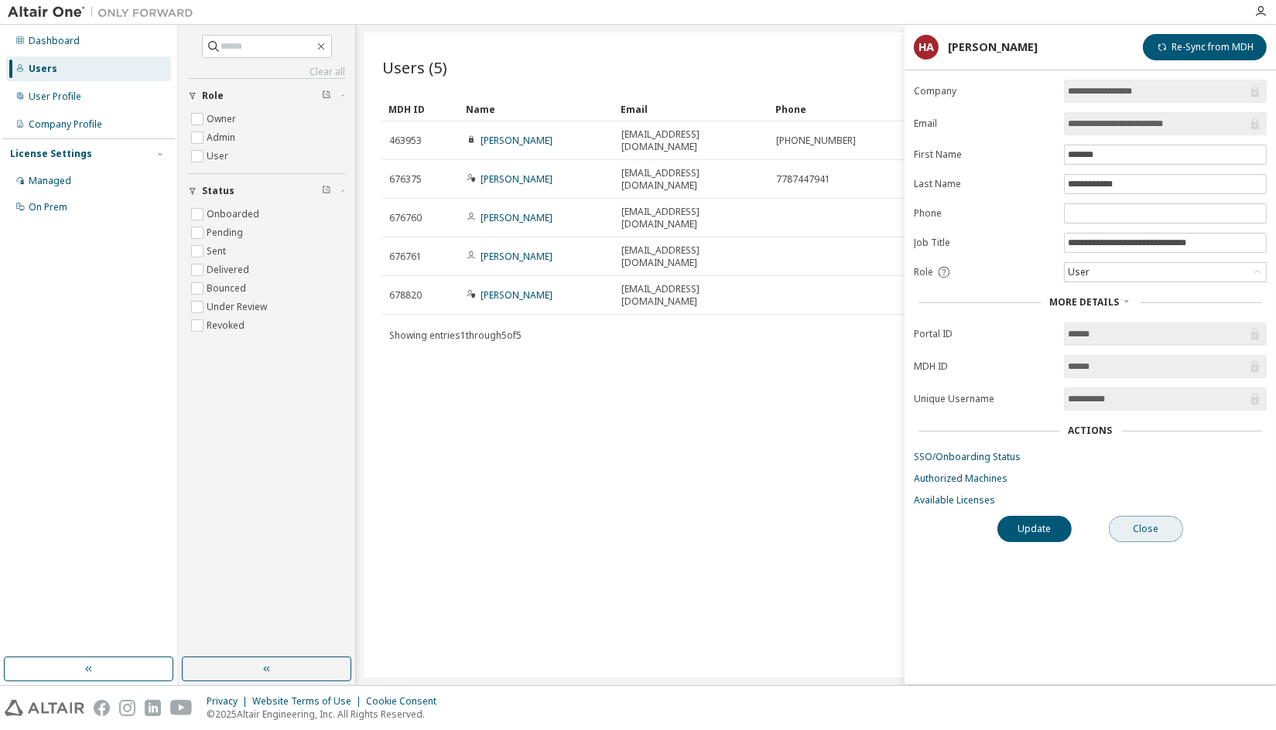
click at [1152, 524] on button "Close" at bounding box center [1146, 529] width 74 height 26
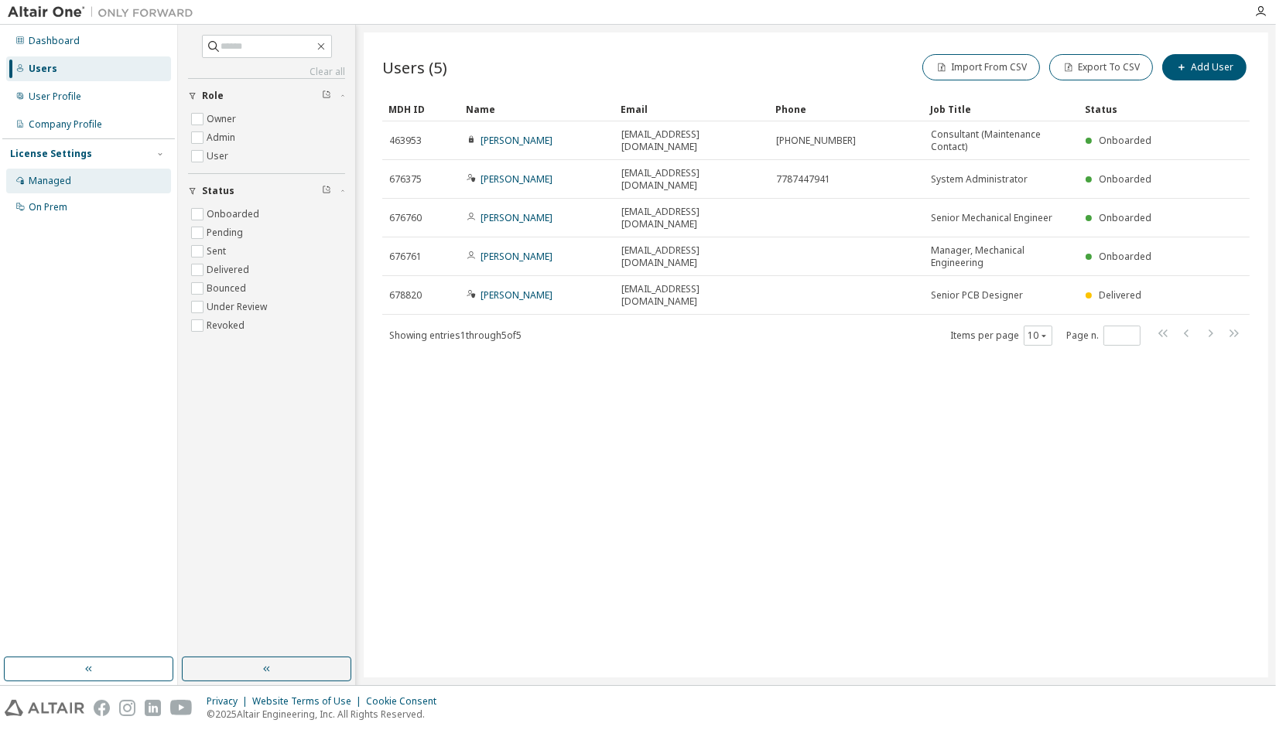
click at [78, 181] on div "Managed" at bounding box center [88, 181] width 165 height 25
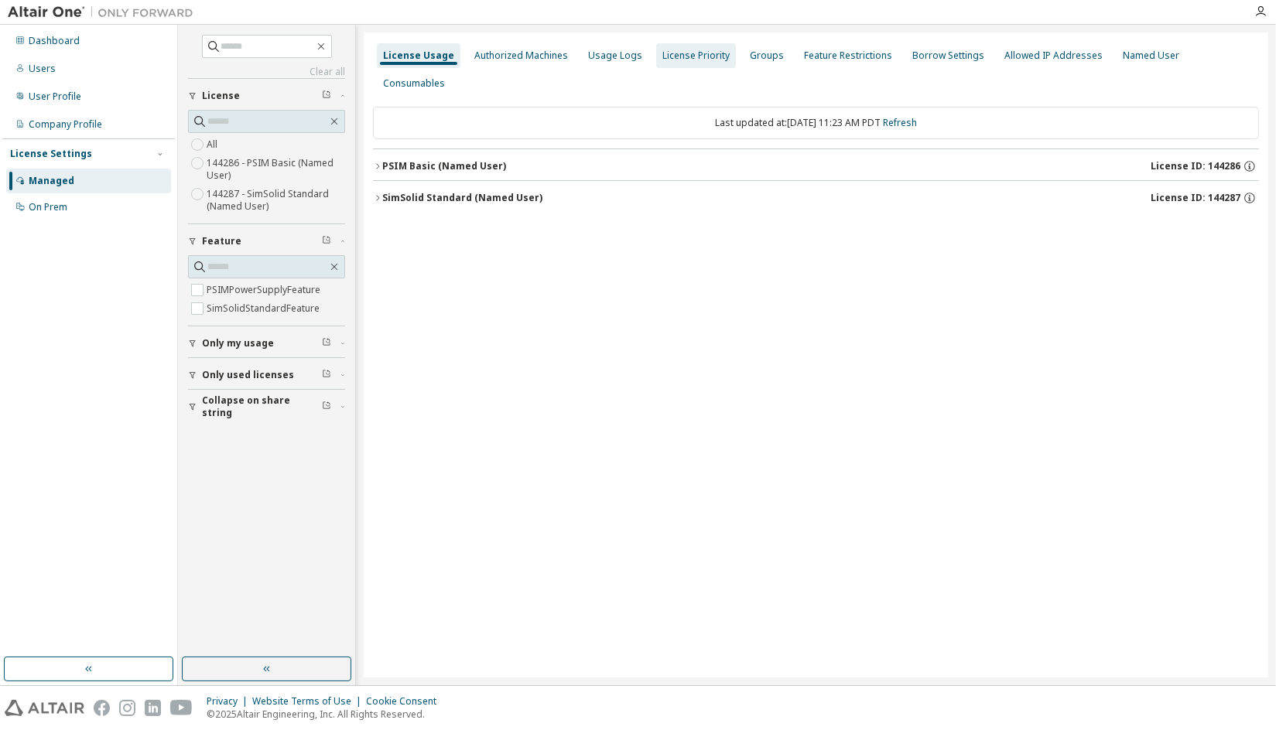
click at [682, 60] on div "License Priority" at bounding box center [695, 56] width 67 height 12
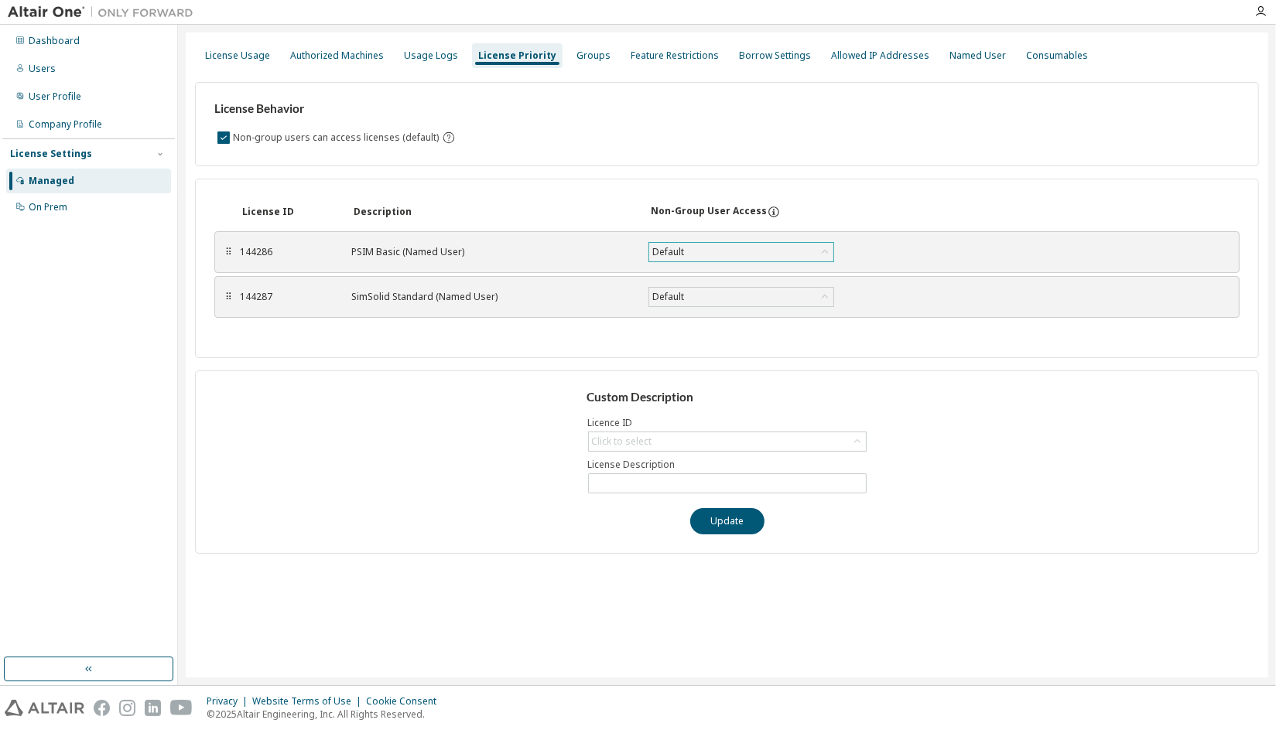
click at [756, 251] on div "Default" at bounding box center [741, 252] width 184 height 19
click at [730, 292] on li "True" at bounding box center [740, 292] width 182 height 20
click at [739, 302] on div "Default" at bounding box center [741, 297] width 184 height 19
click at [728, 330] on li "True" at bounding box center [740, 336] width 182 height 20
click at [887, 250] on button "Save" at bounding box center [890, 252] width 74 height 26
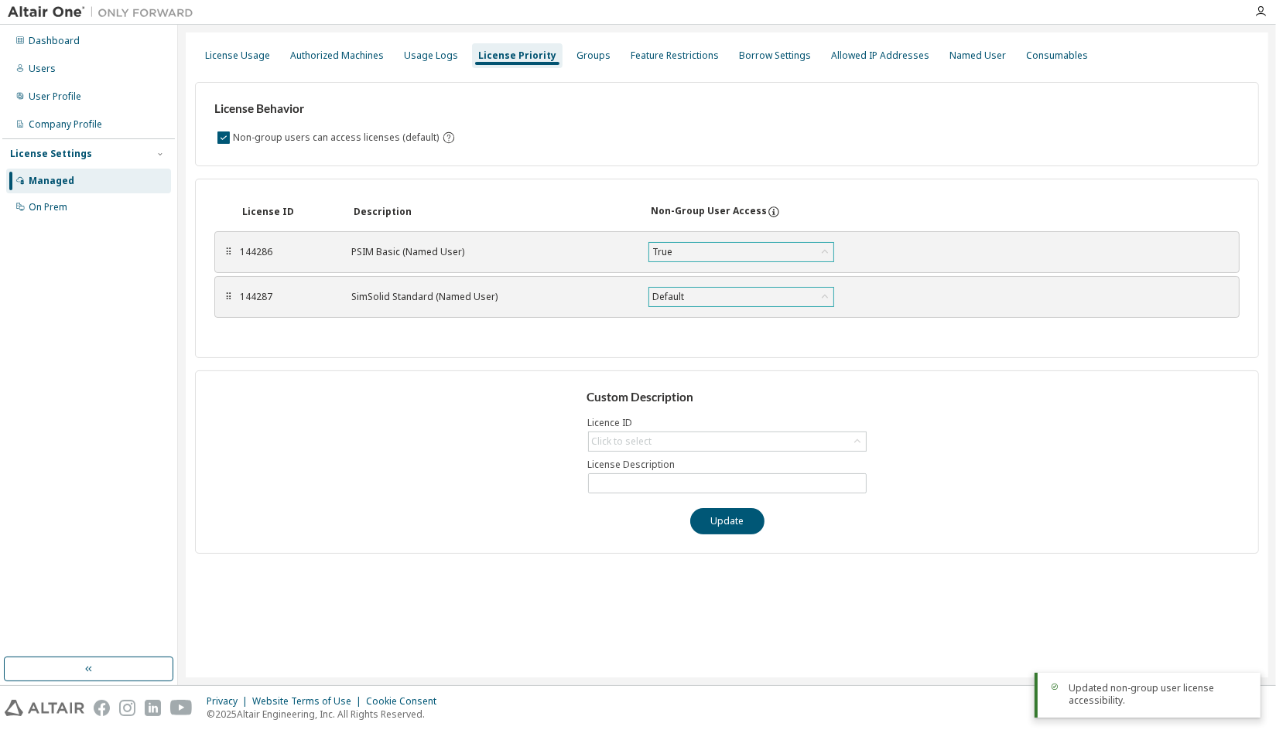
click at [883, 299] on div "Save" at bounding box center [890, 297] width 74 height 26
click at [811, 297] on div "Default" at bounding box center [741, 297] width 184 height 19
click at [776, 340] on li "True" at bounding box center [740, 336] width 182 height 20
click at [870, 296] on button "Save" at bounding box center [890, 297] width 74 height 26
click at [768, 209] on icon at bounding box center [774, 212] width 14 height 14
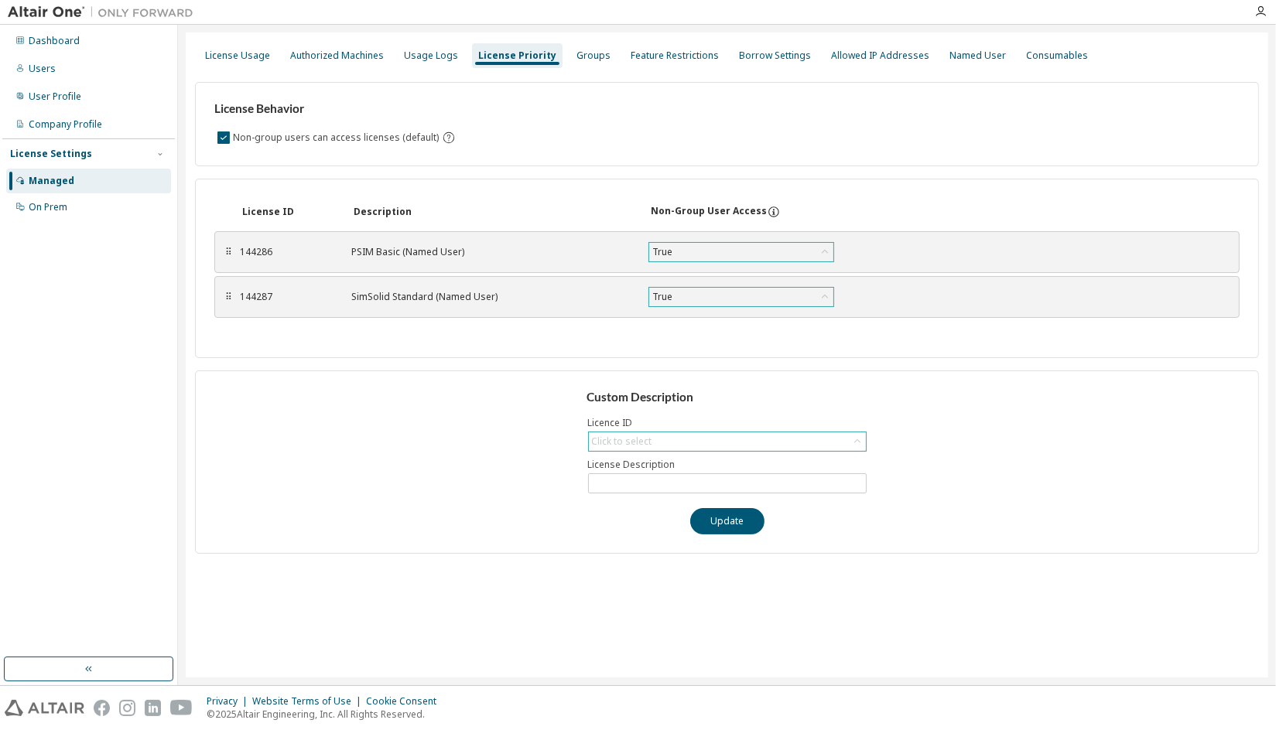
click at [812, 441] on div "Click to select" at bounding box center [727, 441] width 277 height 19
click at [791, 501] on li "144287 - SimSolid Standard (Named User)" at bounding box center [726, 503] width 275 height 20
click at [739, 512] on button "Update" at bounding box center [727, 521] width 74 height 26
drag, startPoint x: 708, startPoint y: 481, endPoint x: 676, endPoint y: 481, distance: 31.7
click at [676, 481] on input "**********" at bounding box center [727, 483] width 271 height 12
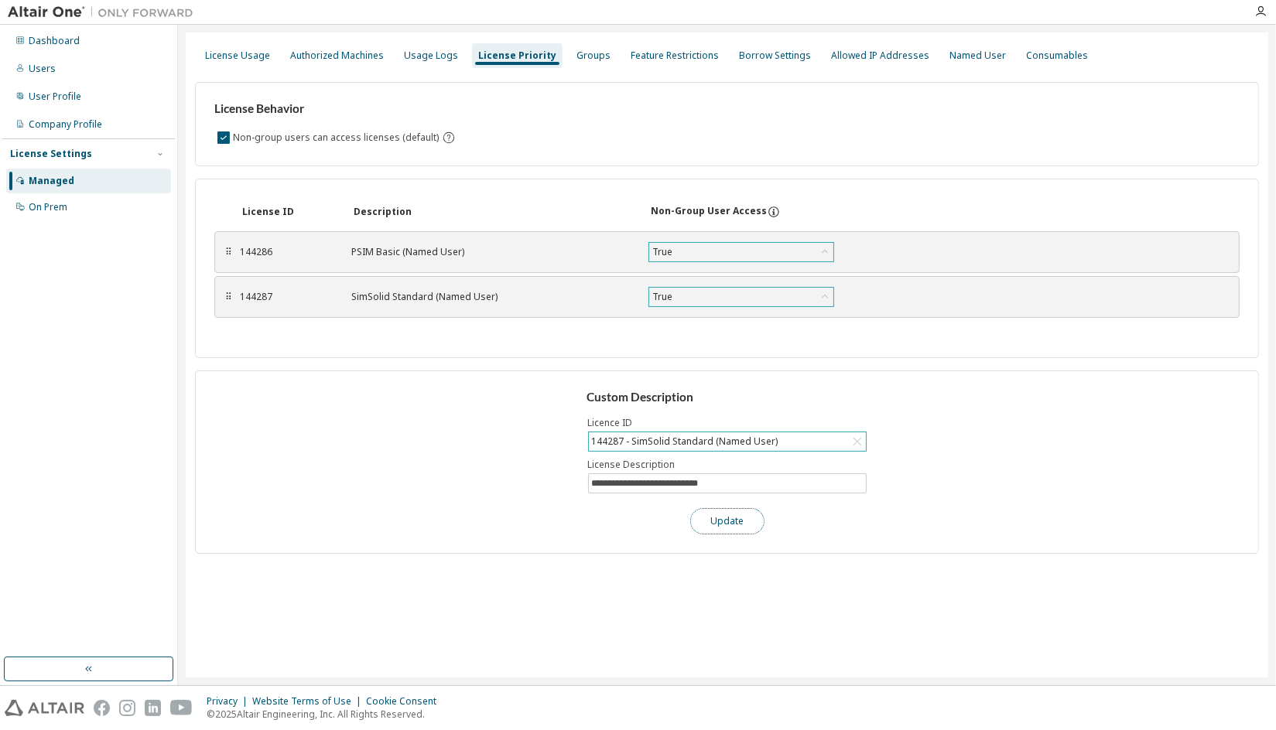
click at [721, 516] on button "Update" at bounding box center [727, 521] width 74 height 26
click at [808, 439] on div "144287 - SimSolid Standard (DQT User)" at bounding box center [727, 441] width 277 height 19
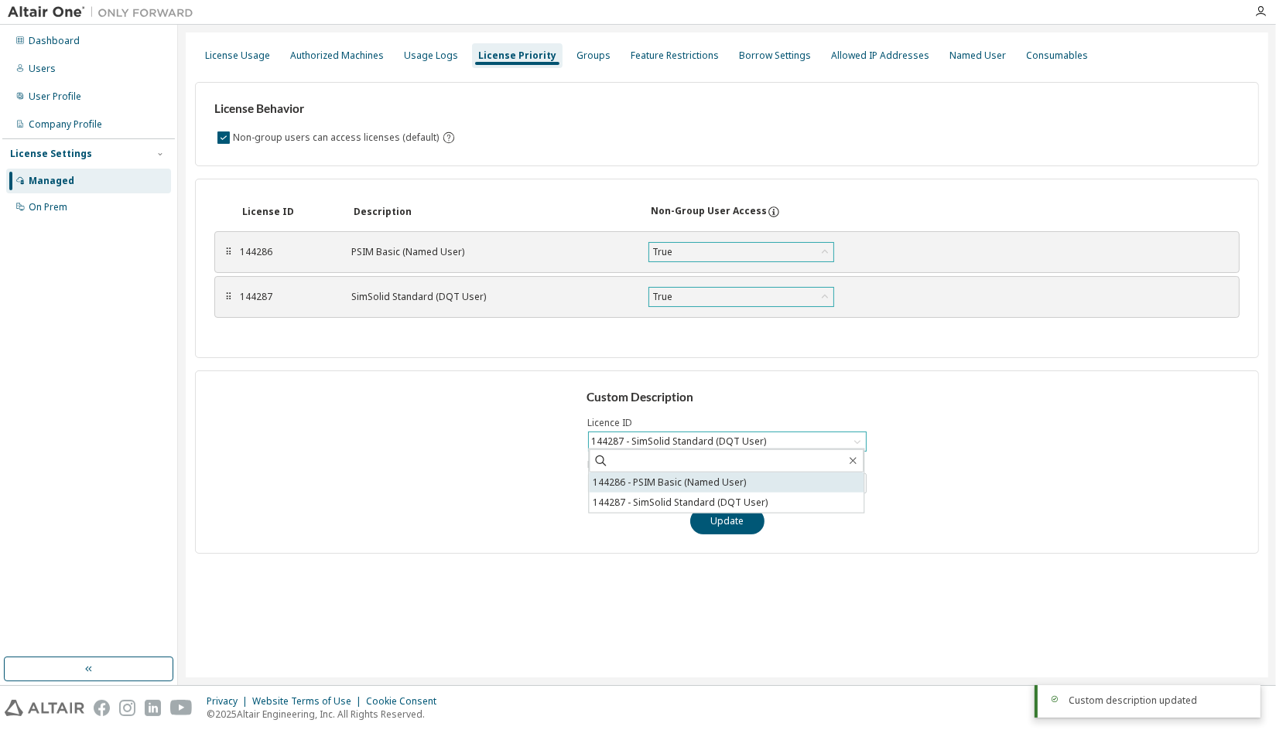
click at [779, 483] on li "144286 - PSIM Basic (Named User)" at bounding box center [726, 483] width 275 height 20
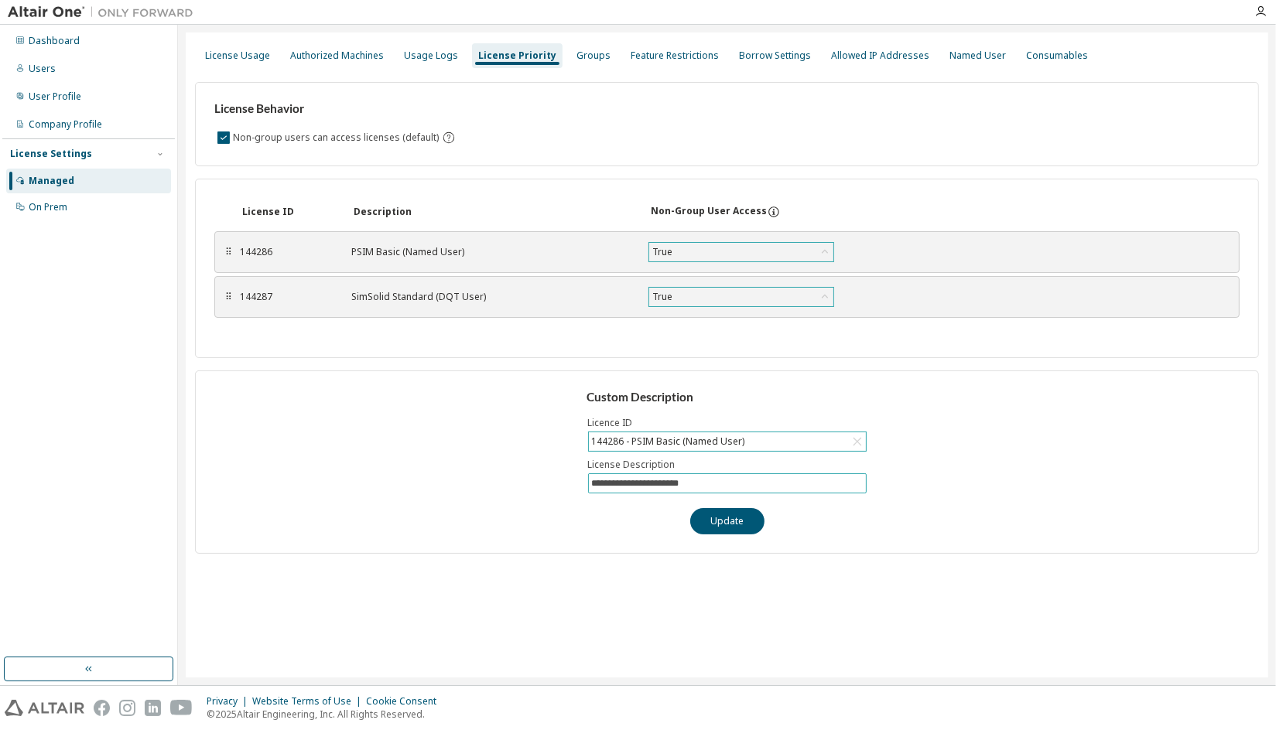
drag, startPoint x: 673, startPoint y: 482, endPoint x: 644, endPoint y: 482, distance: 28.6
click at [644, 482] on input "**********" at bounding box center [727, 483] width 271 height 12
type input "**********"
click at [722, 511] on button "Update" at bounding box center [727, 521] width 74 height 26
click at [446, 140] on icon "By default any user not assigned to any group can access any license. Turn this…" at bounding box center [449, 138] width 14 height 14
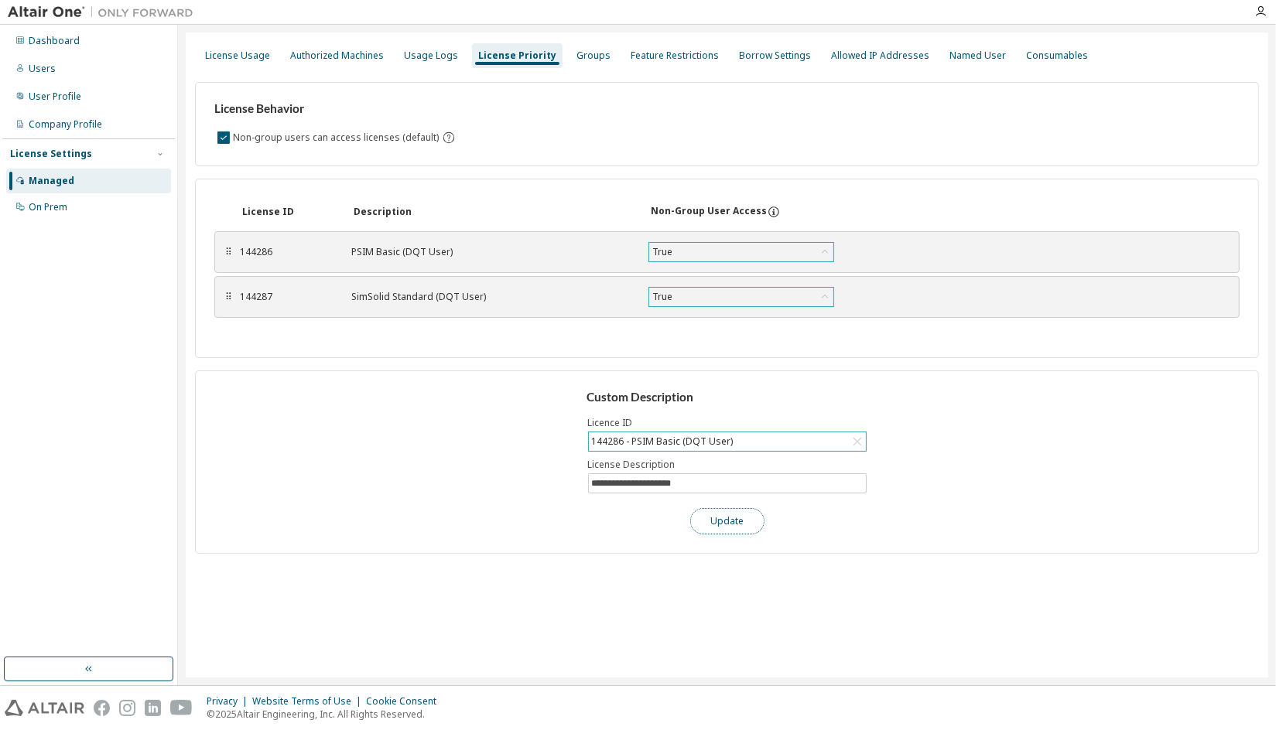
click at [726, 518] on button "Update" at bounding box center [727, 521] width 74 height 26
click at [580, 54] on div "Groups" at bounding box center [593, 56] width 34 height 12
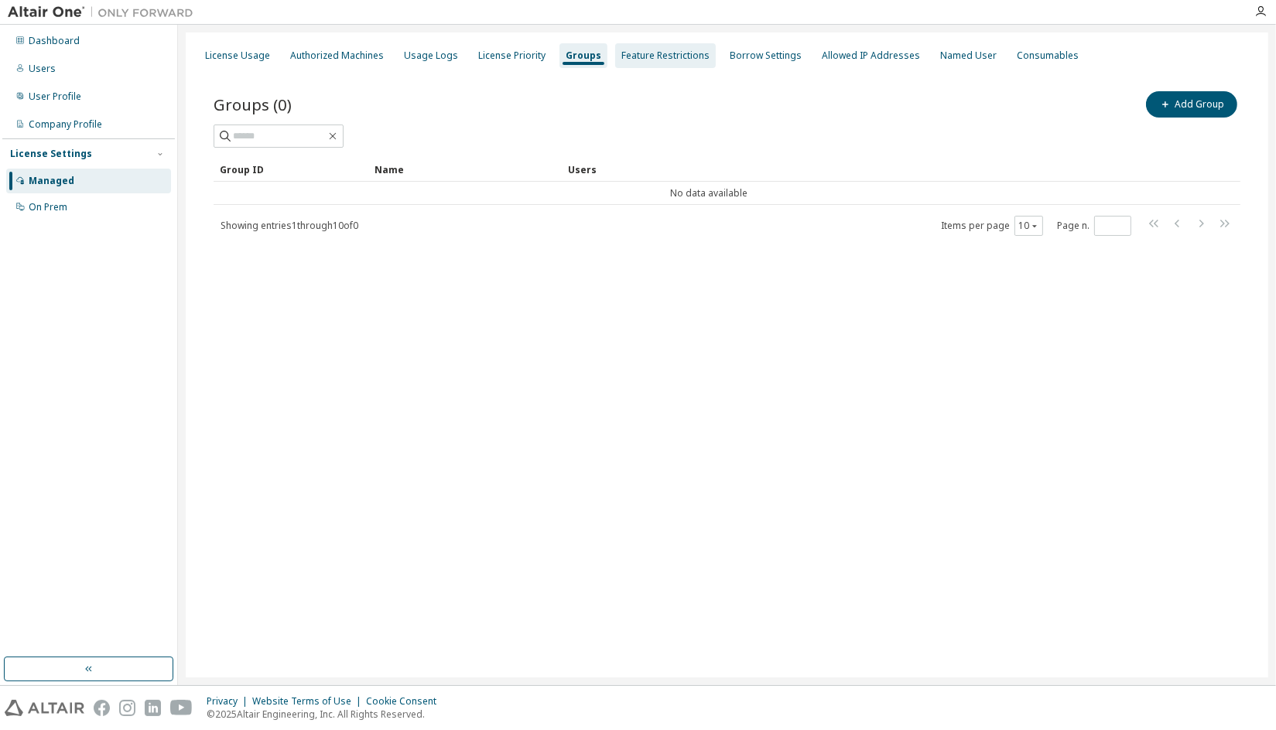
click at [648, 54] on div "Feature Restrictions" at bounding box center [665, 56] width 88 height 12
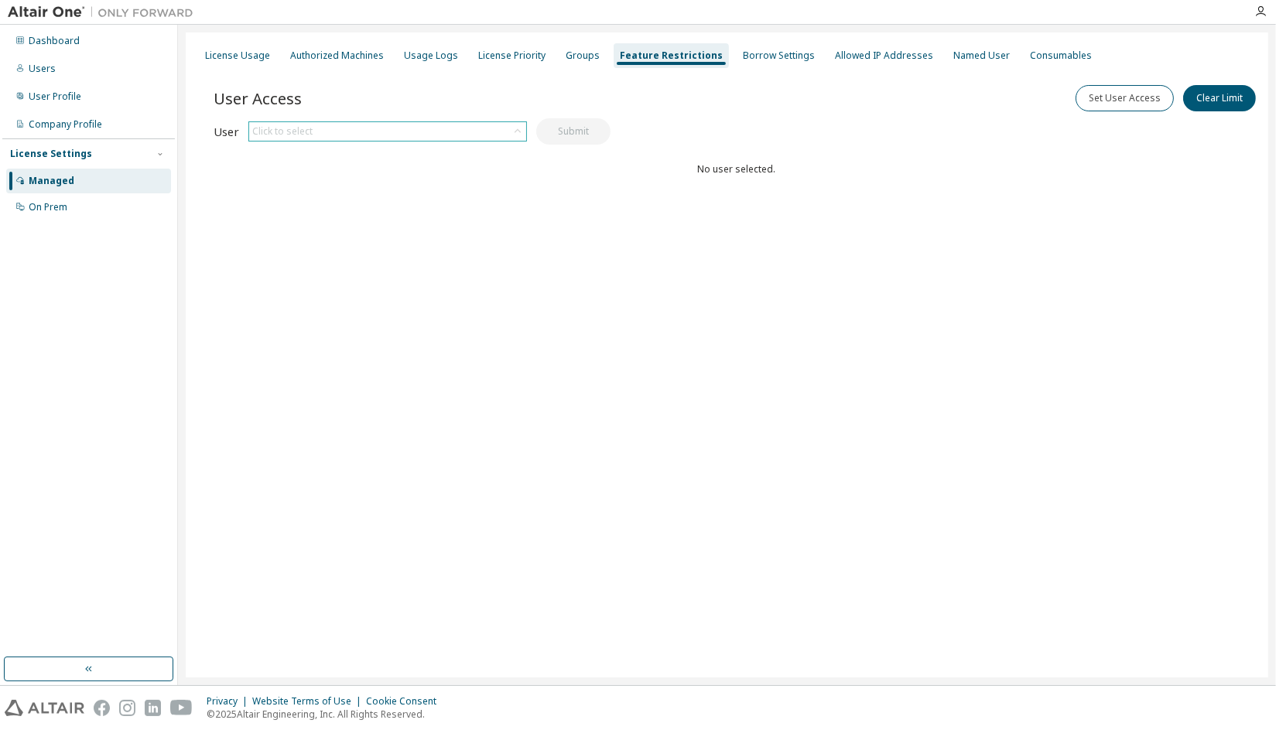
click at [517, 129] on icon at bounding box center [517, 131] width 6 height 4
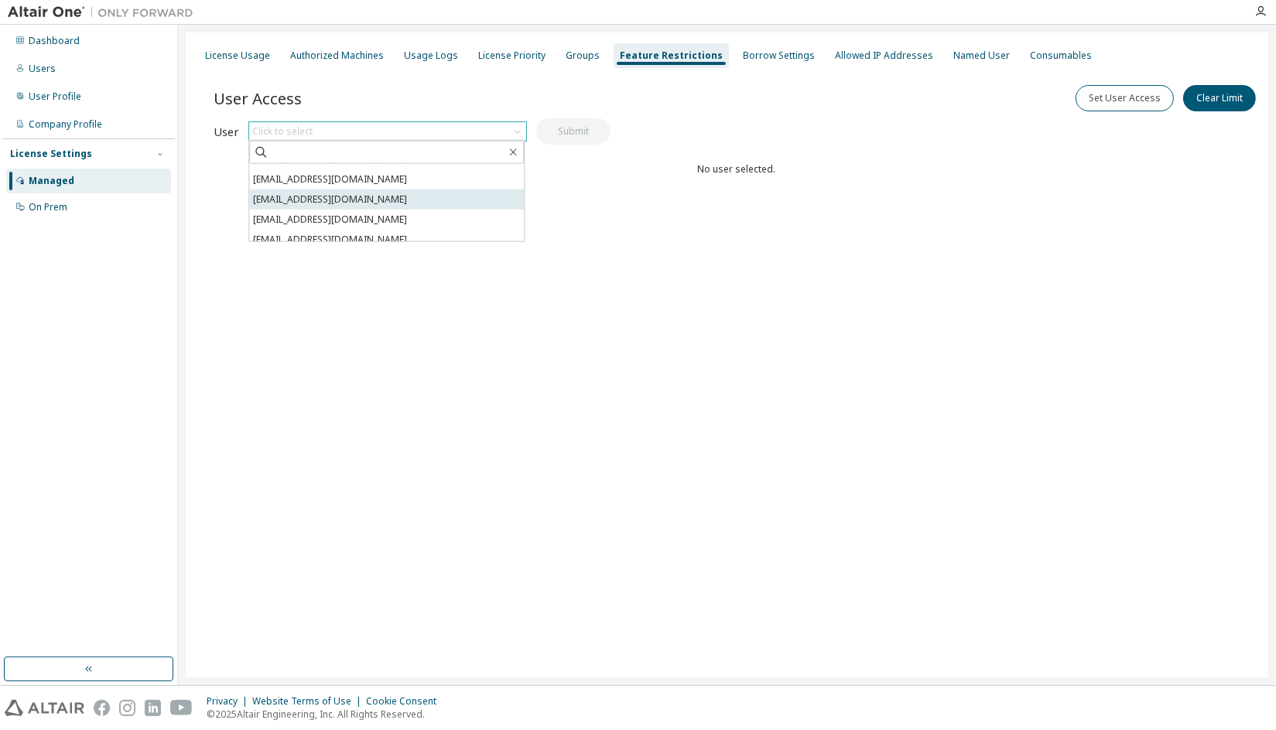
scroll to position [22, 0]
click at [460, 218] on li "[EMAIL_ADDRESS][DOMAIN_NAME]" at bounding box center [386, 212] width 275 height 20
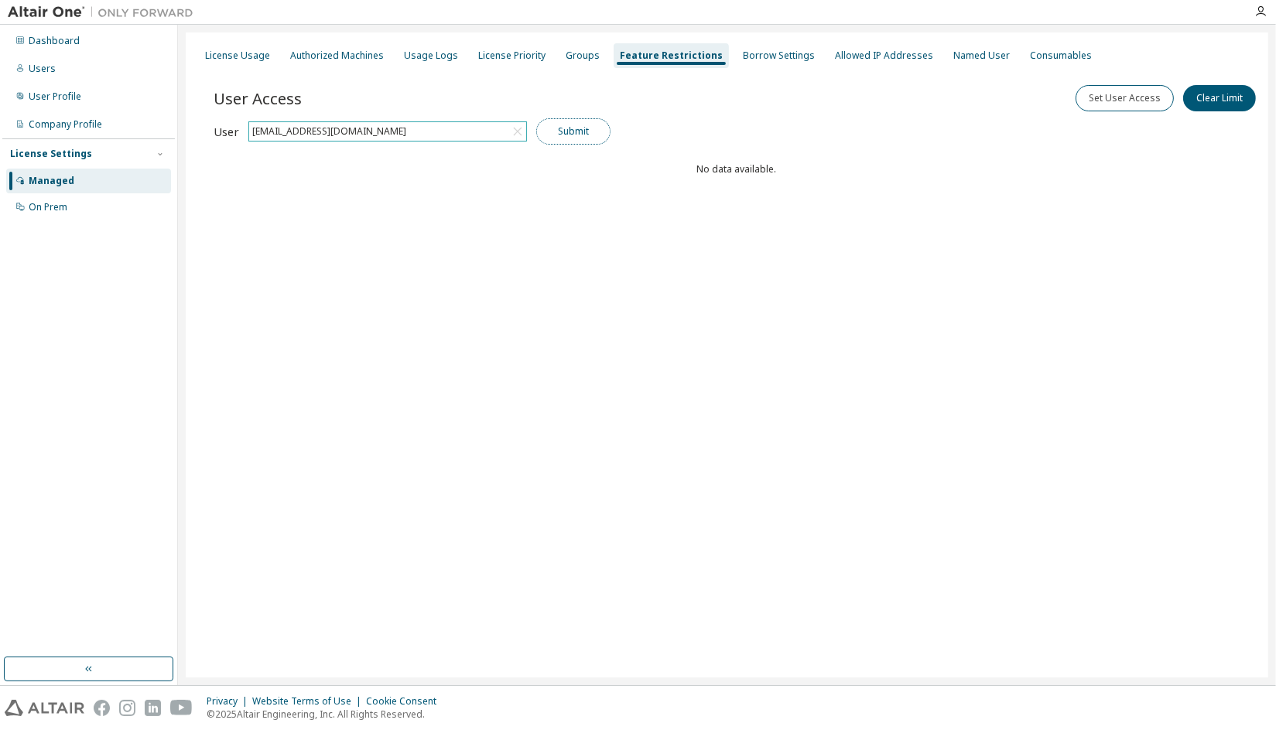
click at [575, 127] on button "Submit" at bounding box center [573, 131] width 74 height 26
click at [1123, 99] on button "Set User Access" at bounding box center [1124, 98] width 98 height 26
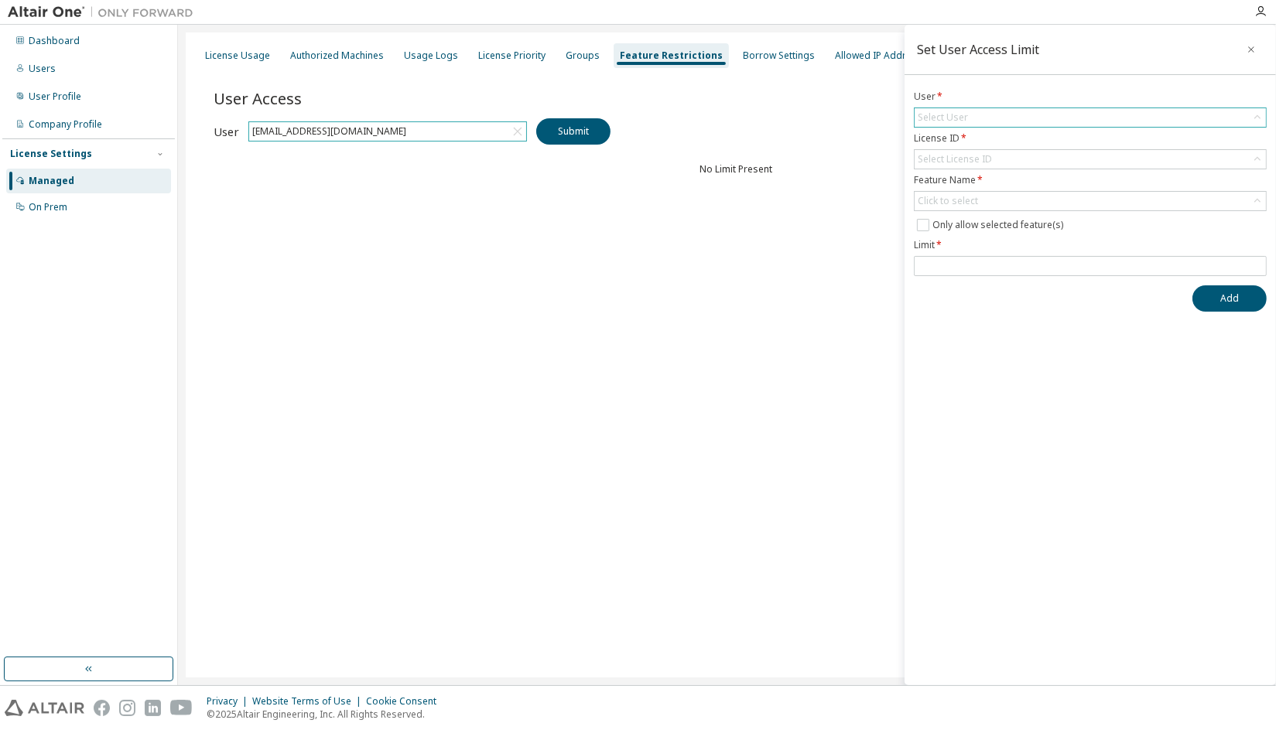
click at [1235, 119] on div "Select User" at bounding box center [1089, 117] width 351 height 19
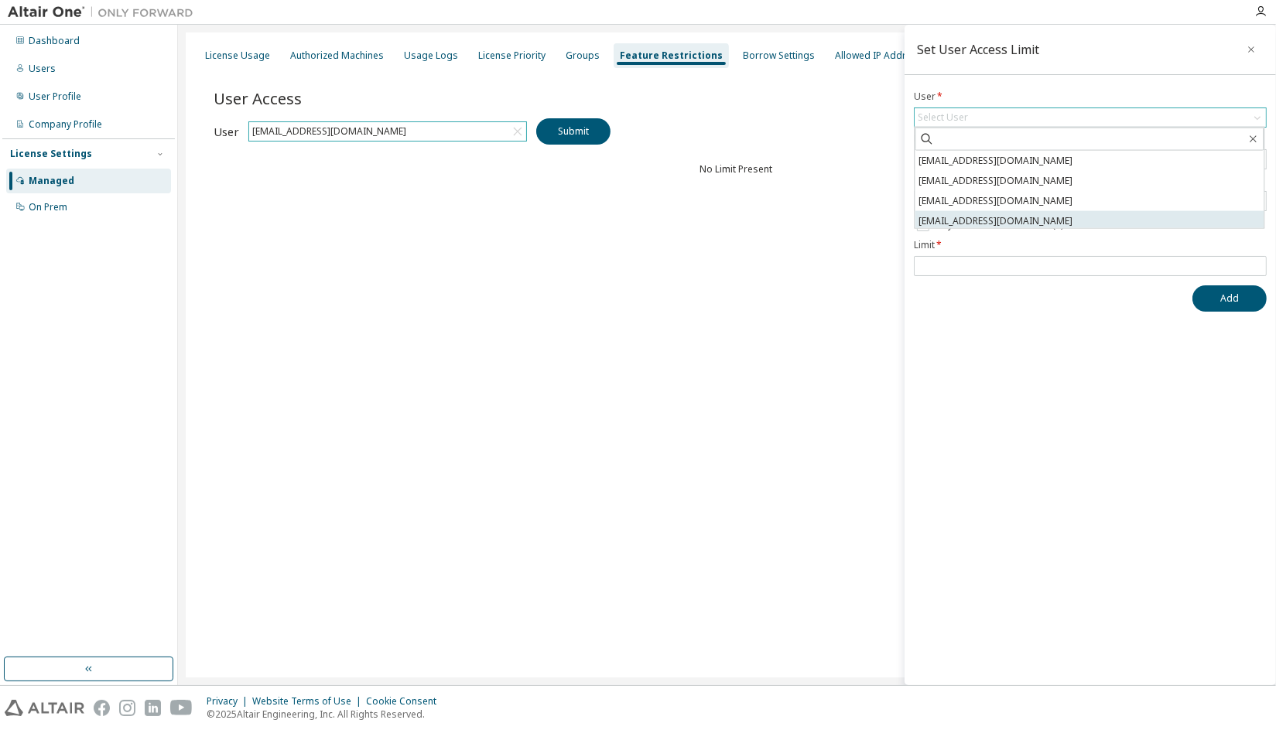
click at [1128, 212] on li "[EMAIL_ADDRESS][DOMAIN_NAME]" at bounding box center [1088, 221] width 349 height 20
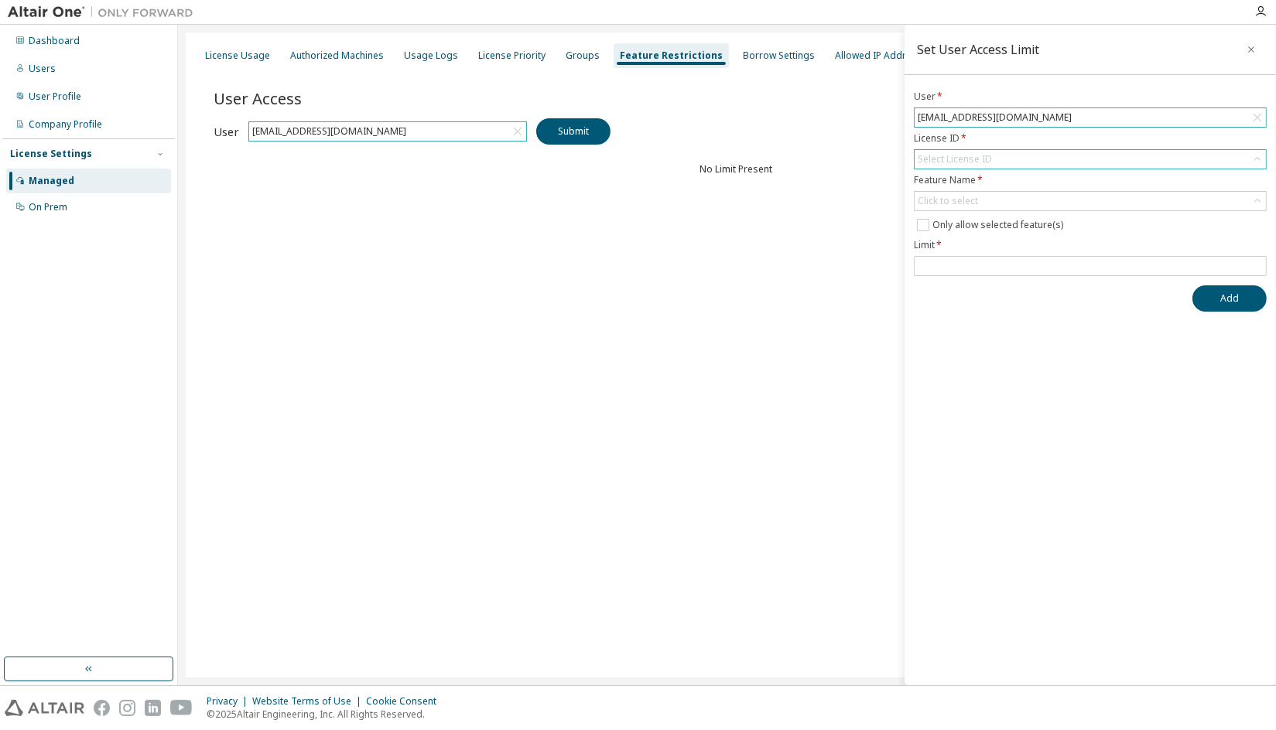
click at [1136, 155] on div "Select License ID" at bounding box center [1089, 159] width 351 height 19
click at [1088, 237] on li "All Licenses" at bounding box center [1088, 242] width 349 height 20
click at [1084, 199] on div "Click to select" at bounding box center [1089, 201] width 351 height 19
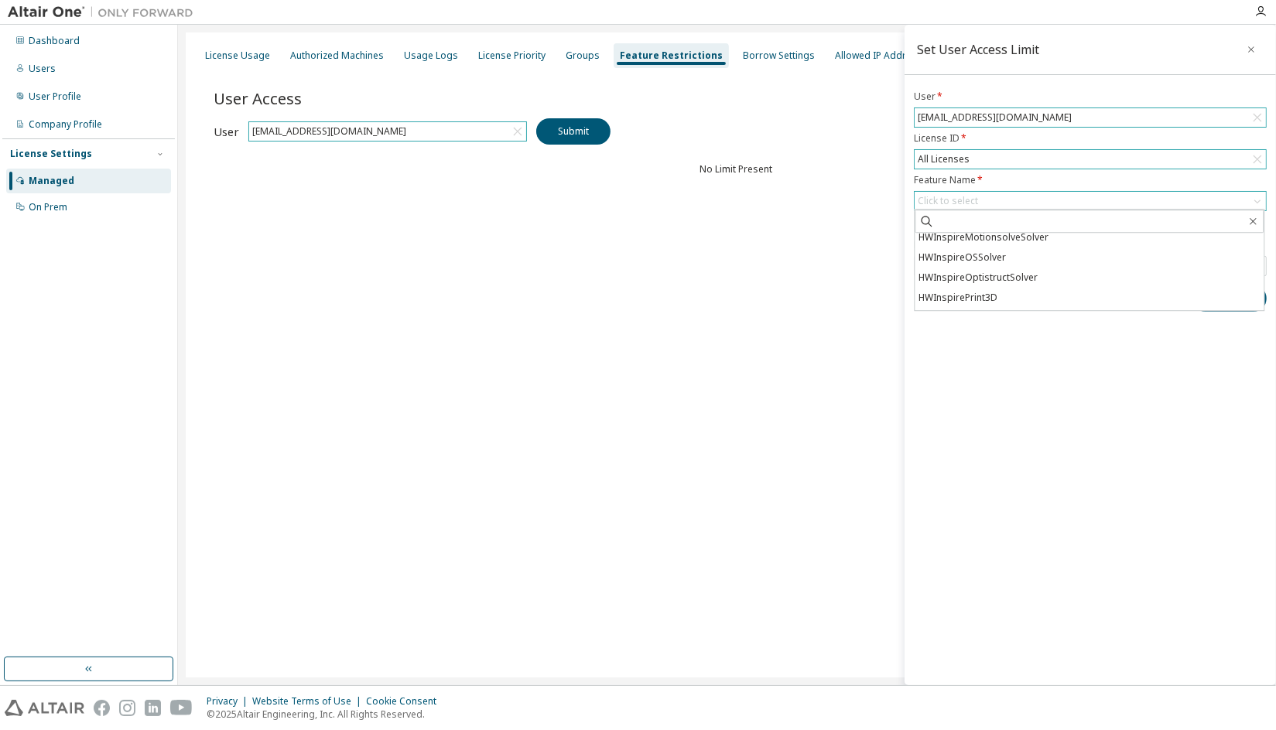
scroll to position [0, 0]
click at [1260, 119] on icon at bounding box center [1256, 117] width 15 height 15
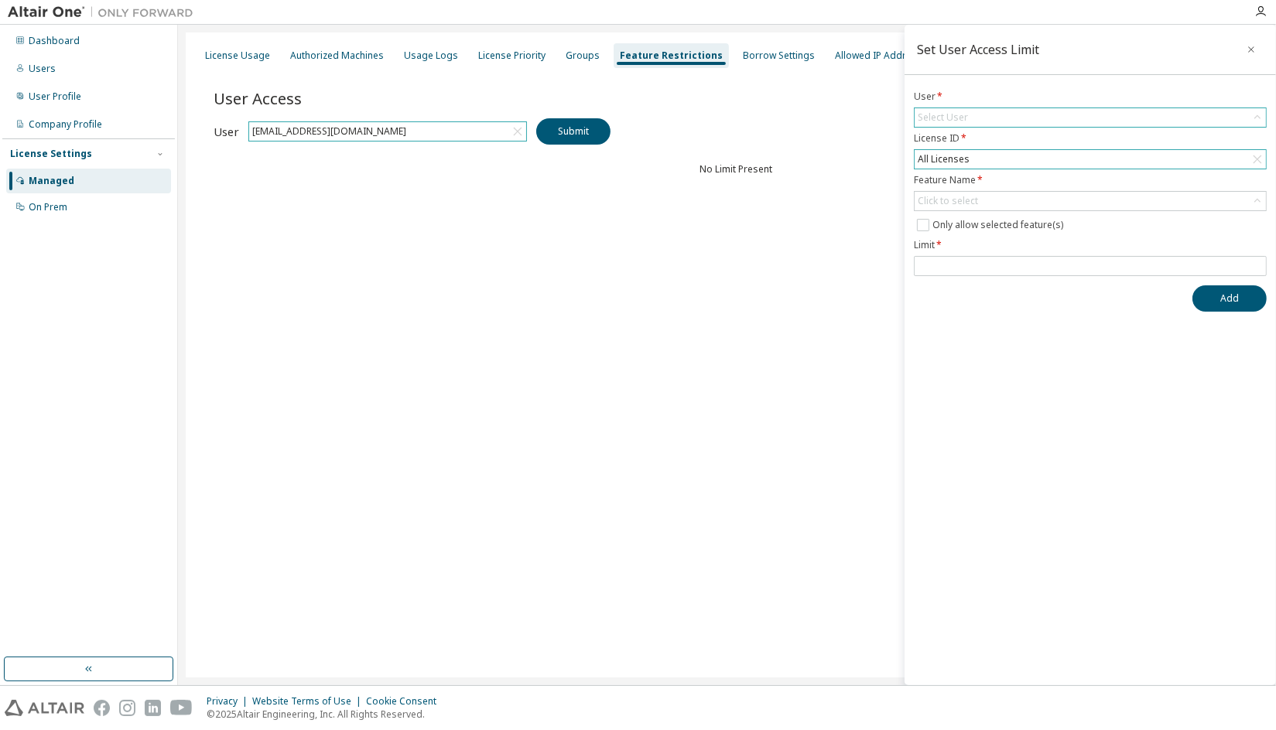
click at [1260, 153] on icon at bounding box center [1256, 159] width 15 height 15
click at [1253, 47] on icon "button" at bounding box center [1251, 49] width 6 height 6
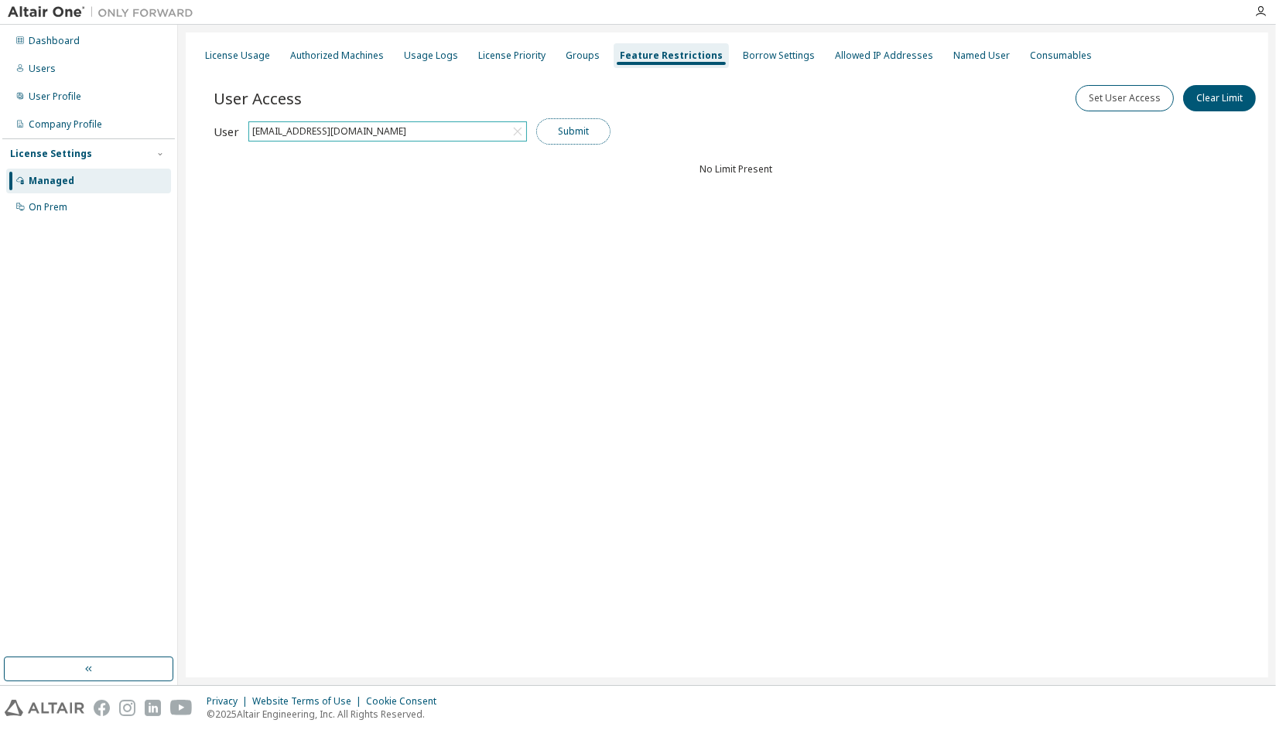
click at [562, 131] on button "Submit" at bounding box center [573, 131] width 74 height 26
click at [511, 131] on icon at bounding box center [517, 131] width 15 height 15
click at [516, 131] on icon at bounding box center [517, 131] width 6 height 4
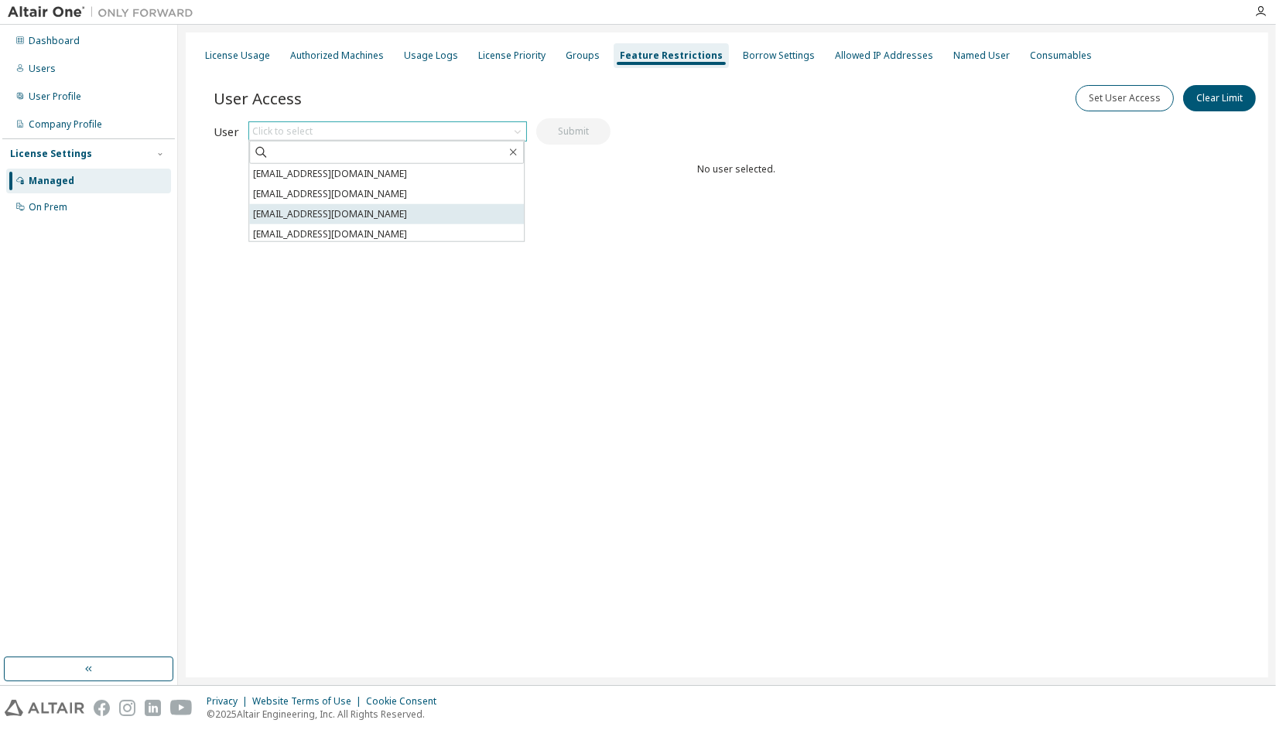
click at [444, 220] on li "[EMAIL_ADDRESS][DOMAIN_NAME]" at bounding box center [386, 214] width 275 height 20
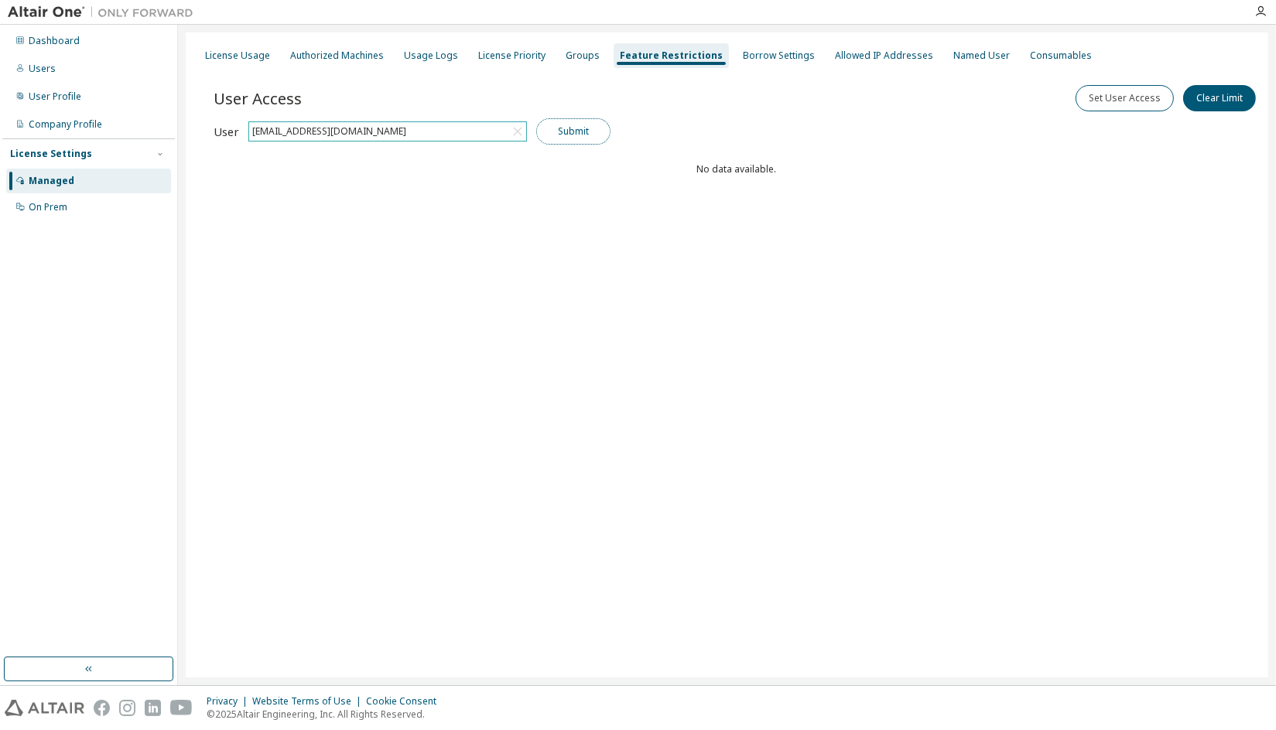
click at [569, 139] on button "Submit" at bounding box center [573, 131] width 74 height 26
click at [495, 139] on div "[EMAIL_ADDRESS][DOMAIN_NAME]" at bounding box center [387, 131] width 277 height 19
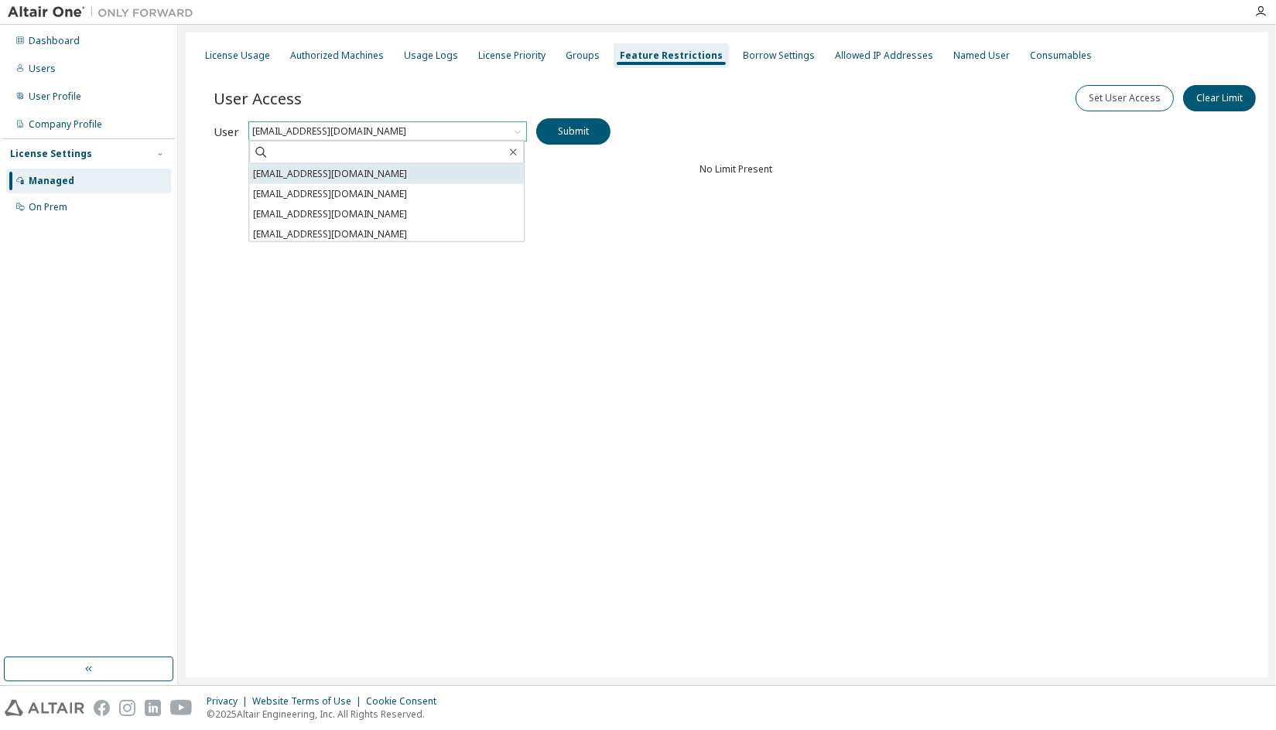
click at [451, 180] on li "[EMAIL_ADDRESS][DOMAIN_NAME]" at bounding box center [386, 174] width 275 height 20
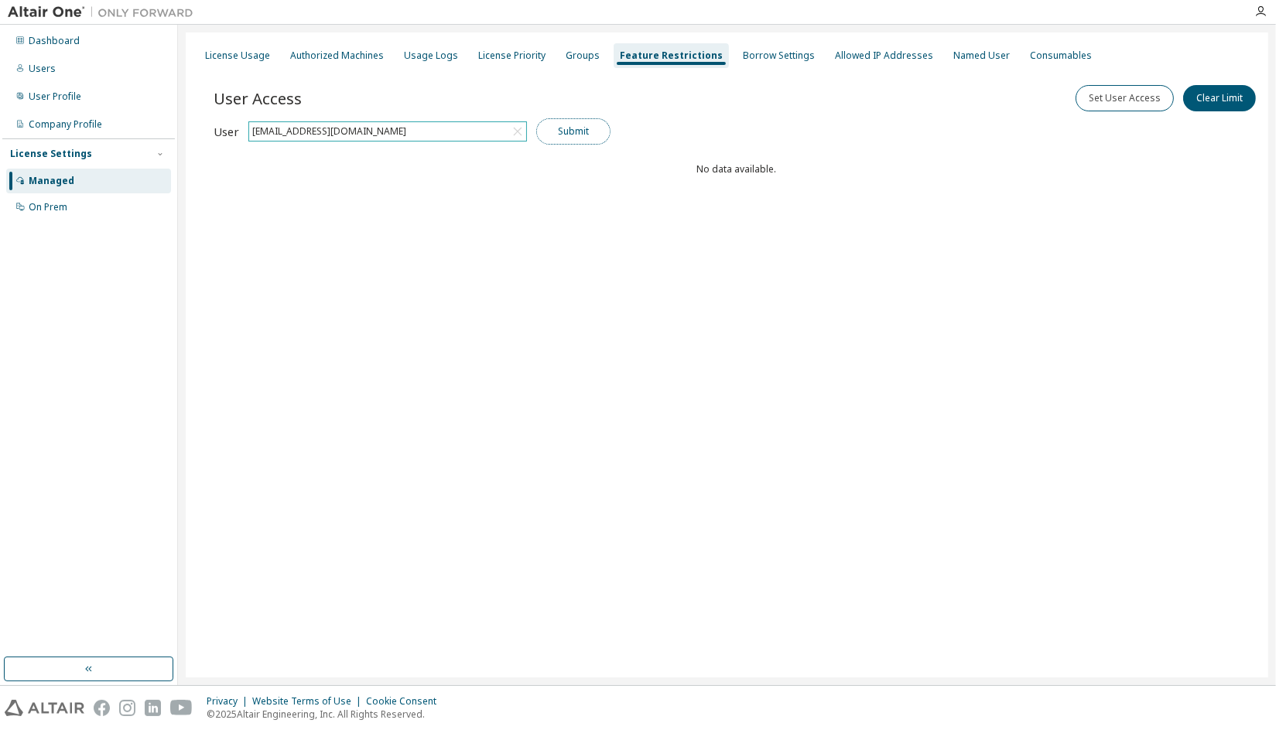
click at [591, 134] on button "Submit" at bounding box center [573, 131] width 74 height 26
click at [1211, 97] on button "Clear Limit" at bounding box center [1219, 98] width 73 height 26
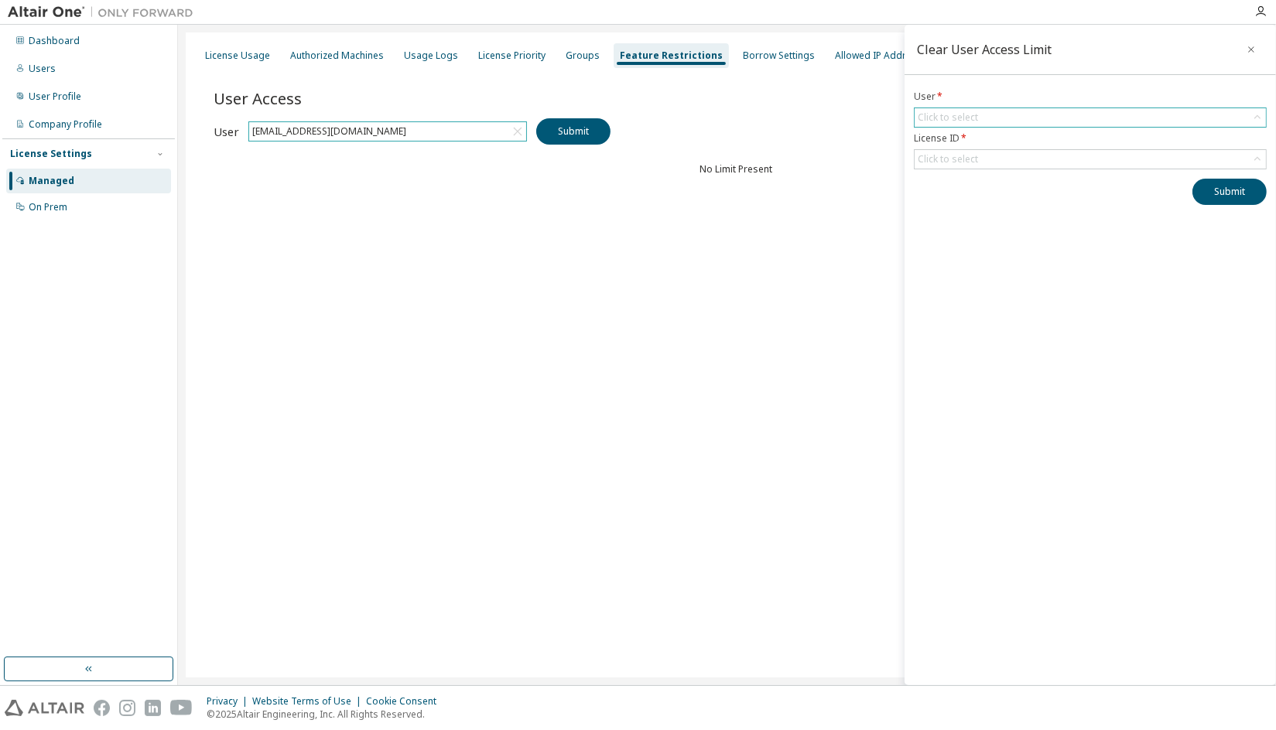
click at [1092, 123] on div "Click to select" at bounding box center [1089, 117] width 351 height 19
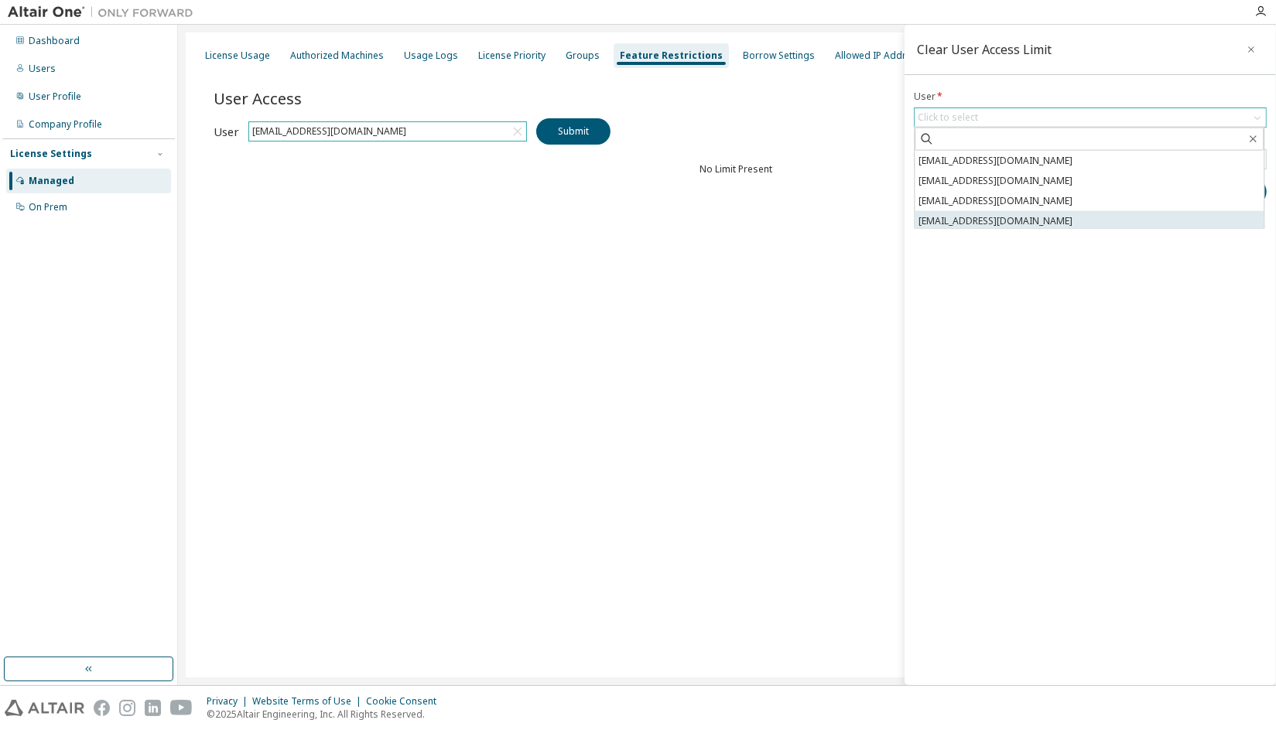
click at [1051, 214] on li "[EMAIL_ADDRESS][DOMAIN_NAME]" at bounding box center [1088, 221] width 349 height 20
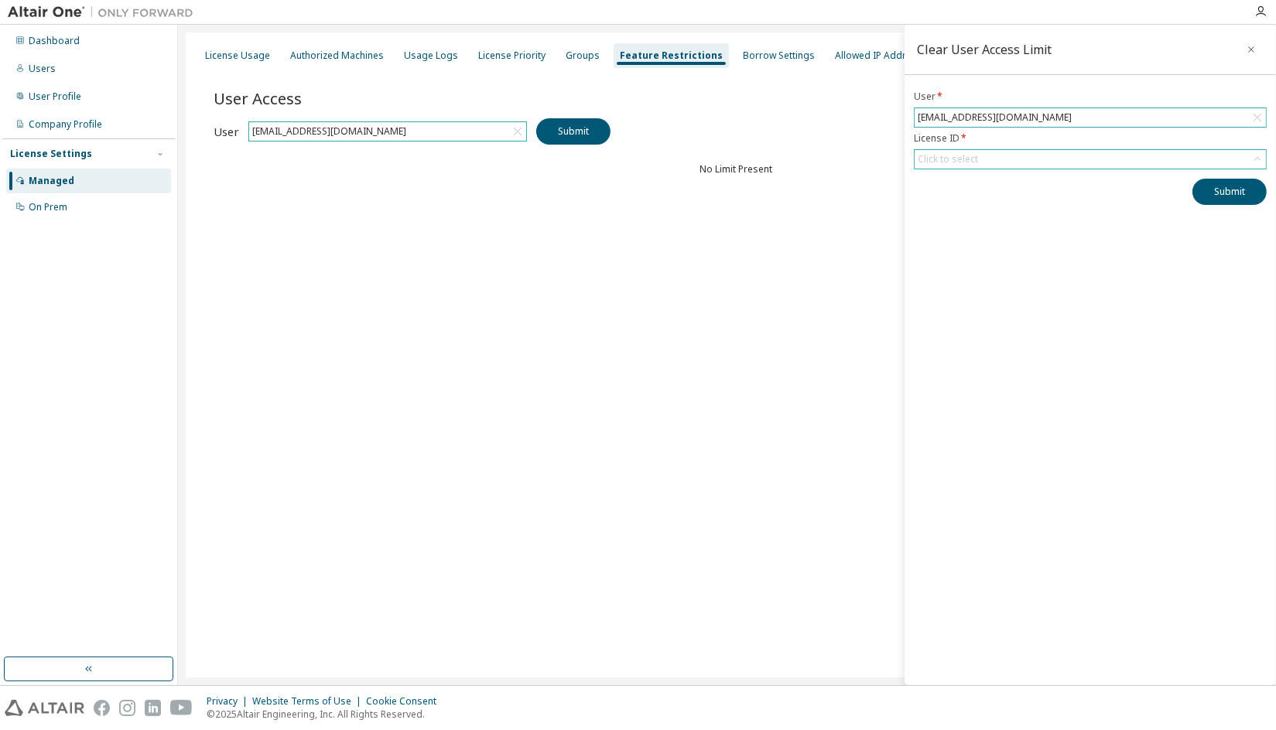
click at [1065, 163] on div "Click to select" at bounding box center [1089, 159] width 351 height 19
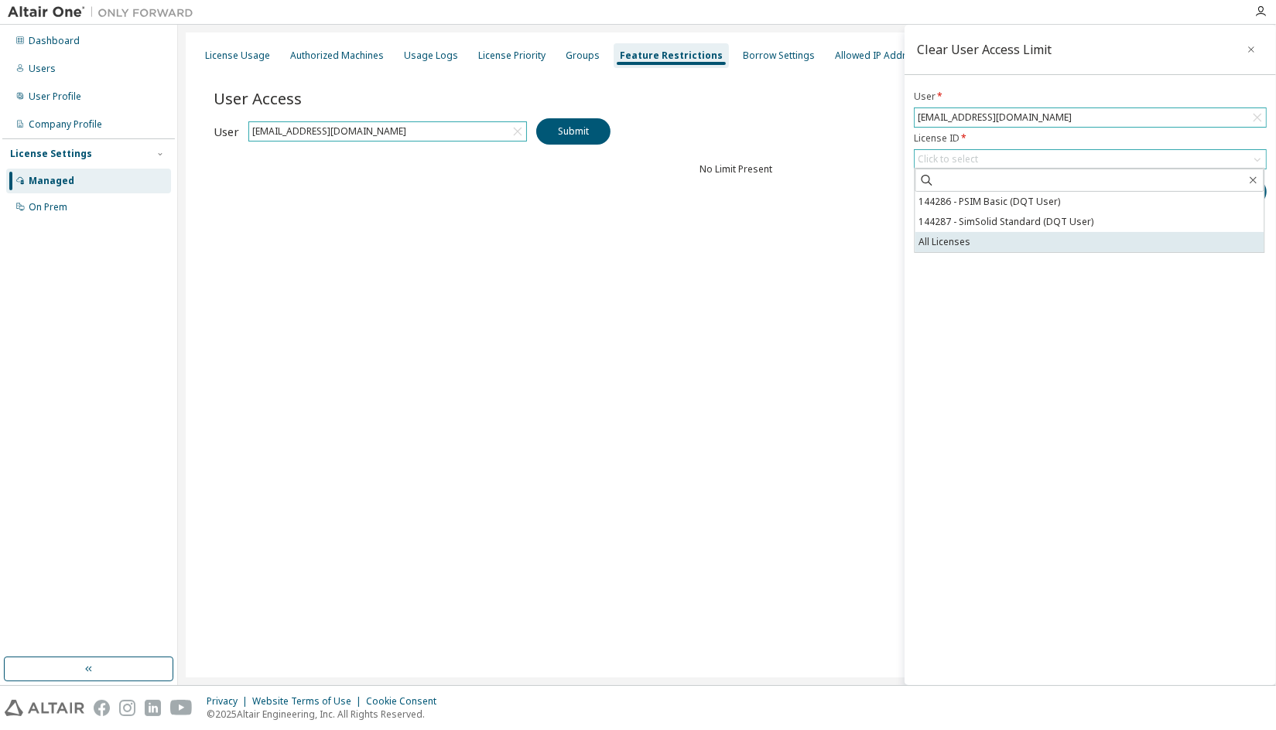
click at [1035, 238] on li "All Licenses" at bounding box center [1088, 242] width 349 height 20
click at [1101, 232] on li "144287 - SimSolid Standard (DQT User)" at bounding box center [1088, 230] width 349 height 20
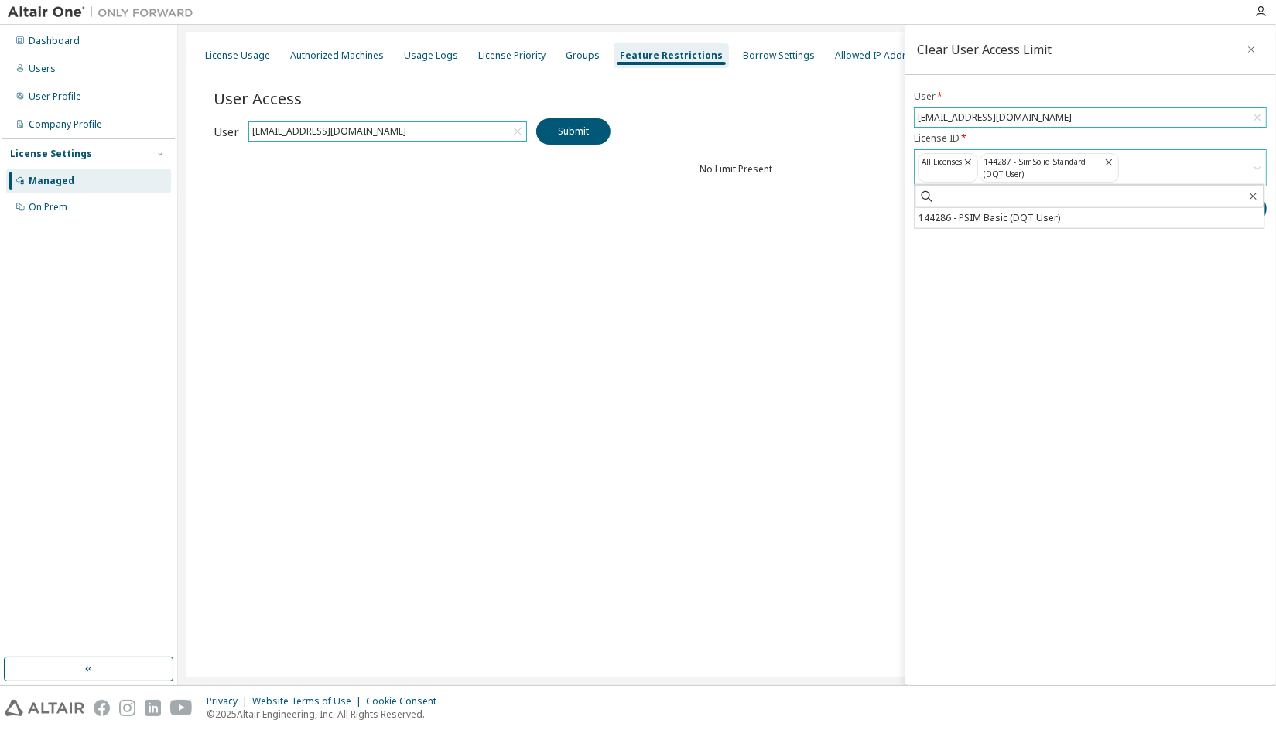
click at [1105, 161] on icon at bounding box center [1108, 162] width 12 height 14
click at [1249, 49] on icon "button" at bounding box center [1251, 49] width 6 height 6
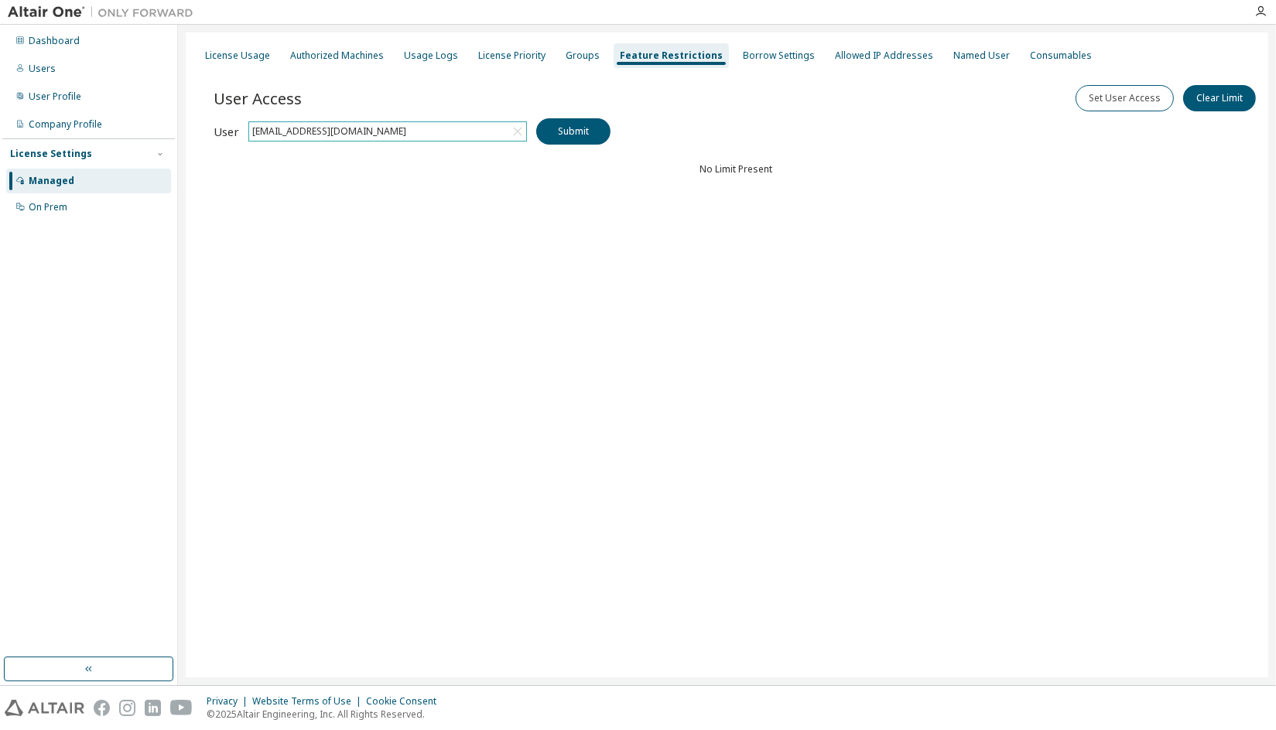
click at [949, 195] on div "User Access Set User Access Clear Limit Clear Load Save Save As Field Operator …" at bounding box center [736, 163] width 1045 height 186
click at [514, 135] on icon at bounding box center [517, 131] width 15 height 15
click at [514, 134] on icon at bounding box center [517, 131] width 15 height 15
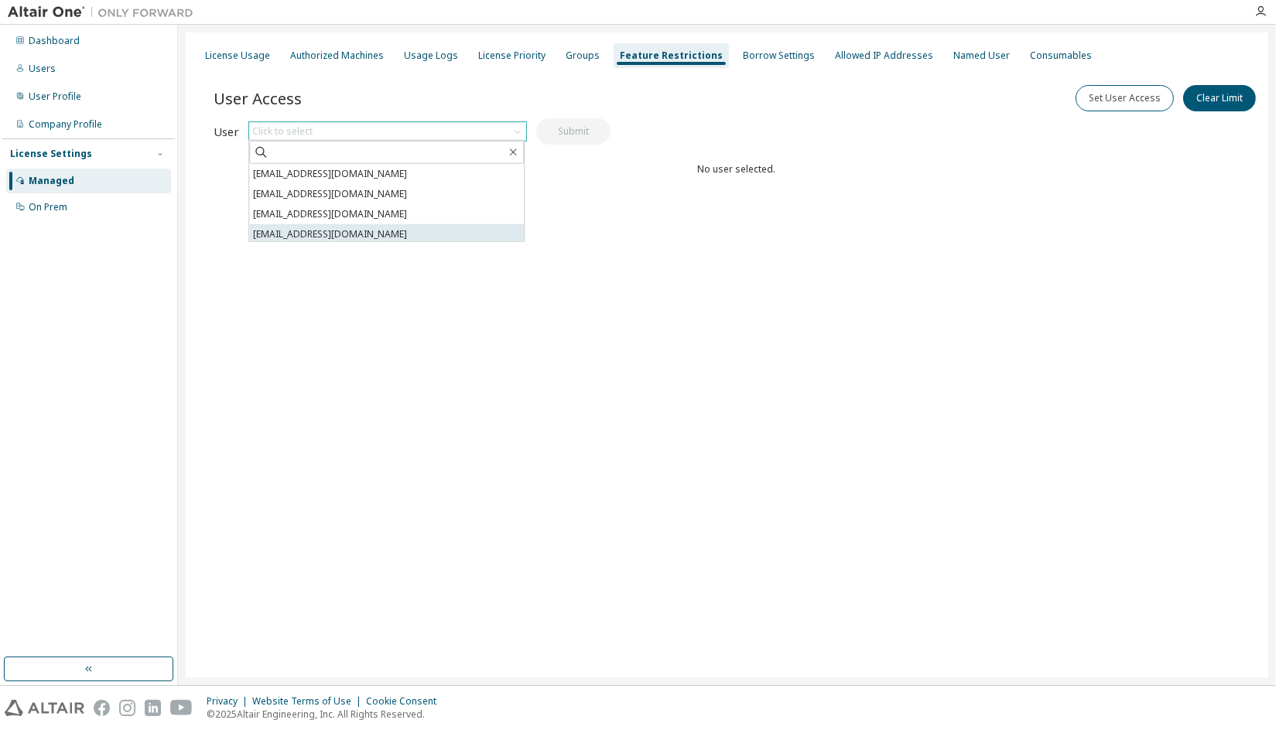
click at [479, 225] on li "[EMAIL_ADDRESS][DOMAIN_NAME]" at bounding box center [386, 234] width 275 height 20
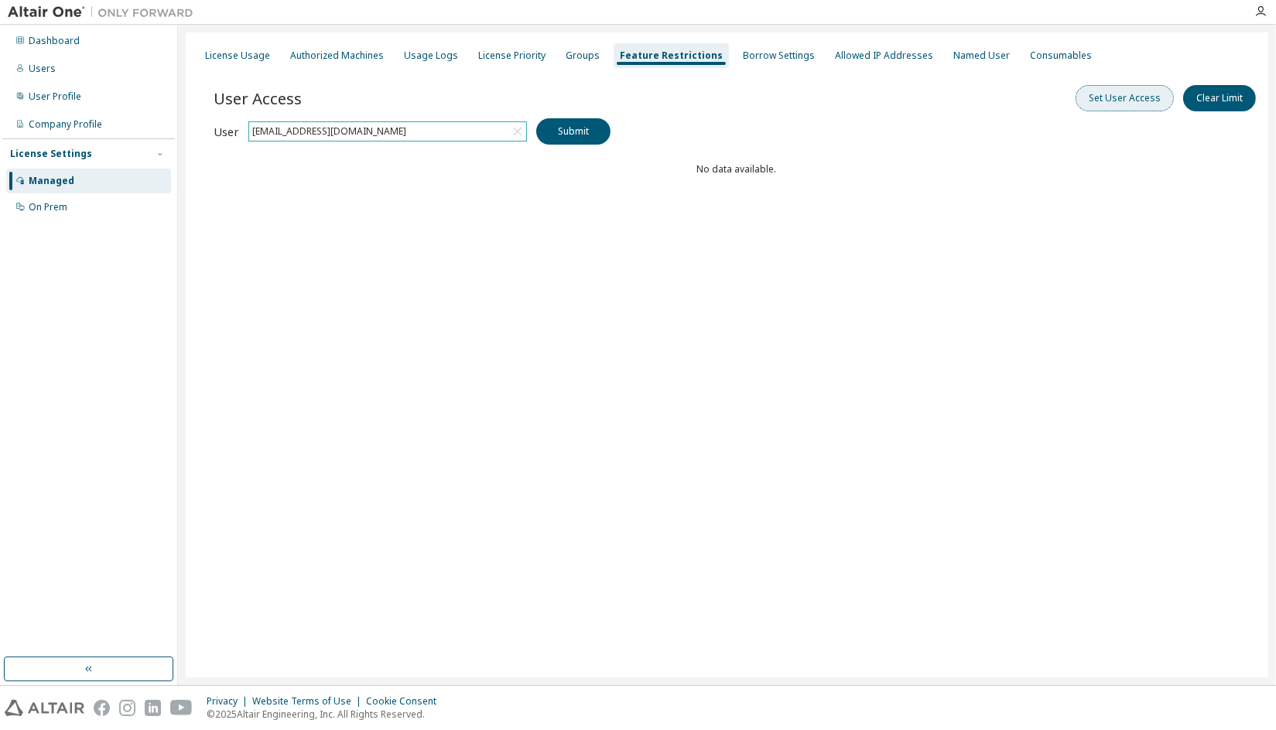
click at [1129, 106] on button "Set User Access" at bounding box center [1124, 98] width 98 height 26
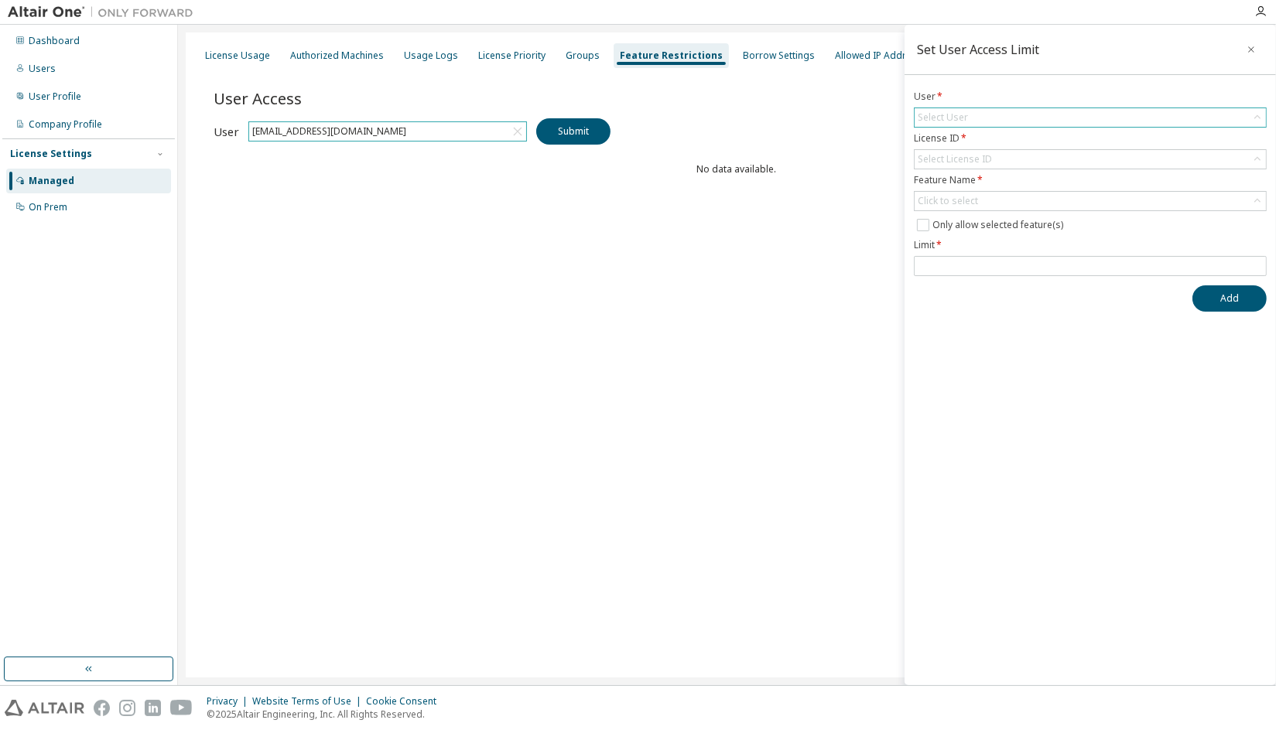
click at [1058, 116] on div "Select User" at bounding box center [1089, 117] width 351 height 19
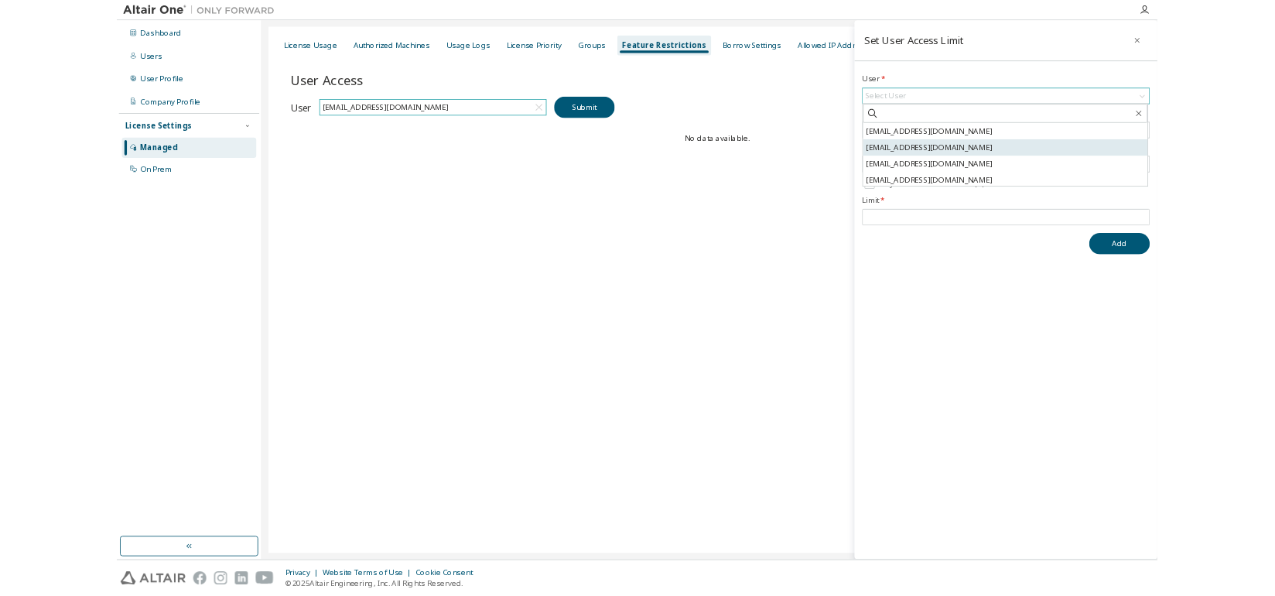
scroll to position [22, 0]
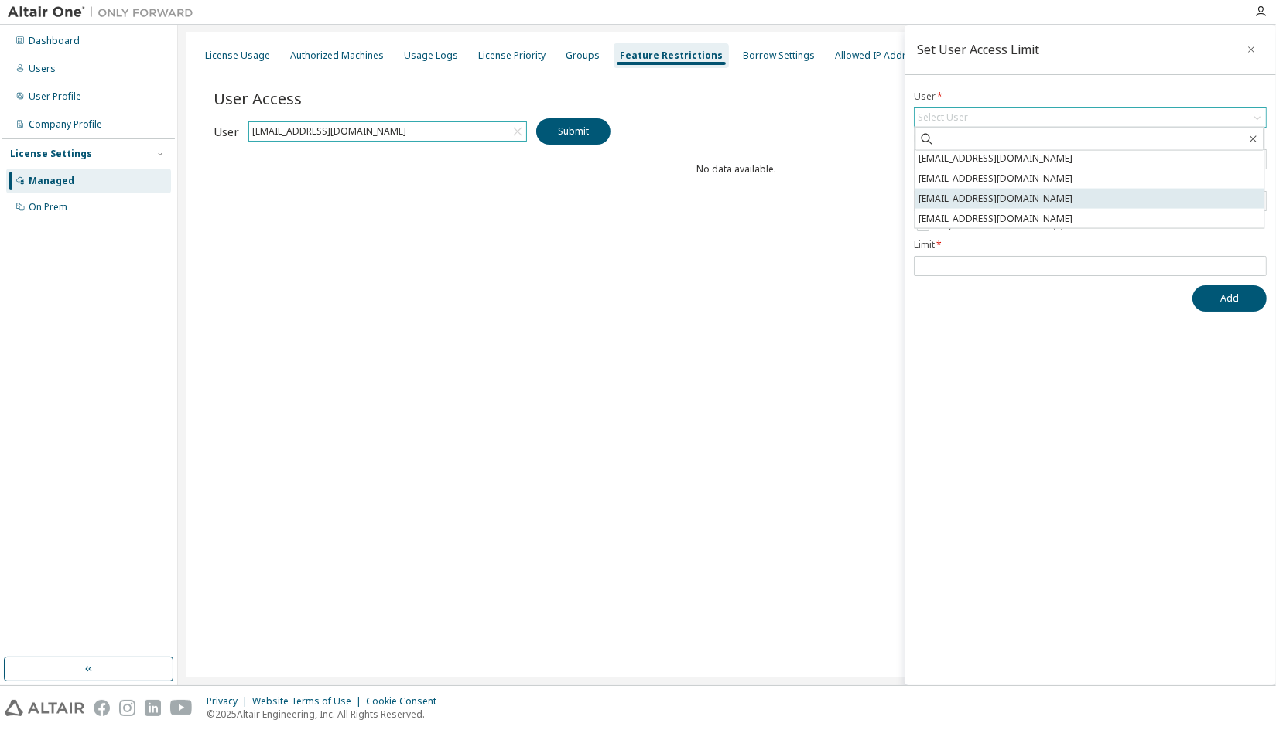
click at [1018, 199] on li "[EMAIL_ADDRESS][DOMAIN_NAME]" at bounding box center [1088, 199] width 349 height 20
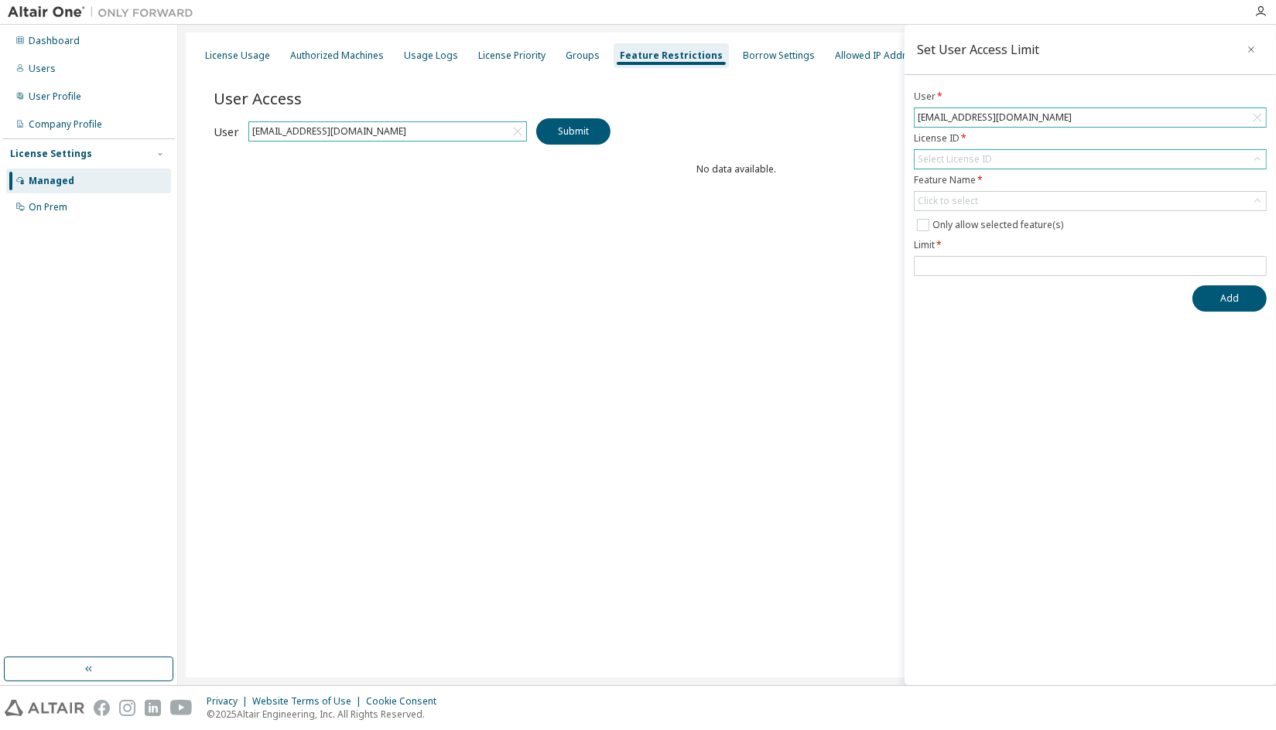
click at [1004, 152] on div "Select License ID" at bounding box center [1089, 159] width 351 height 19
click at [1000, 237] on li "All Licenses" at bounding box center [1088, 242] width 349 height 20
click at [1000, 200] on div "Click to select" at bounding box center [1089, 201] width 351 height 19
click at [1045, 176] on label "Feature Name *" at bounding box center [1090, 180] width 353 height 12
click at [1214, 289] on button "Add" at bounding box center [1229, 298] width 74 height 26
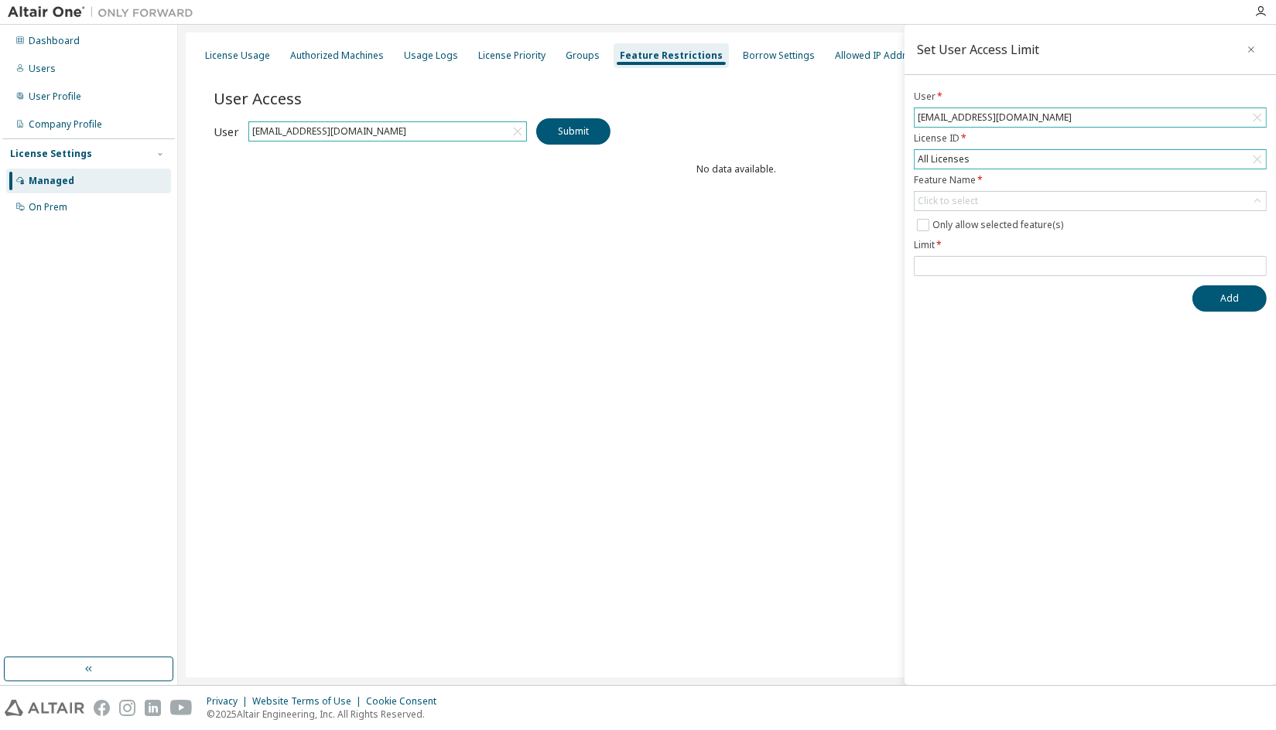
click at [1070, 378] on div "Set User Access Limit User * [EMAIL_ADDRESS][DOMAIN_NAME] License ID * All Lice…" at bounding box center [1089, 355] width 371 height 661
click at [1257, 260] on input "*" at bounding box center [1090, 266] width 345 height 12
click at [1256, 265] on input "*" at bounding box center [1090, 266] width 345 height 12
type input "**"
click at [1256, 265] on input "**" at bounding box center [1090, 266] width 345 height 12
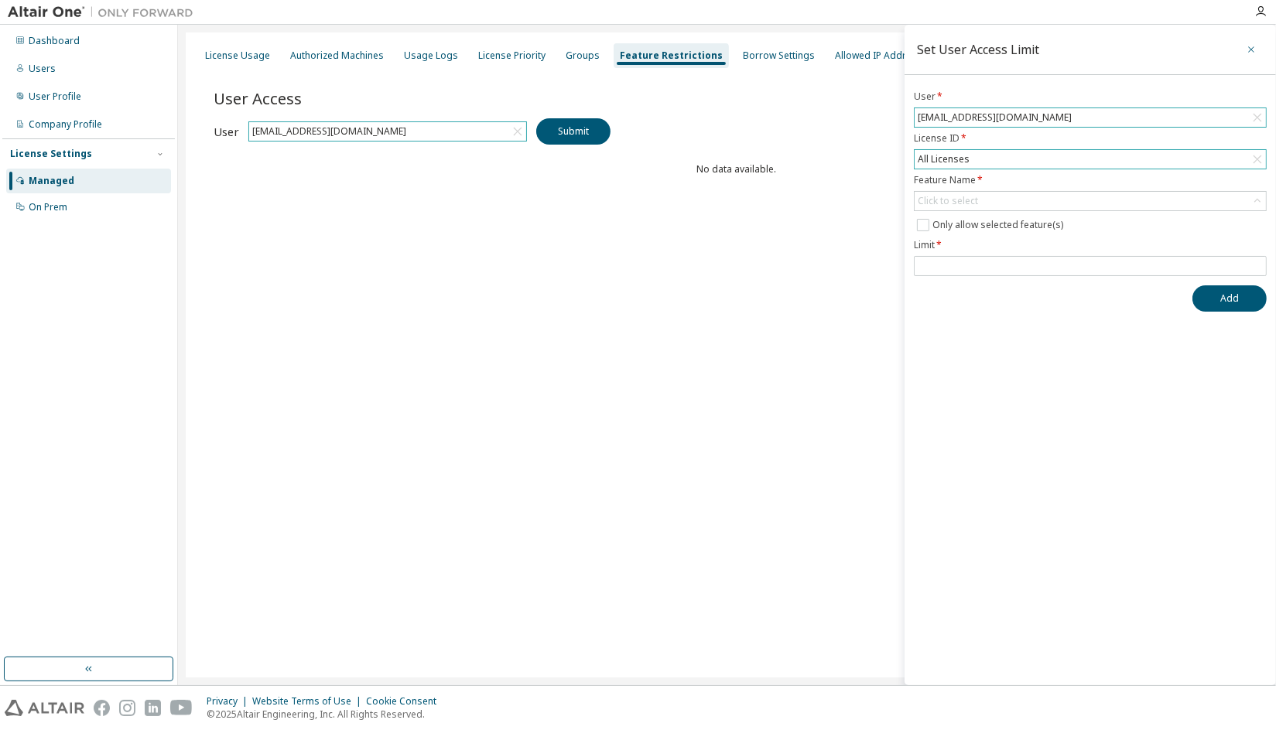
click at [1252, 47] on icon "button" at bounding box center [1251, 49] width 11 height 12
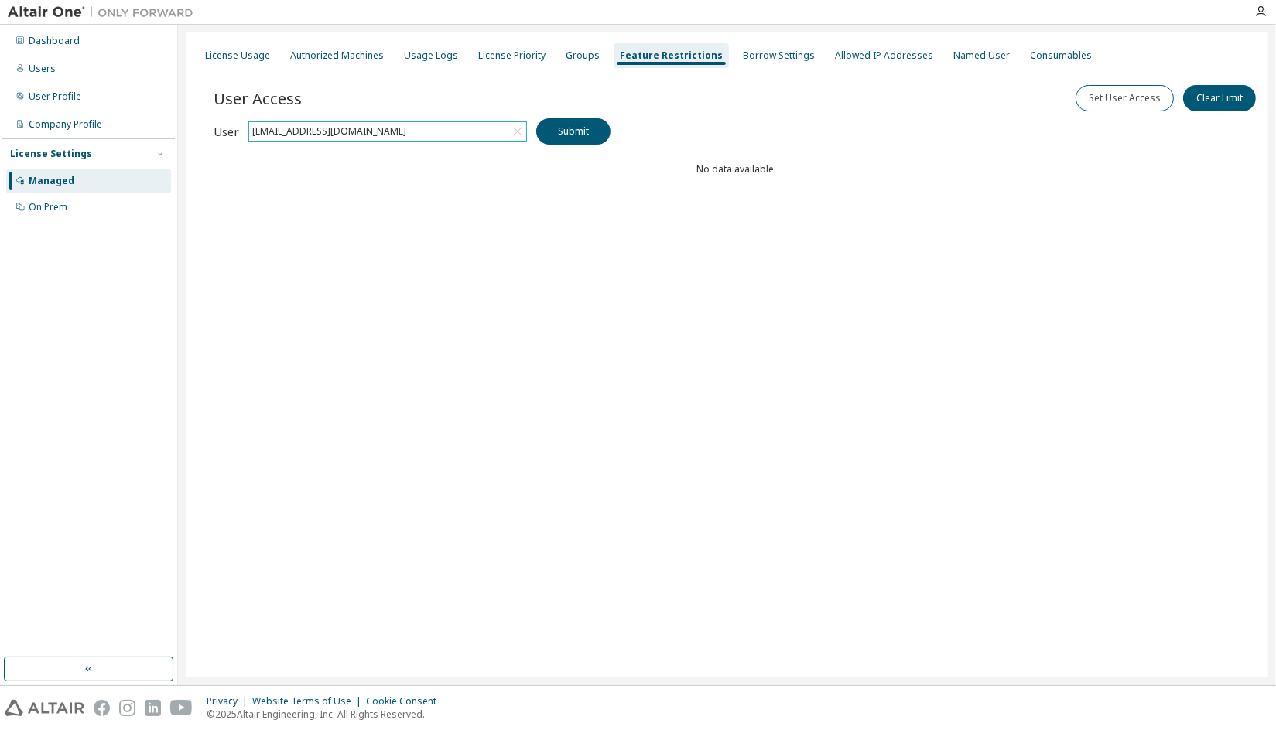
click at [1085, 236] on div "User Access Set User Access Clear Limit Clear Load Save Save As Field Operator …" at bounding box center [736, 163] width 1045 height 186
click at [1198, 97] on button "Clear Limit" at bounding box center [1219, 98] width 73 height 26
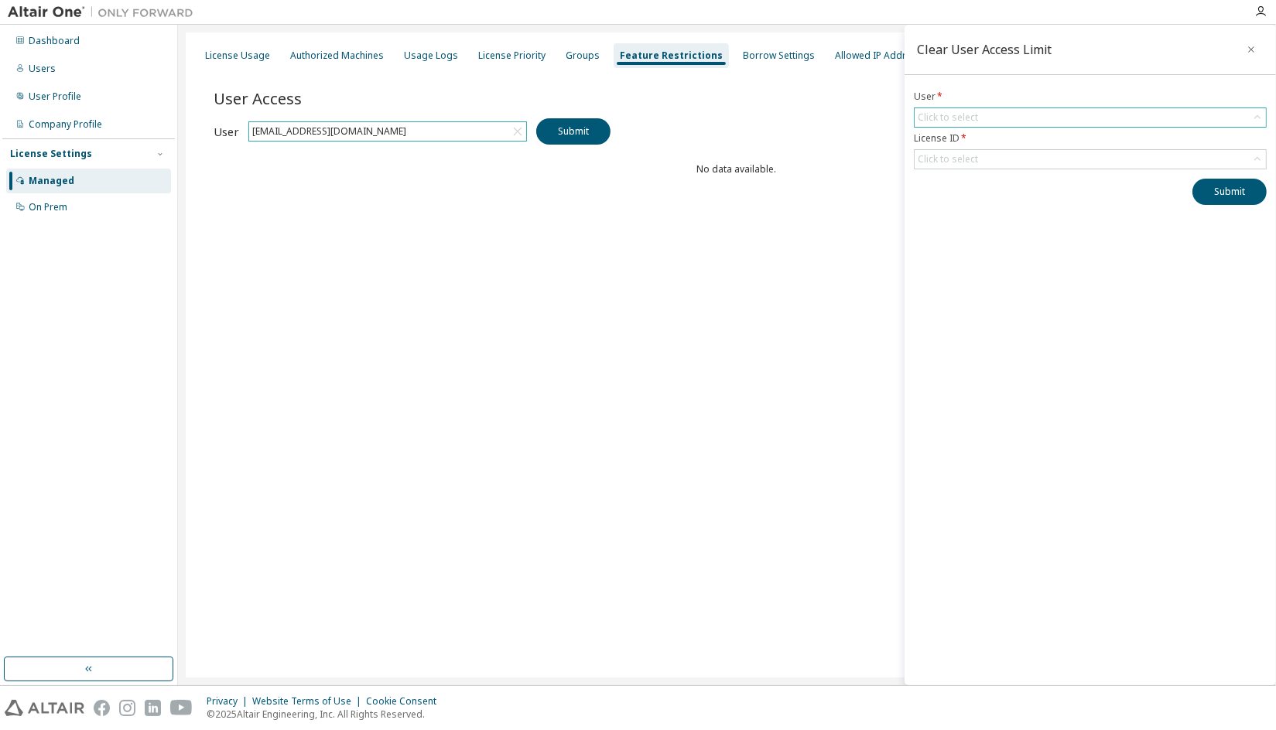
click at [1113, 113] on div "Click to select" at bounding box center [1089, 117] width 351 height 19
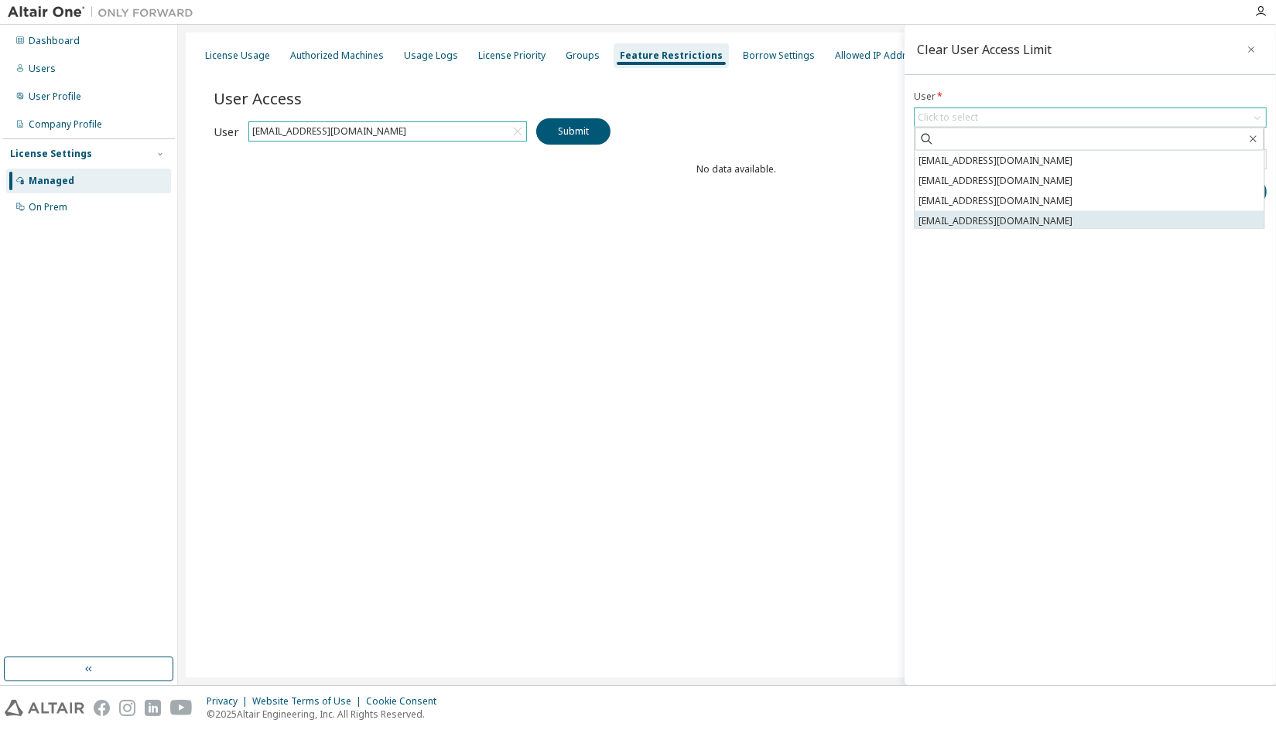
click at [1049, 217] on li "[EMAIL_ADDRESS][DOMAIN_NAME]" at bounding box center [1088, 221] width 349 height 20
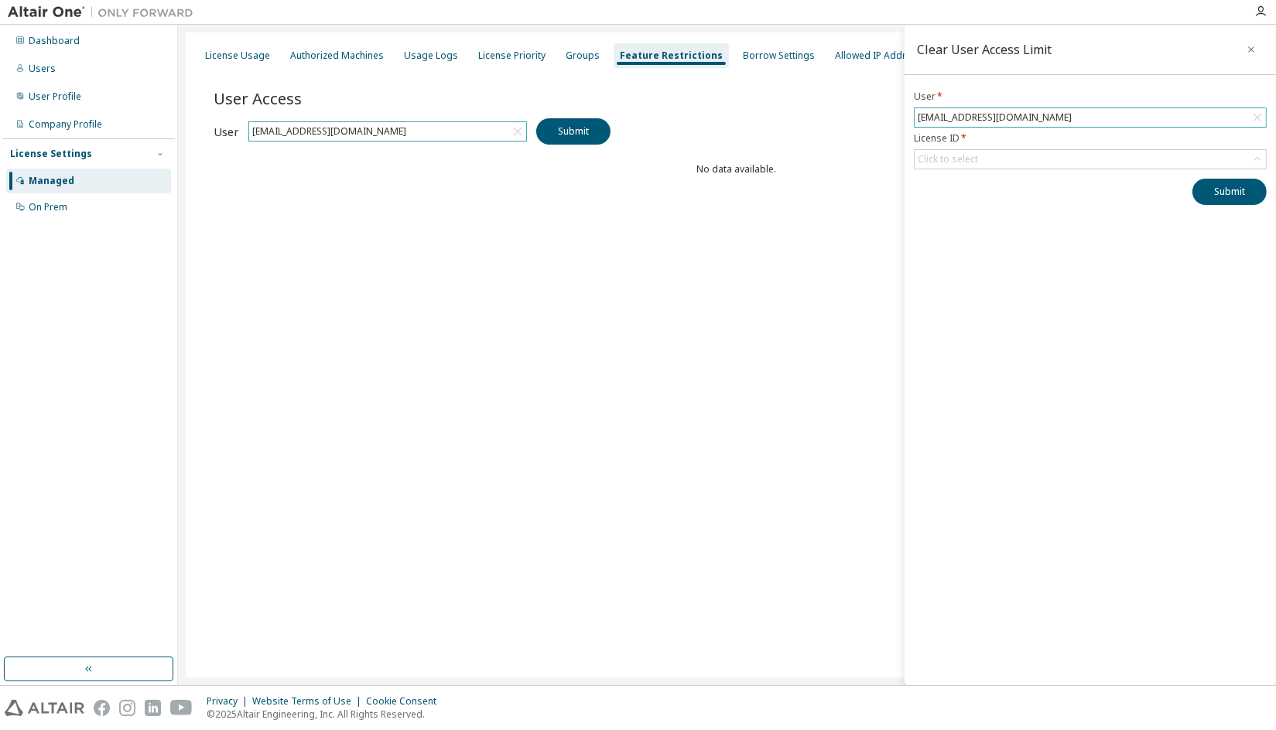
click at [1051, 173] on div "User * [EMAIL_ADDRESS][DOMAIN_NAME] License ID * Click to select Submit" at bounding box center [1089, 148] width 371 height 114
click at [1051, 166] on div "Click to select" at bounding box center [1089, 159] width 351 height 19
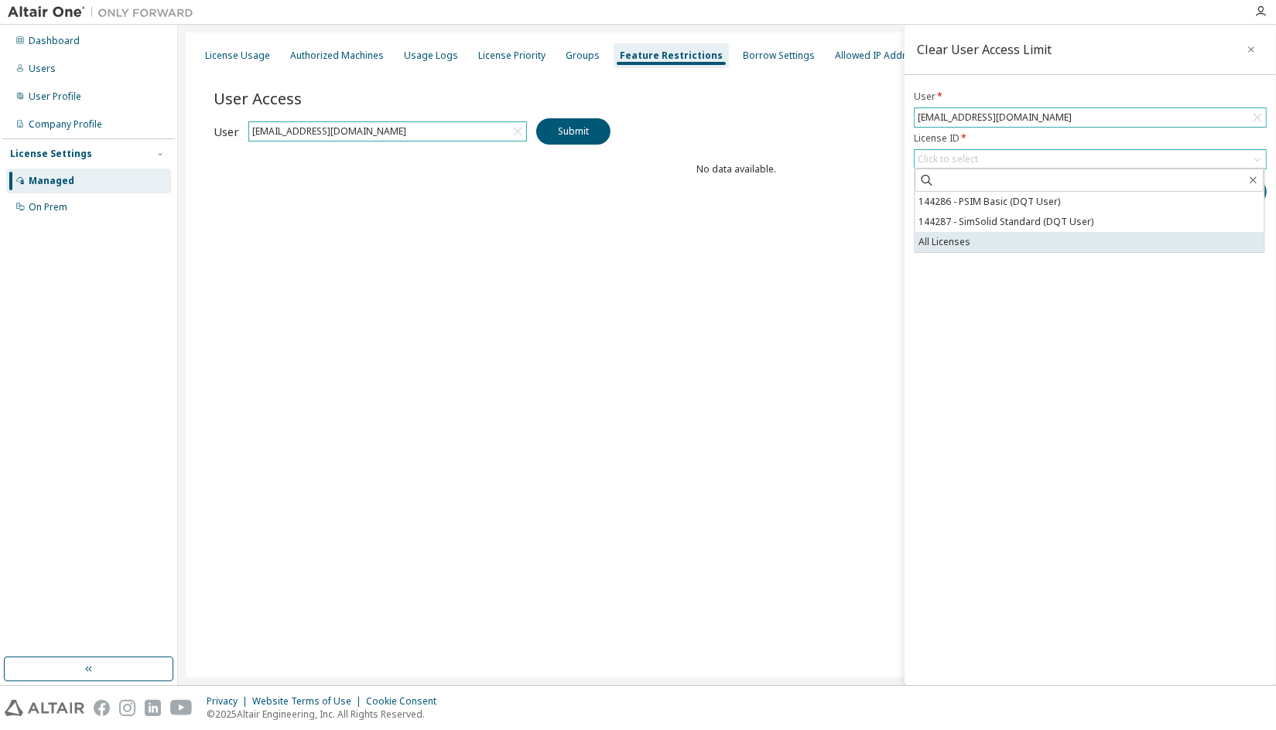
click at [1022, 232] on li "All Licenses" at bounding box center [1088, 242] width 349 height 20
click at [1112, 224] on li "144287 - SimSolid Standard (DQT User)" at bounding box center [1088, 230] width 349 height 20
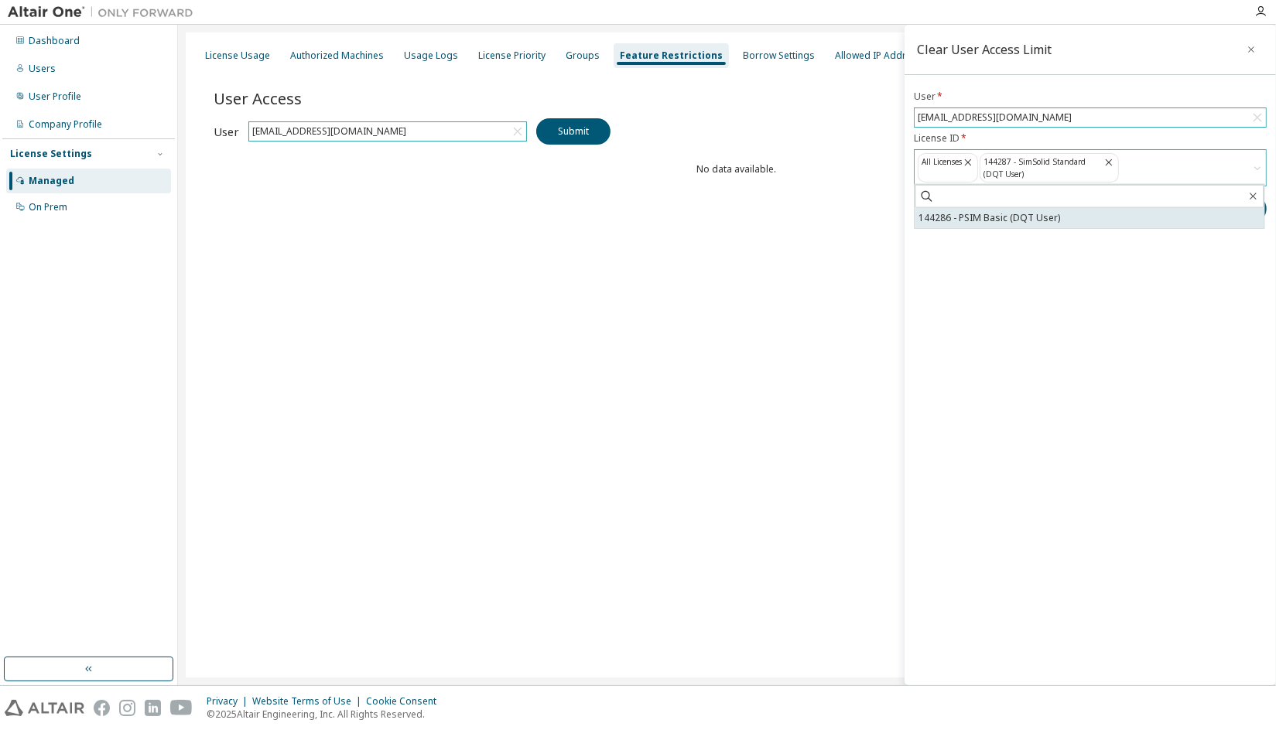
click at [1088, 219] on li "144286 - PSIM Basic (DQT User)" at bounding box center [1088, 218] width 349 height 20
click at [1178, 268] on div "Clear User Access Limit User * [EMAIL_ADDRESS][DOMAIN_NAME] License ID * All Li…" at bounding box center [1089, 355] width 371 height 661
click at [1219, 237] on button "Submit" at bounding box center [1229, 229] width 74 height 26
click at [1219, 237] on div "Submit" at bounding box center [1090, 229] width 353 height 26
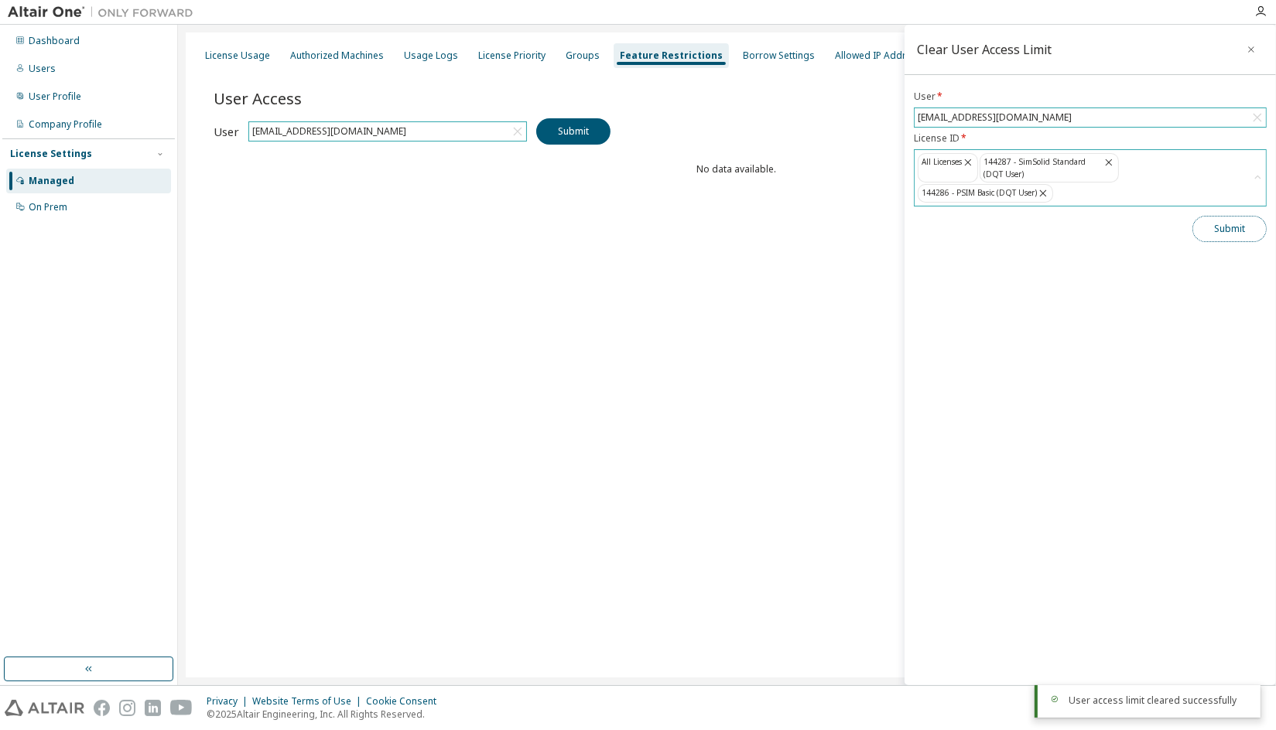
click at [1219, 237] on button "Submit" at bounding box center [1229, 229] width 74 height 26
click at [1249, 43] on icon "button" at bounding box center [1251, 49] width 11 height 12
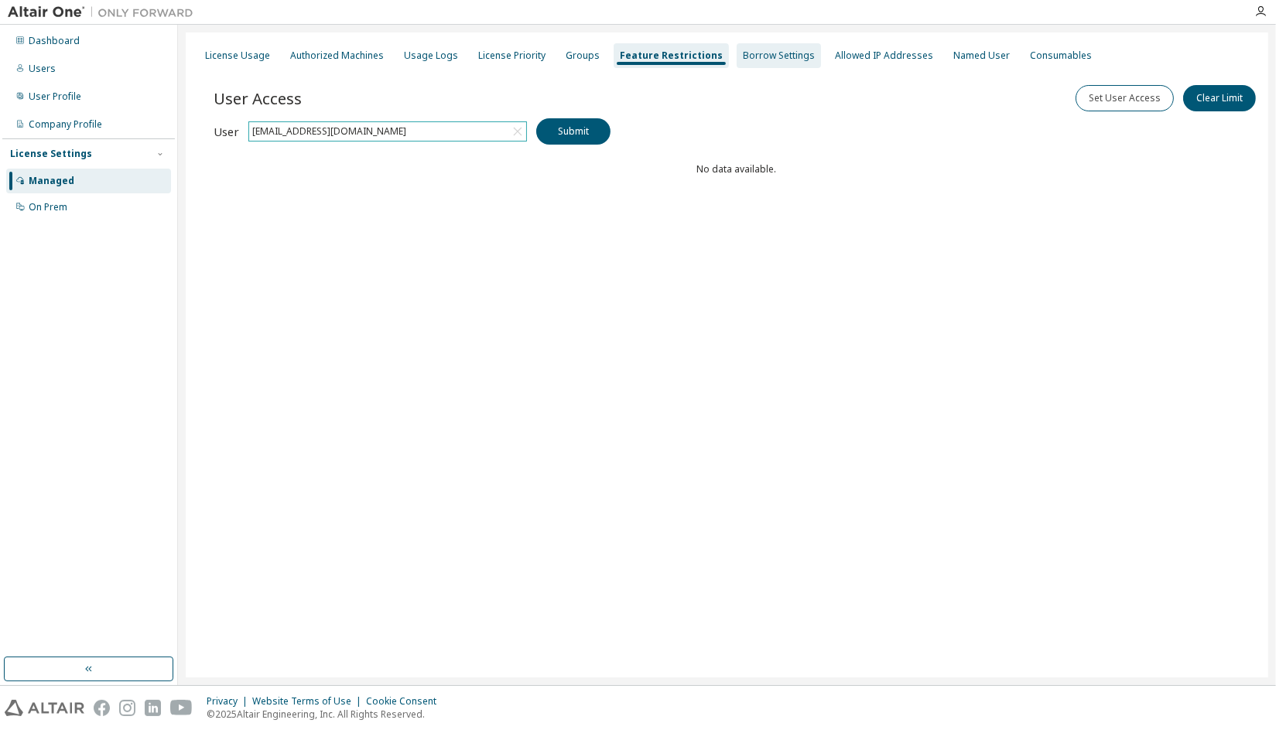
click at [760, 55] on div "Borrow Settings" at bounding box center [779, 56] width 72 height 12
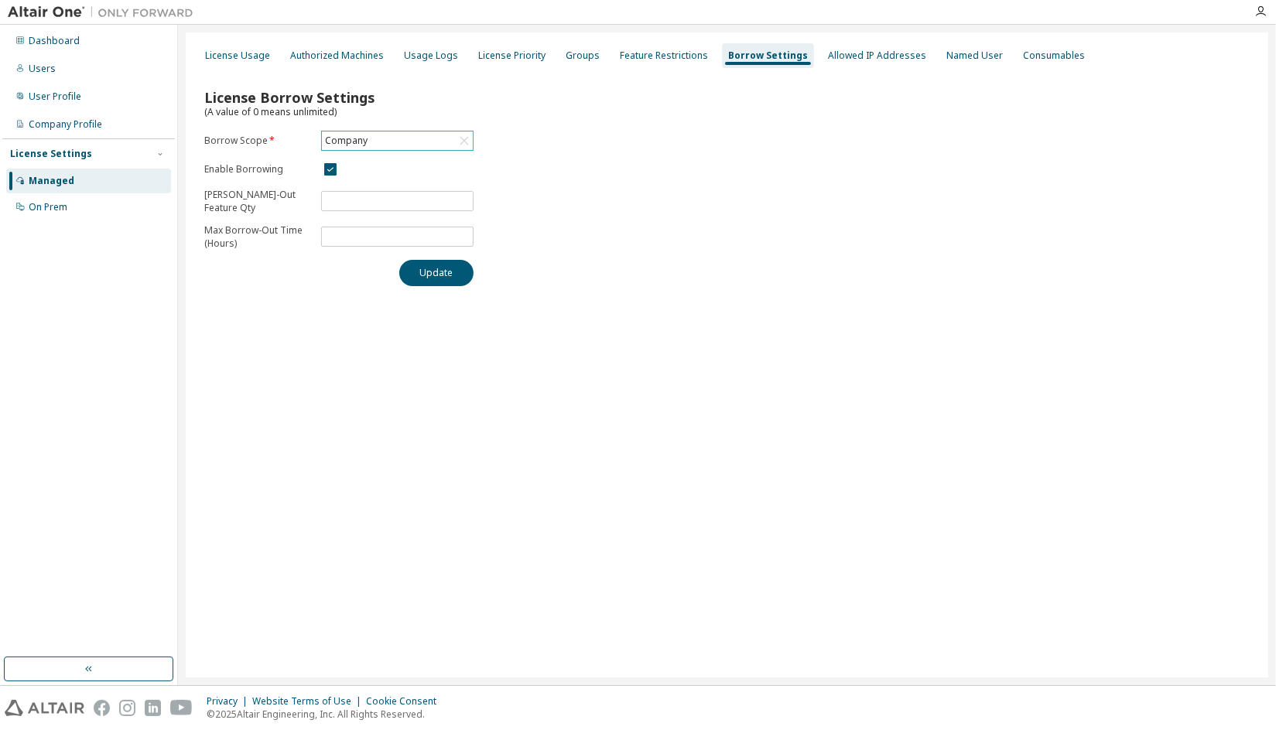
click at [464, 142] on icon at bounding box center [463, 140] width 15 height 15
click at [568, 153] on div "License Borrow Settings (A value of 0 means unlimited) Borrow Scope * Click to …" at bounding box center [727, 183] width 1064 height 226
click at [857, 57] on div "Allowed IP Addresses" at bounding box center [877, 56] width 98 height 12
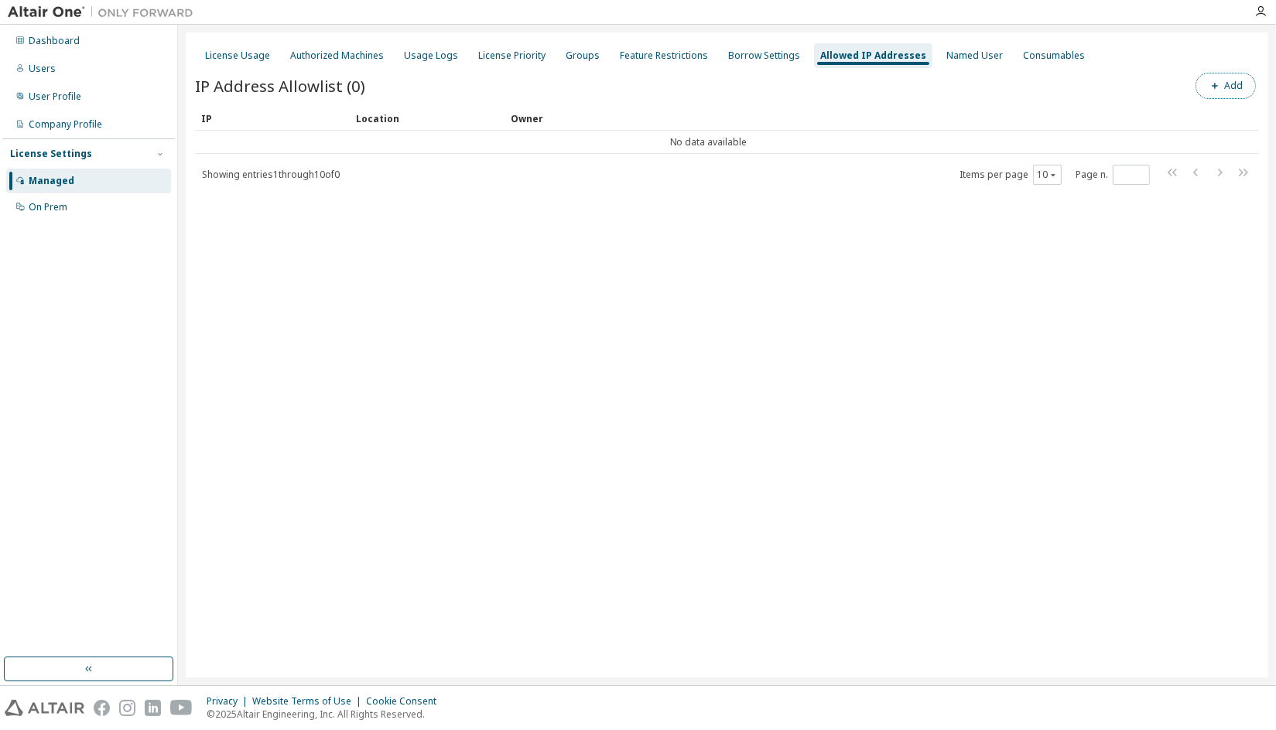
click at [1235, 87] on button "Add" at bounding box center [1225, 86] width 60 height 26
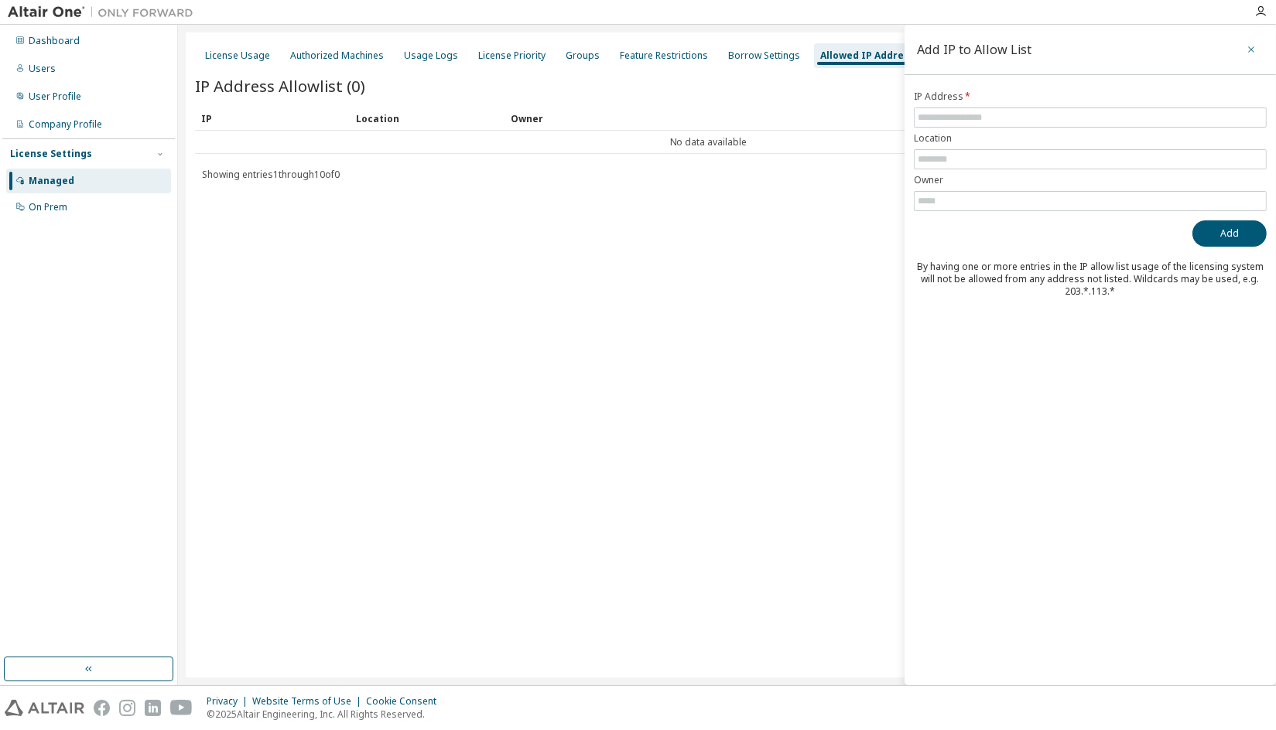
click at [1253, 54] on icon "button" at bounding box center [1251, 49] width 11 height 12
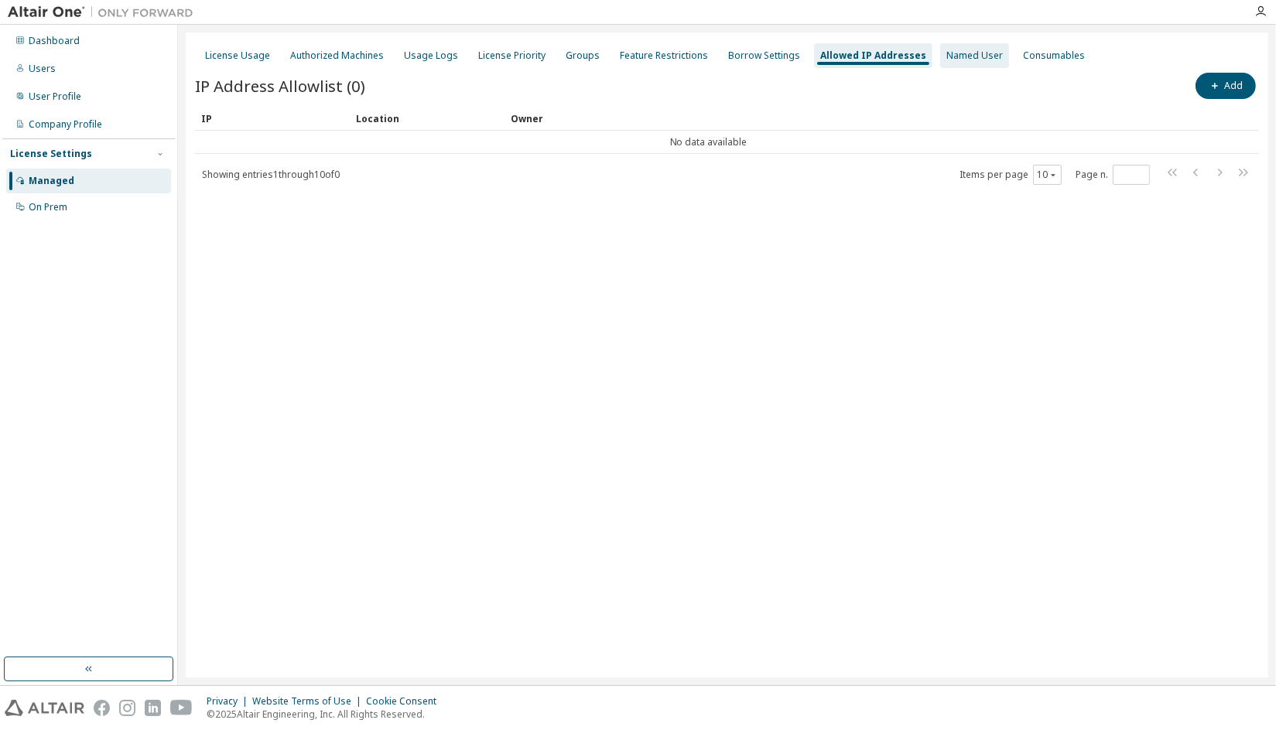
click at [965, 53] on div "Named User" at bounding box center [974, 56] width 56 height 12
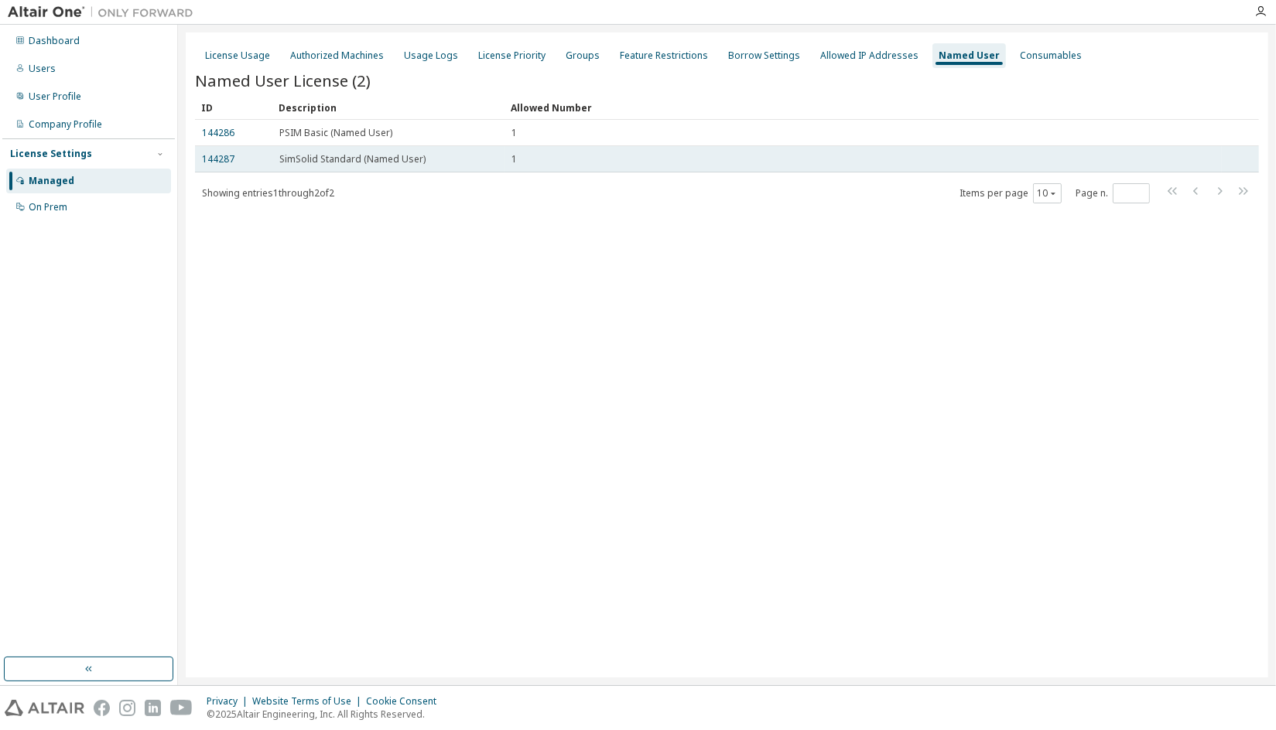
click at [548, 162] on div "1" at bounding box center [862, 159] width 703 height 12
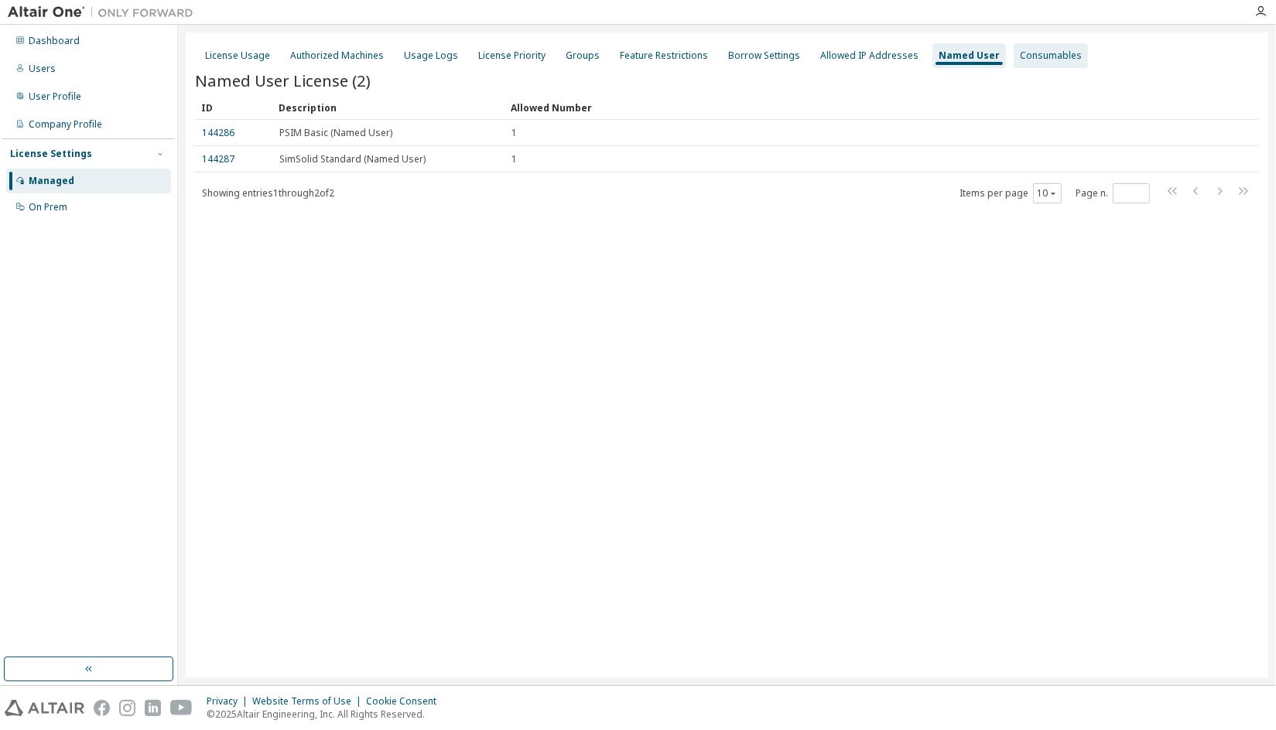
click at [1020, 58] on div "Consumables" at bounding box center [1051, 56] width 62 height 12
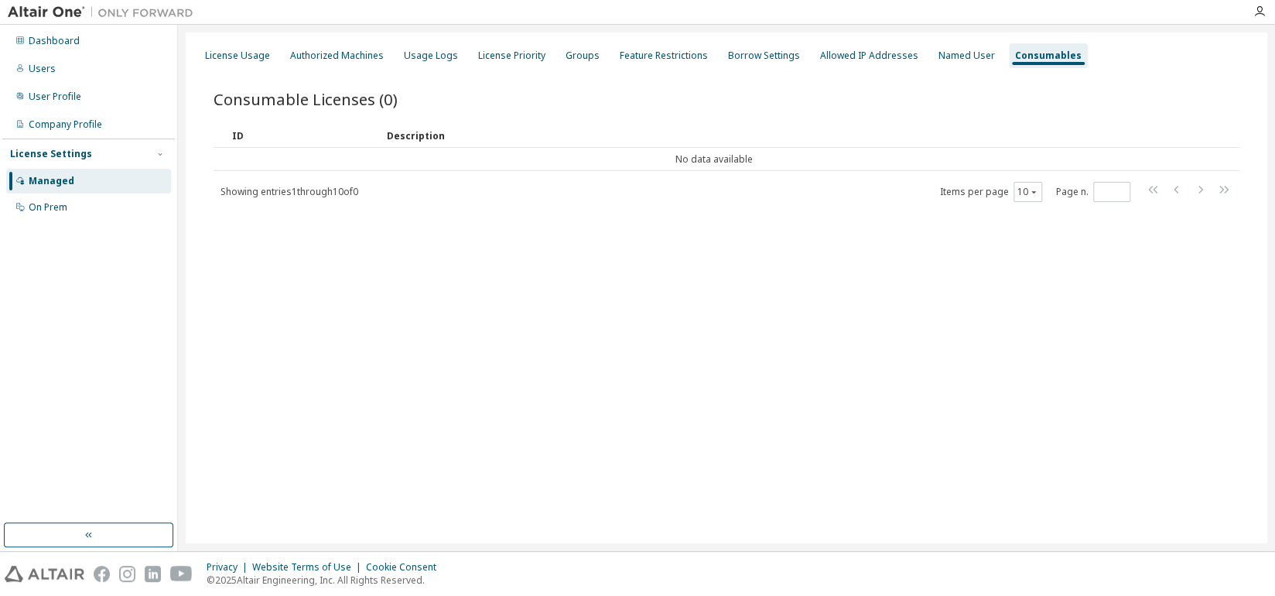
click at [217, 394] on div "License Usage Authorized Machines Usage Logs License Priority Groups Feature Re…" at bounding box center [727, 287] width 1082 height 511
click at [223, 59] on div "License Usage" at bounding box center [237, 56] width 65 height 12
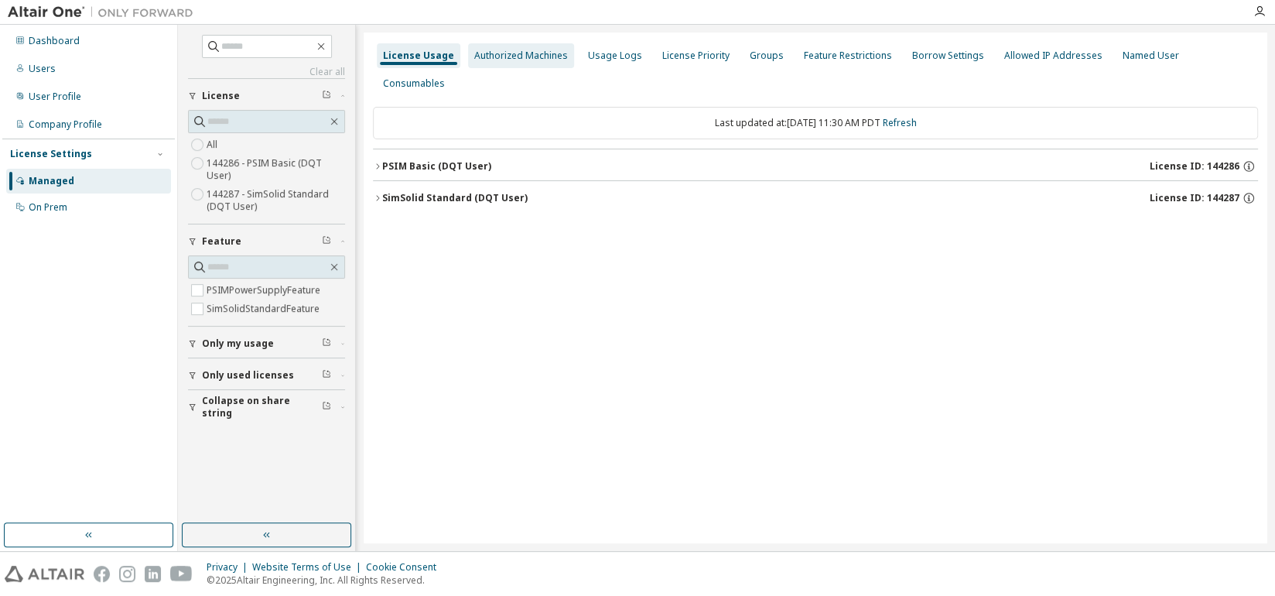
click at [499, 50] on div "Authorized Machines" at bounding box center [521, 56] width 94 height 12
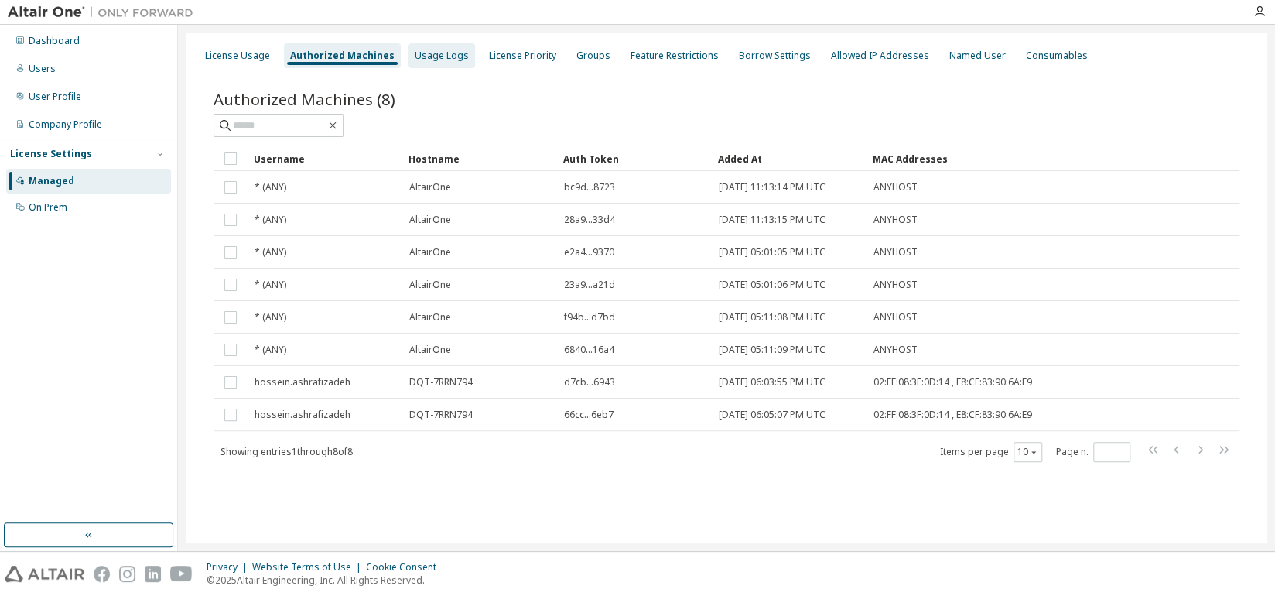
click at [422, 59] on div "Usage Logs" at bounding box center [442, 56] width 54 height 12
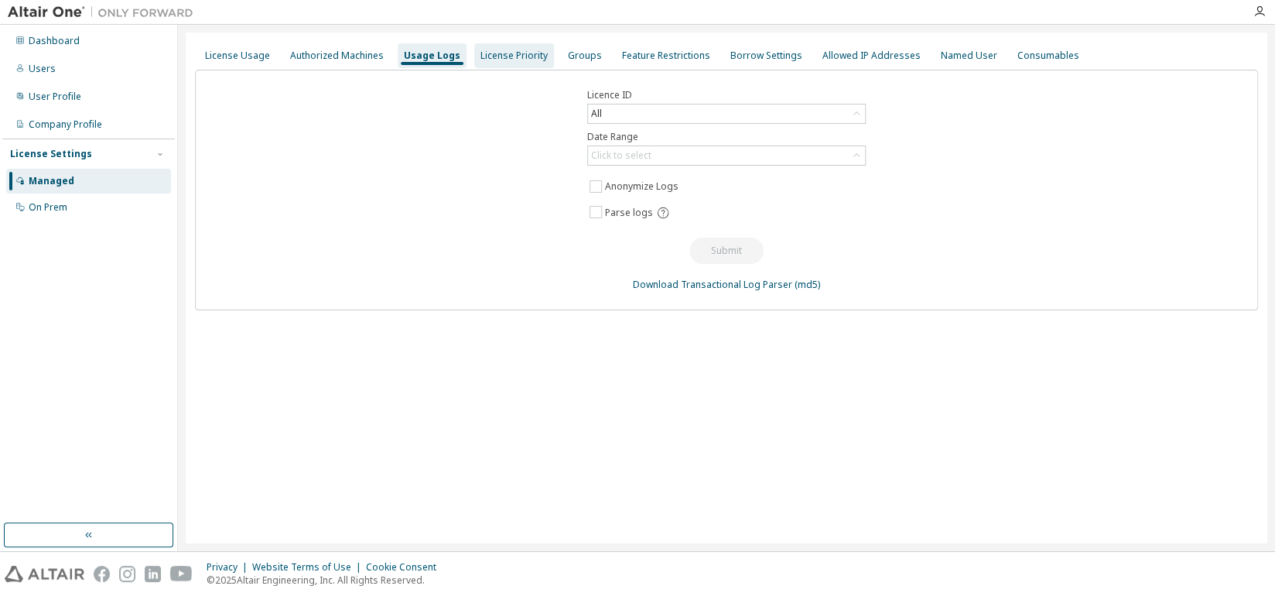
click at [490, 55] on div "License Priority" at bounding box center [513, 56] width 67 height 12
